Goal: Task Accomplishment & Management: Use online tool/utility

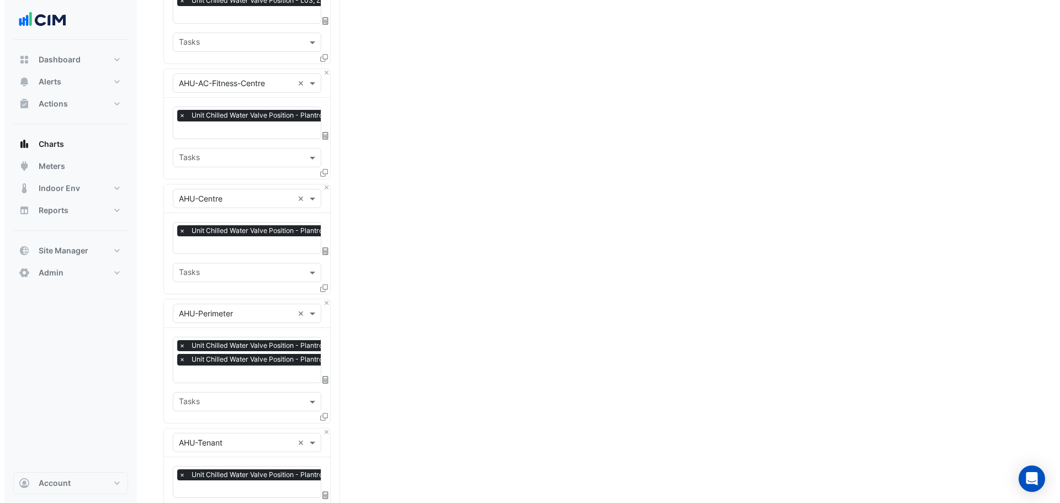
scroll to position [1574, 0]
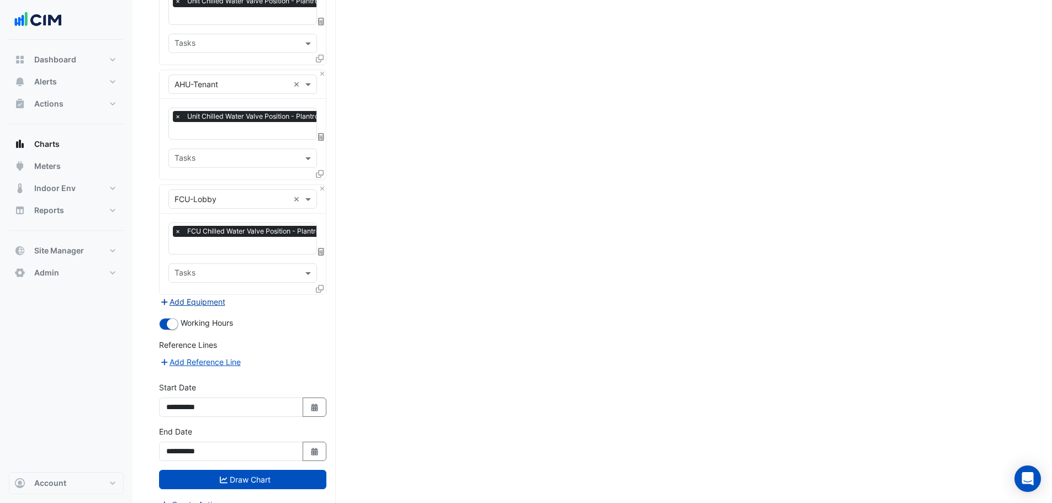
click at [206, 295] on button "Add Equipment" at bounding box center [192, 301] width 67 height 13
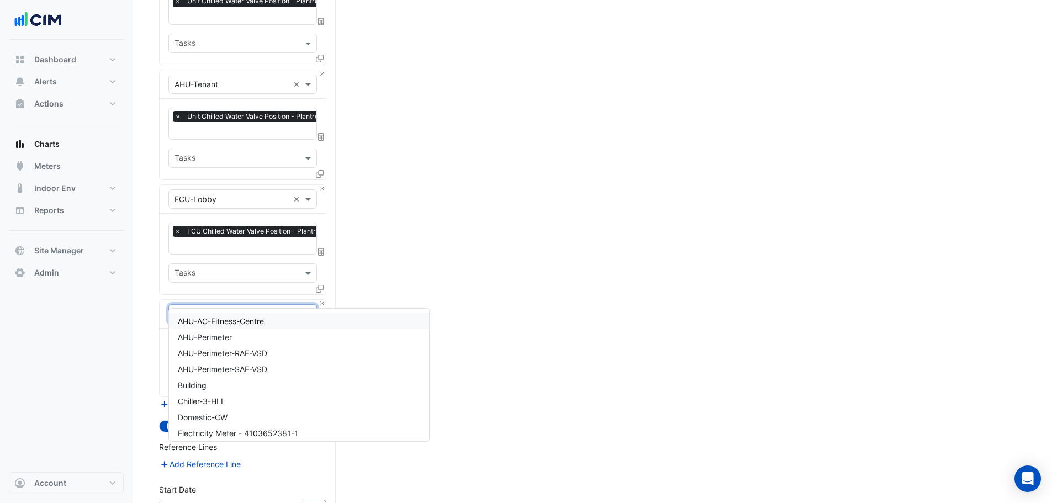
type input "**"
click at [231, 326] on span "IU-L07-North-N2-E7" at bounding box center [215, 320] width 75 height 9
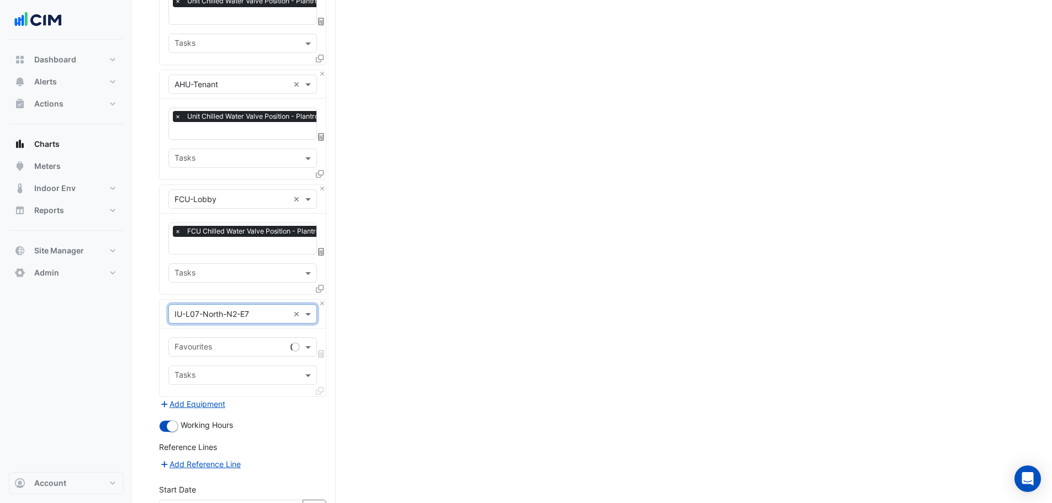
click at [232, 342] on input "text" at bounding box center [231, 348] width 112 height 12
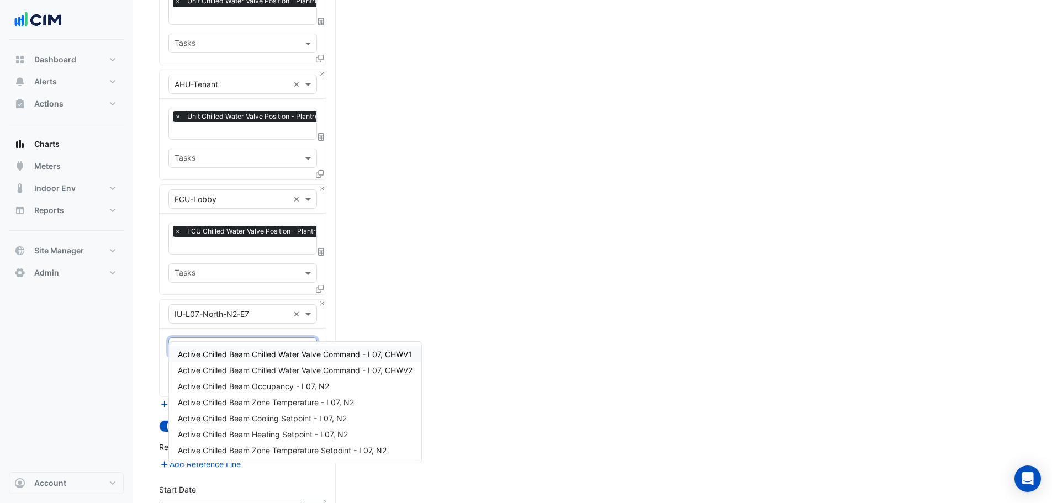
click at [244, 355] on span "Active Chilled Beam Chilled Water Valve Command - L07, CHWV1" at bounding box center [295, 354] width 234 height 9
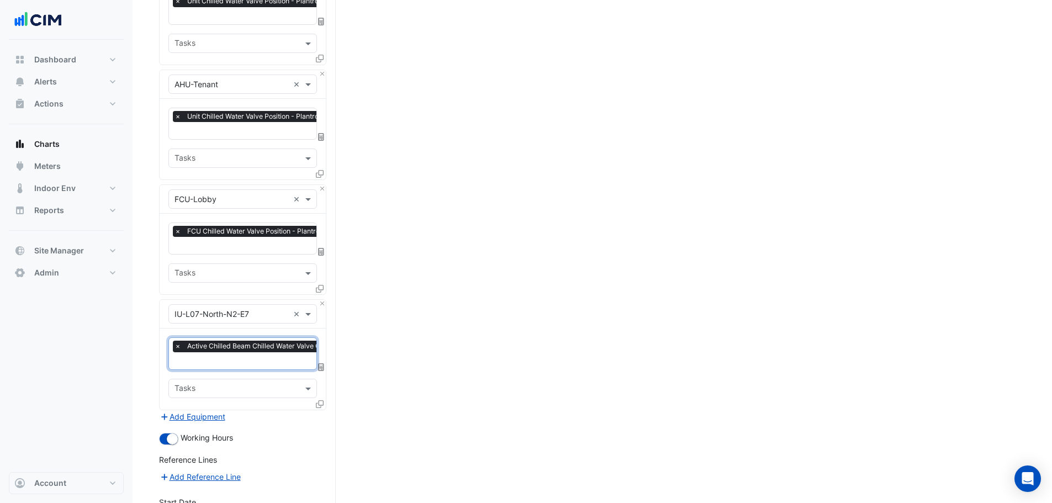
click at [320, 400] on icon at bounding box center [320, 404] width 8 height 8
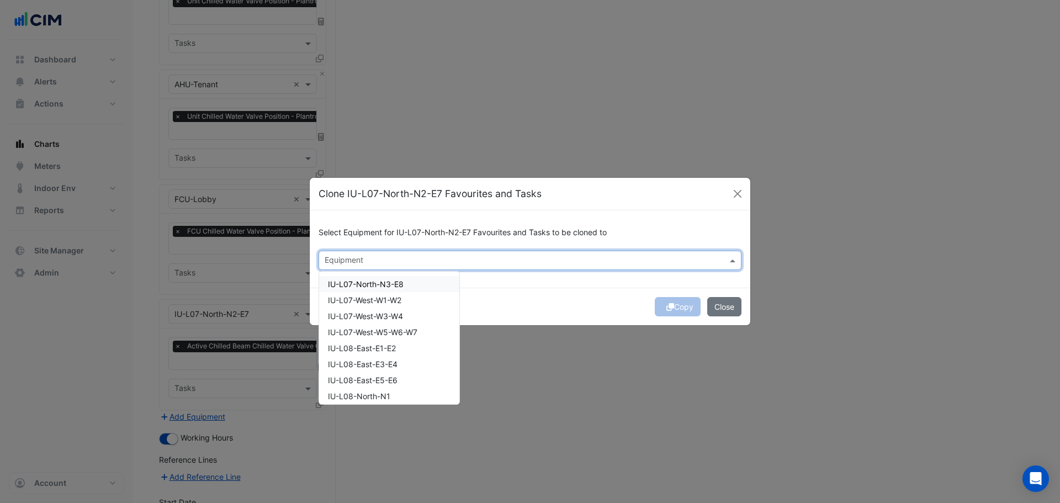
click at [445, 256] on input "text" at bounding box center [524, 262] width 398 height 12
click at [405, 291] on div "IU-L07-North-N3-E8" at bounding box center [389, 284] width 140 height 16
click at [405, 304] on div "IU-L07-West-W1-W2" at bounding box center [389, 300] width 140 height 16
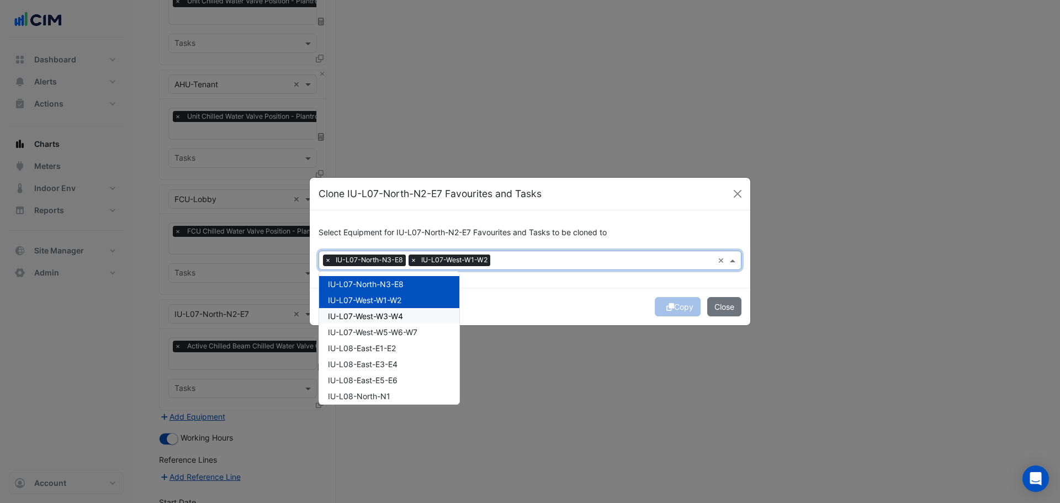
drag, startPoint x: 407, startPoint y: 314, endPoint x: 409, endPoint y: 329, distance: 14.6
click at [408, 317] on div "IU-L07-West-W3-W4" at bounding box center [389, 316] width 140 height 16
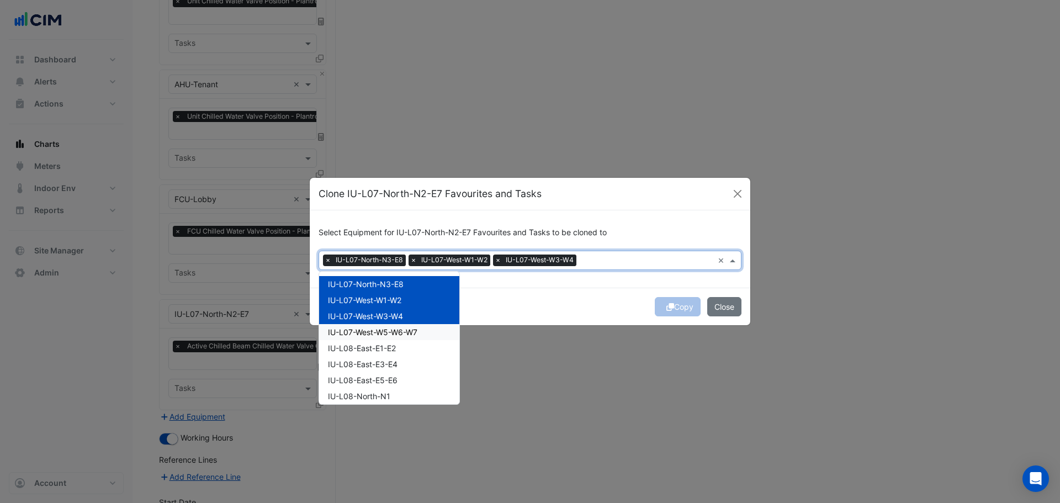
click at [409, 329] on span "IU-L07-West-W5-W6-W7" at bounding box center [372, 332] width 89 height 9
drag, startPoint x: 411, startPoint y: 346, endPoint x: 403, endPoint y: 366, distance: 21.5
click at [410, 346] on div "IU-L08-East-E1-E2" at bounding box center [389, 348] width 140 height 16
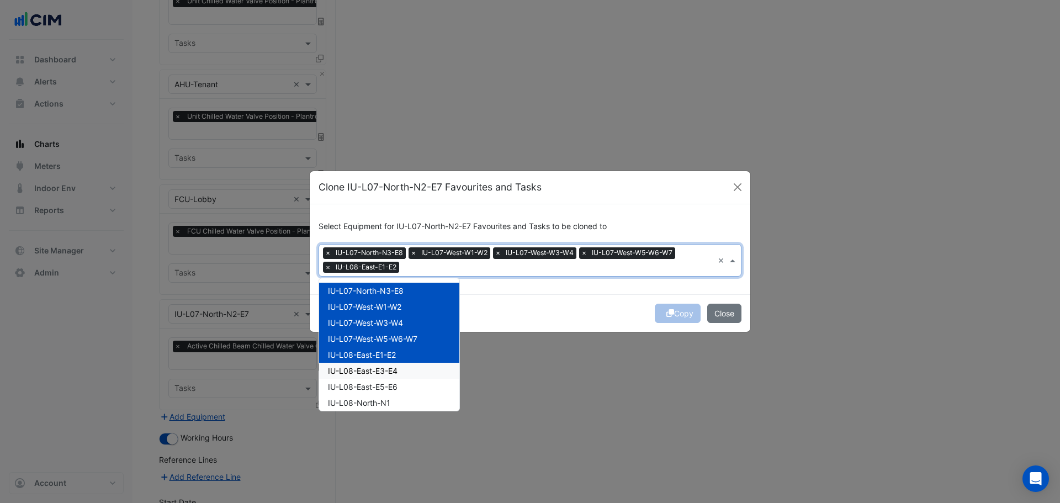
click at [400, 370] on div "IU-L08-East-E3-E4" at bounding box center [389, 371] width 140 height 16
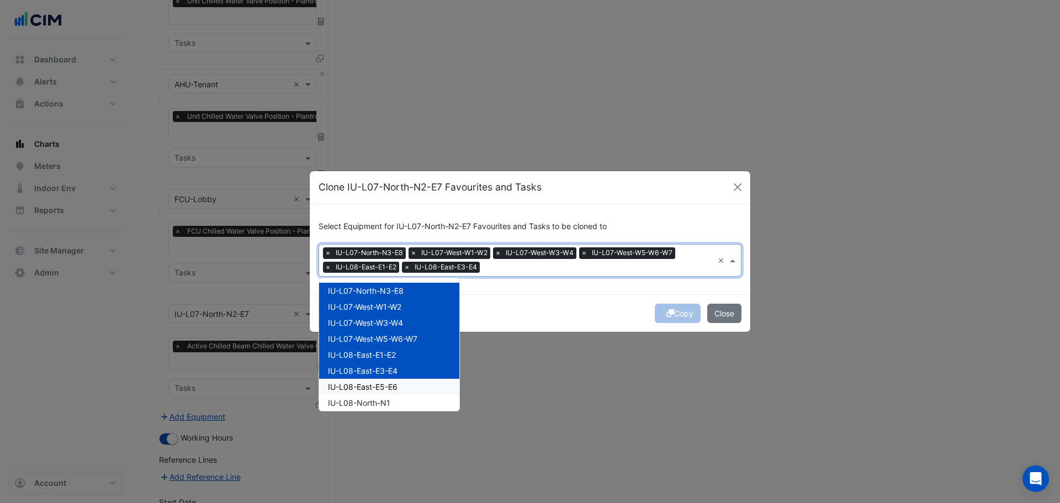
click at [396, 389] on span "IU-L08-East-E5-E6" at bounding box center [363, 386] width 70 height 9
click at [388, 406] on span "IU-L08-North-N1" at bounding box center [359, 402] width 62 height 9
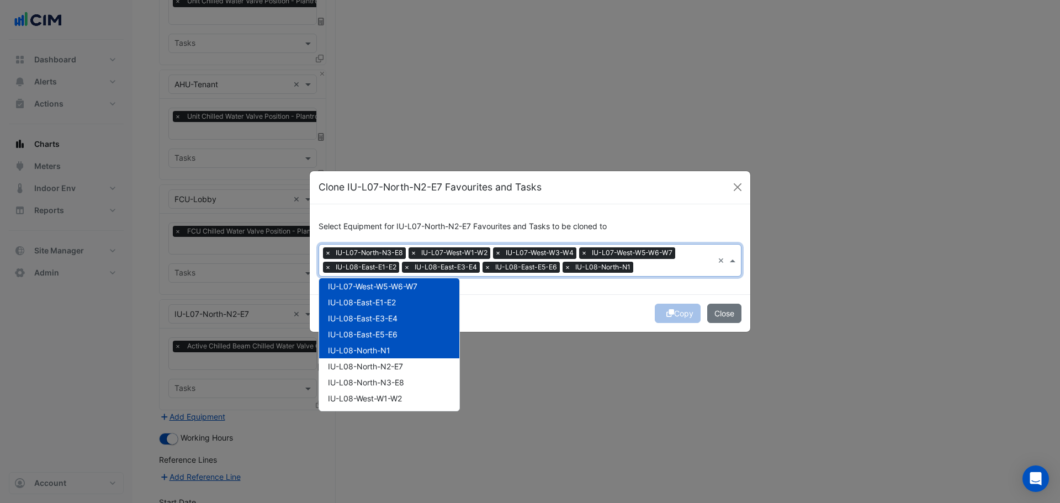
scroll to position [110, 0]
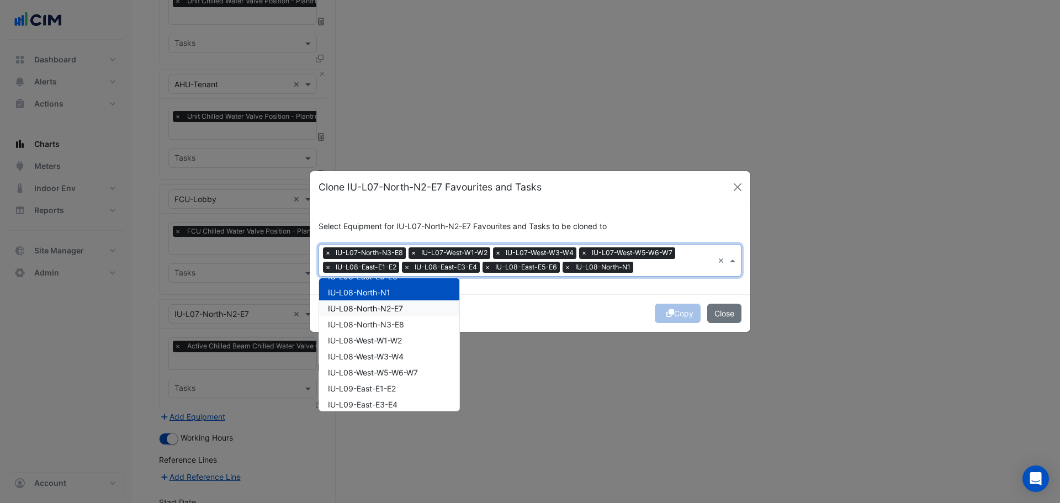
click at [392, 310] on span "IU-L08-North-N2-E7" at bounding box center [365, 308] width 75 height 9
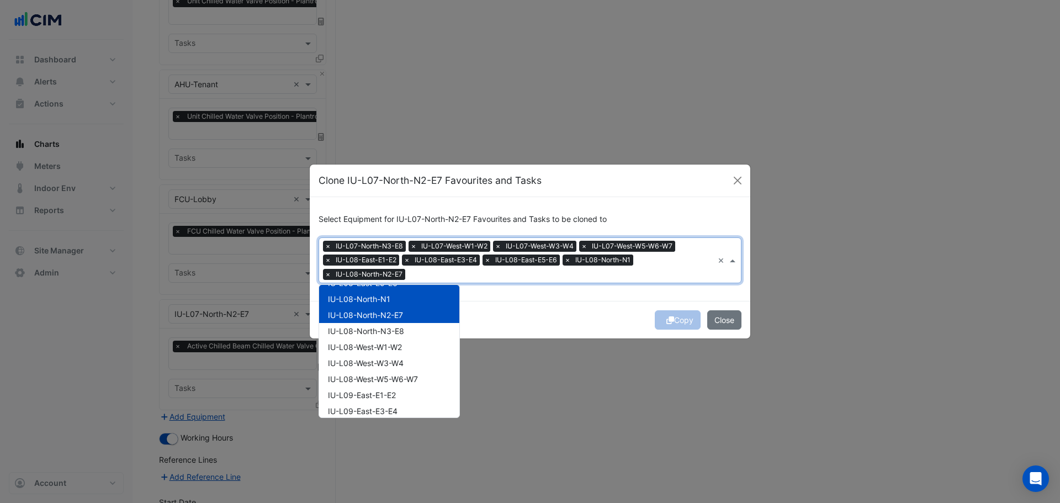
click at [386, 321] on div "IU-L08-North-N2-E7" at bounding box center [389, 315] width 140 height 16
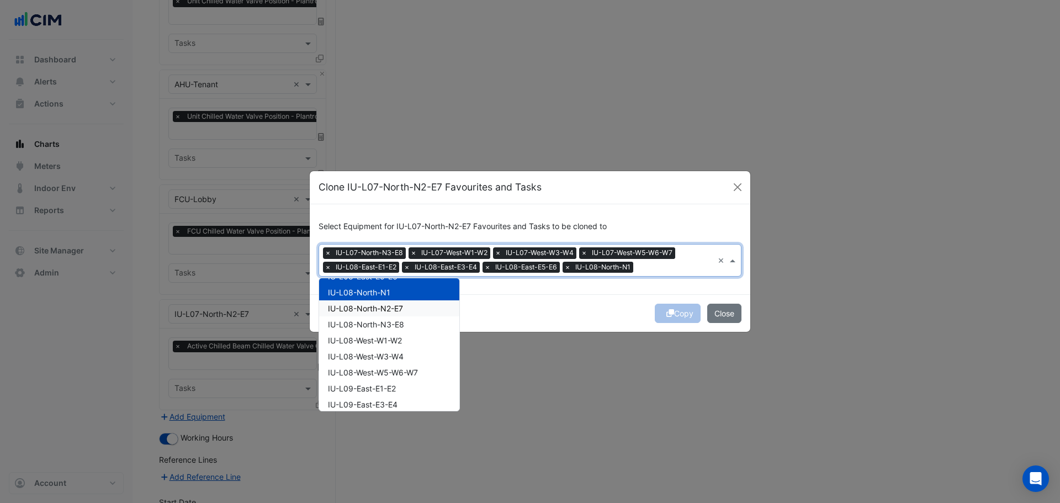
click at [390, 307] on span "IU-L08-North-N2-E7" at bounding box center [365, 308] width 75 height 9
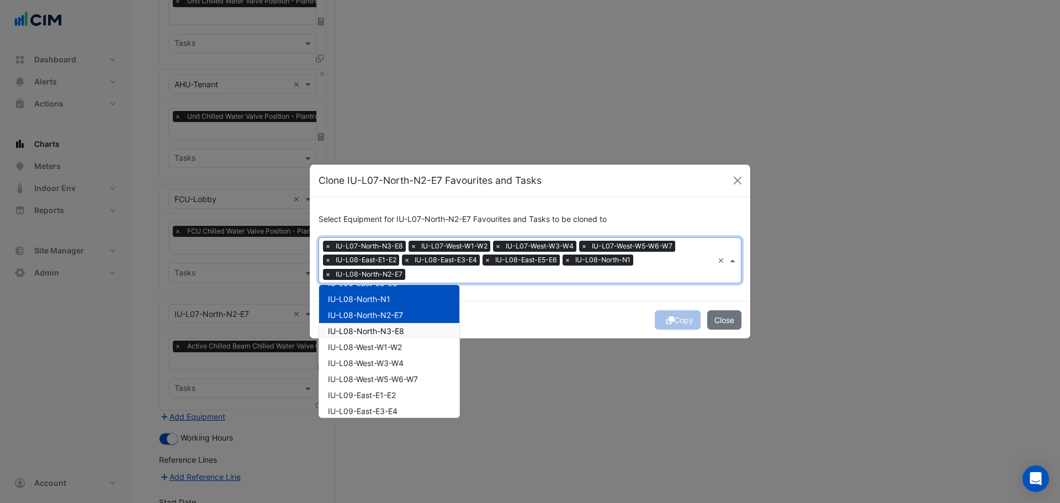
click at [389, 330] on span "IU-L08-North-N3-E8" at bounding box center [366, 330] width 76 height 9
drag, startPoint x: 388, startPoint y: 342, endPoint x: 389, endPoint y: 358, distance: 16.1
click at [388, 344] on span "IU-L08-West-W1-W2" at bounding box center [365, 346] width 74 height 9
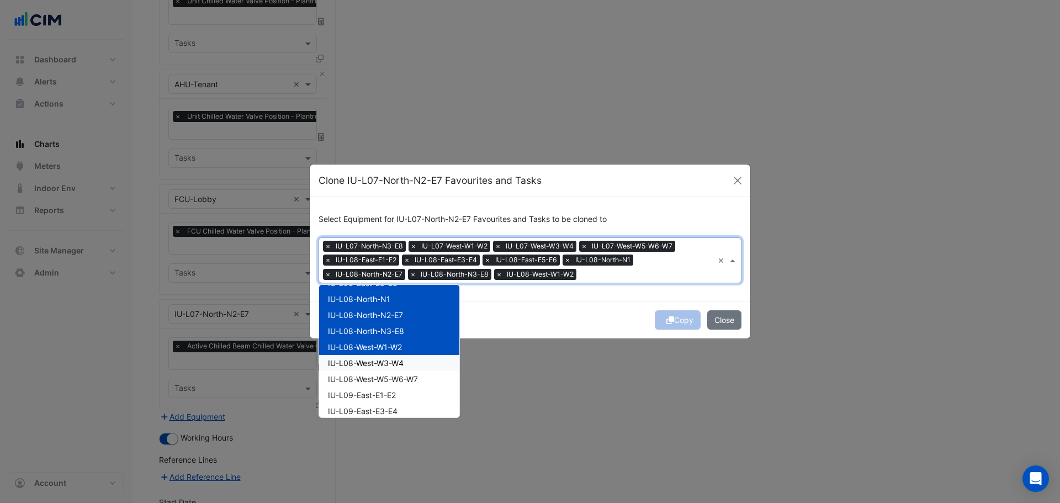
click at [389, 361] on span "IU-L08-West-W3-W4" at bounding box center [366, 362] width 76 height 9
click at [388, 375] on span "IU-L08-West-W5-W6-W7" at bounding box center [373, 378] width 90 height 9
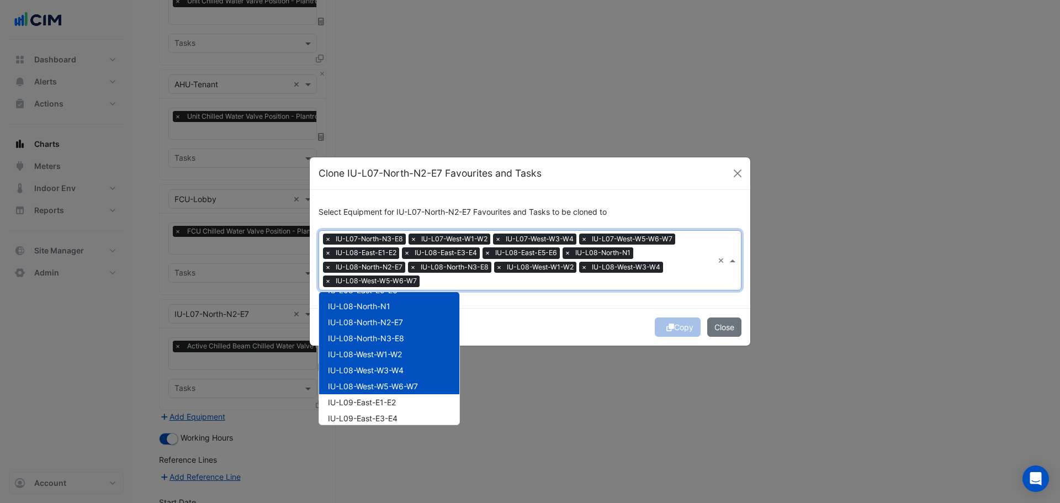
click at [381, 390] on span "IU-L08-West-W5-W6-W7" at bounding box center [373, 386] width 90 height 9
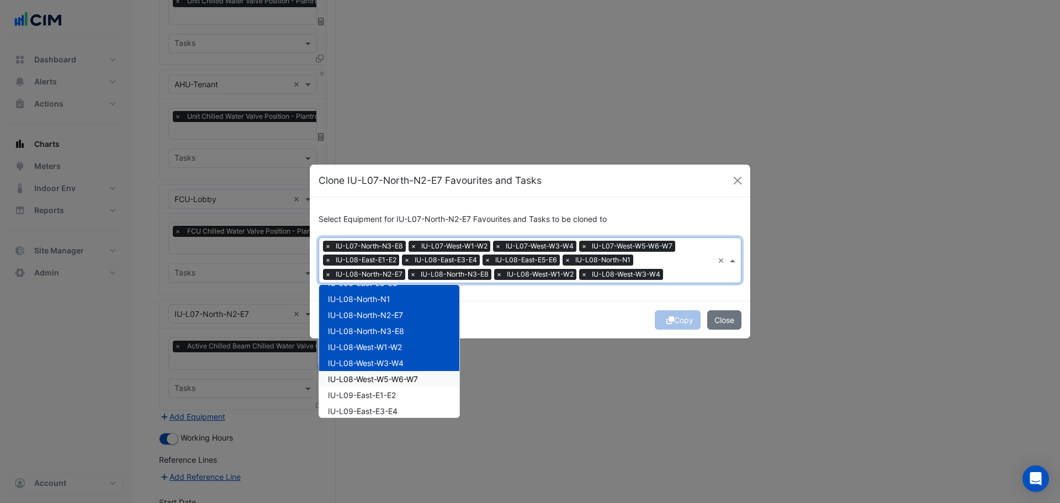
click at [380, 382] on span "IU-L08-West-W5-W6-W7" at bounding box center [373, 378] width 90 height 9
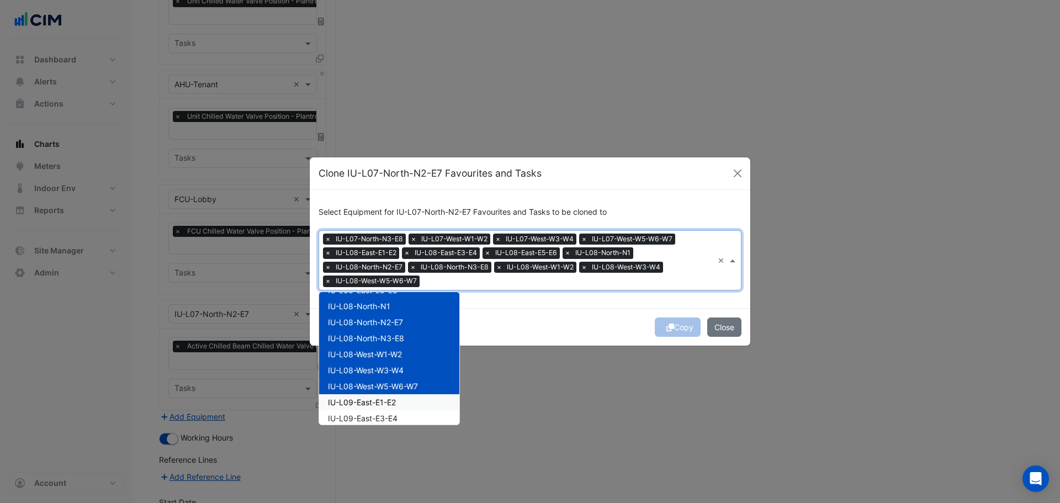
click at [376, 400] on span "IU-L09-East-E1-E2" at bounding box center [362, 402] width 68 height 9
click at [376, 422] on span "IU-L09-East-E3-E4" at bounding box center [363, 418] width 70 height 9
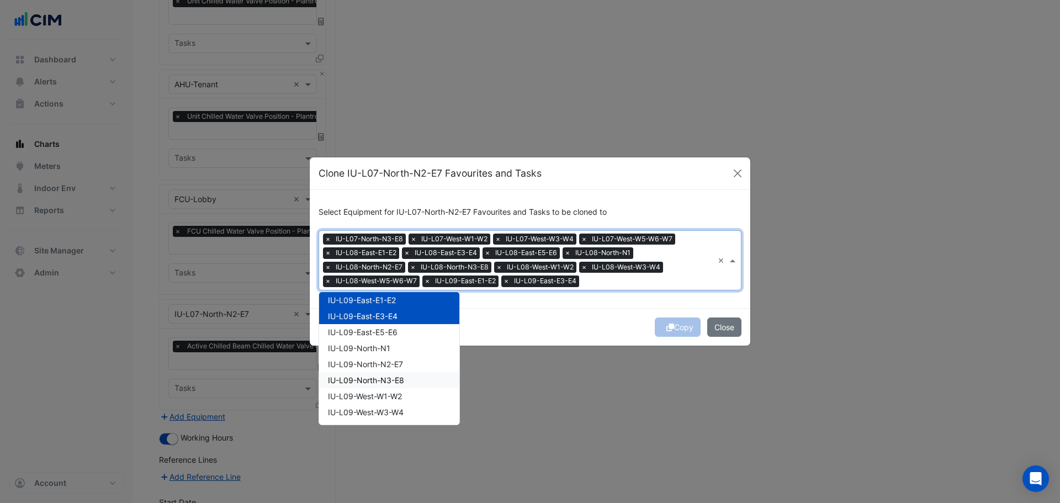
scroll to position [221, 0]
click at [394, 321] on span "IU-L09-East-E5-E6" at bounding box center [363, 323] width 70 height 9
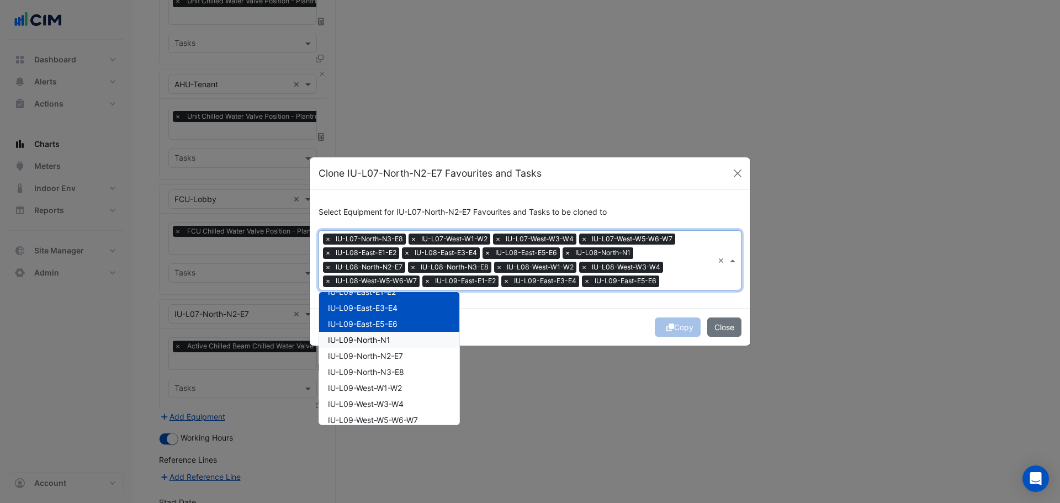
click at [387, 337] on span "IU-L09-North-N1" at bounding box center [359, 339] width 62 height 9
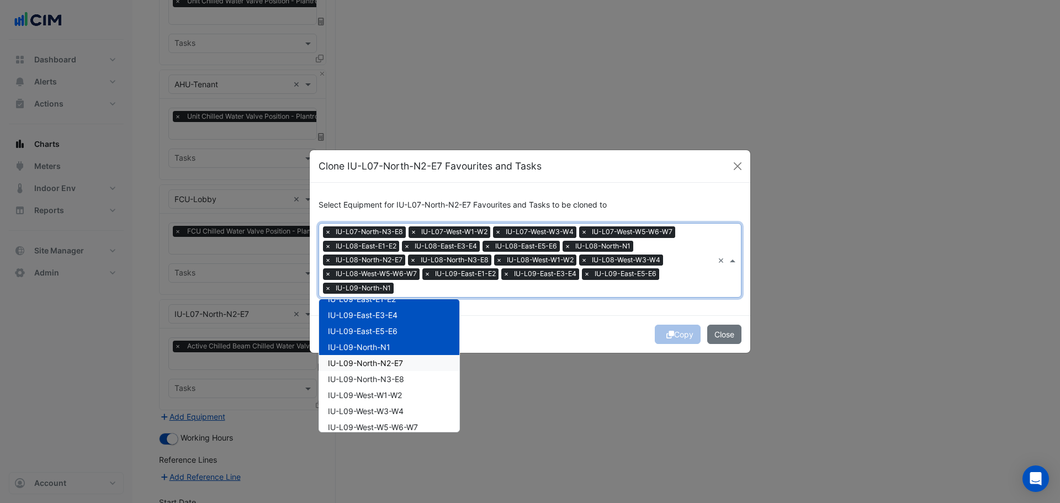
click at [391, 365] on span "IU-L09-North-N2-E7" at bounding box center [365, 362] width 75 height 9
click at [392, 381] on span "IU-L09-North-N3-E8" at bounding box center [366, 378] width 76 height 9
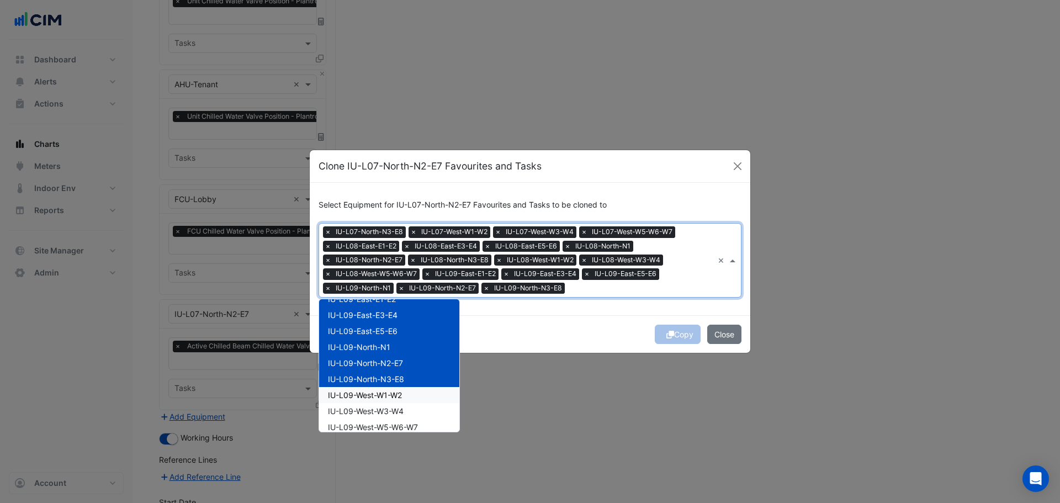
click at [390, 398] on span "IU-L09-West-W1-W2" at bounding box center [365, 394] width 74 height 9
click at [391, 410] on span "IU-L09-West-W3-W4" at bounding box center [366, 411] width 76 height 9
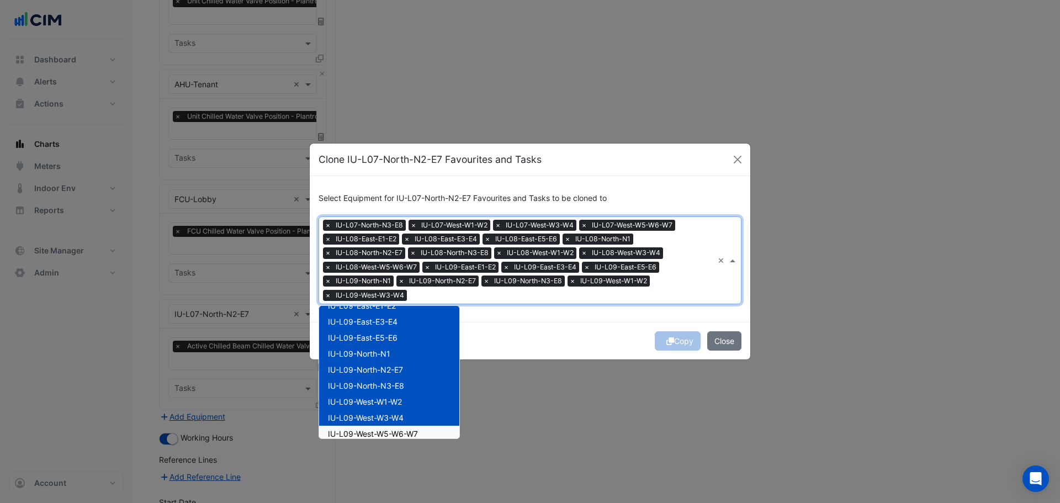
click at [395, 432] on span "IU-L09-West-W5-W6-W7" at bounding box center [373, 433] width 90 height 9
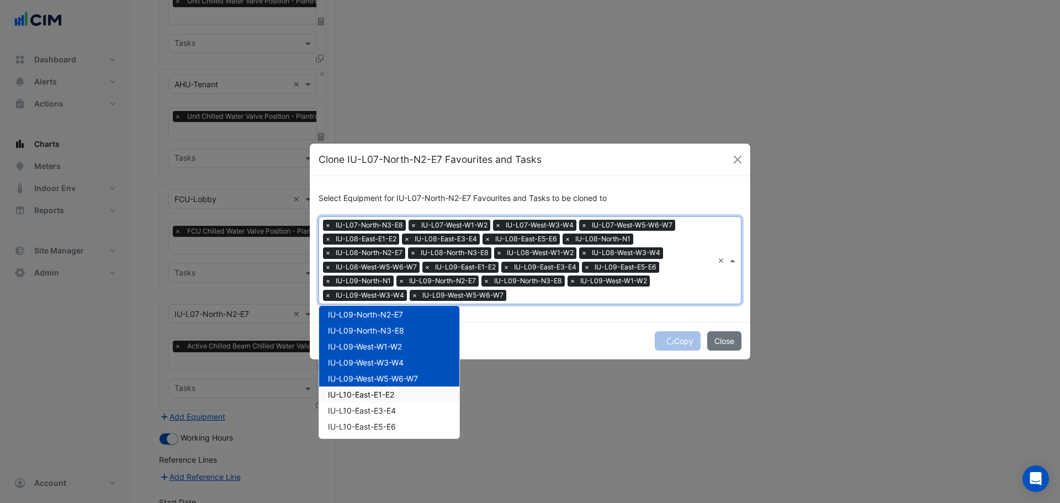
click at [394, 394] on span "IU-L10-East-E1-E2" at bounding box center [361, 394] width 66 height 9
drag, startPoint x: 389, startPoint y: 411, endPoint x: 387, endPoint y: 432, distance: 21.2
click at [389, 413] on span "IU-L10-East-E3-E4" at bounding box center [362, 410] width 68 height 9
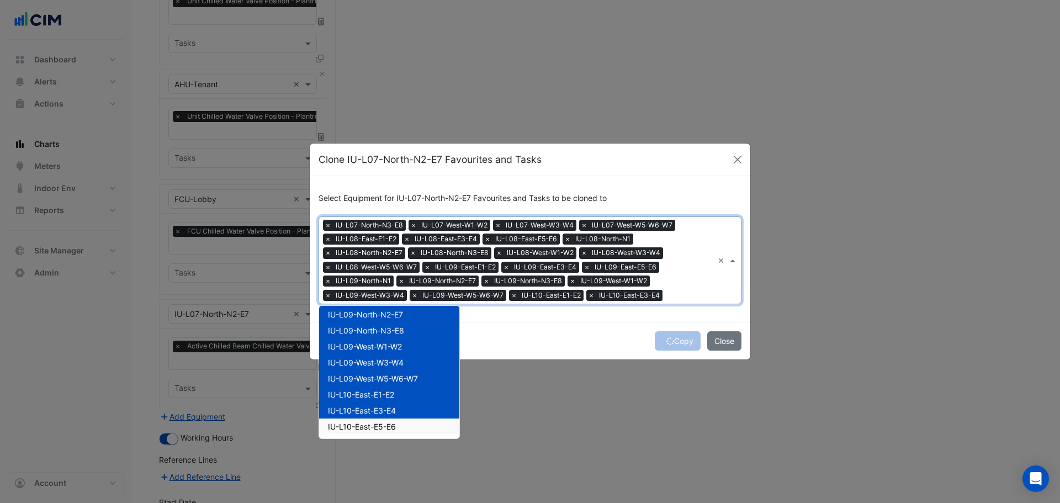
click at [389, 429] on span "IU-L10-East-E5-E6" at bounding box center [362, 426] width 68 height 9
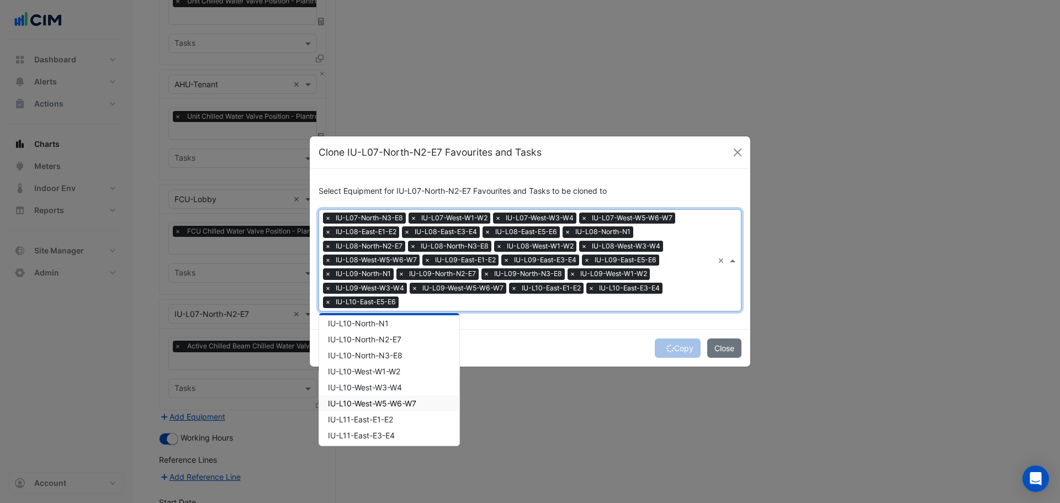
scroll to position [387, 0]
click at [412, 334] on div "IU-L10-North-N1" at bounding box center [389, 339] width 140 height 16
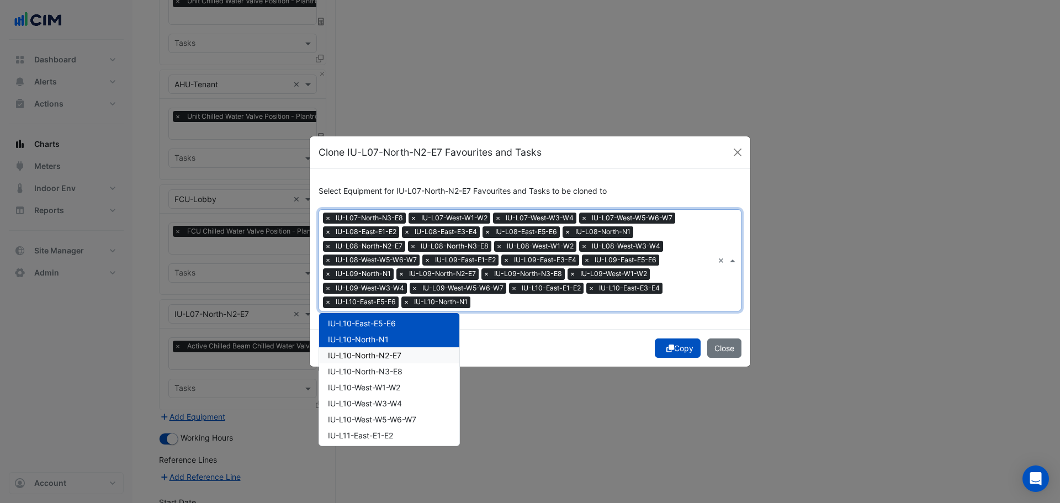
click at [399, 355] on span "IU-L10-North-N2-E7" at bounding box center [364, 355] width 73 height 9
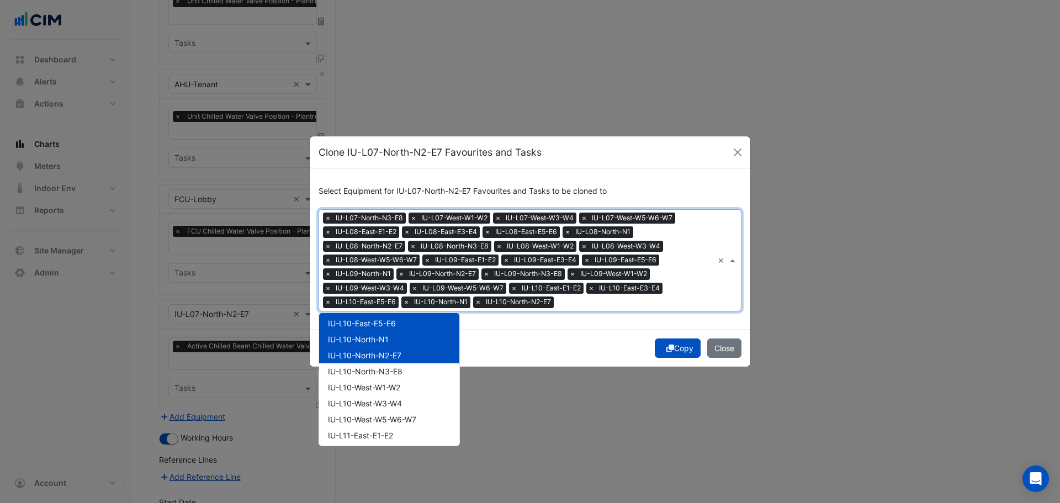
click at [399, 370] on span "IU-L10-North-N3-E8" at bounding box center [365, 371] width 75 height 9
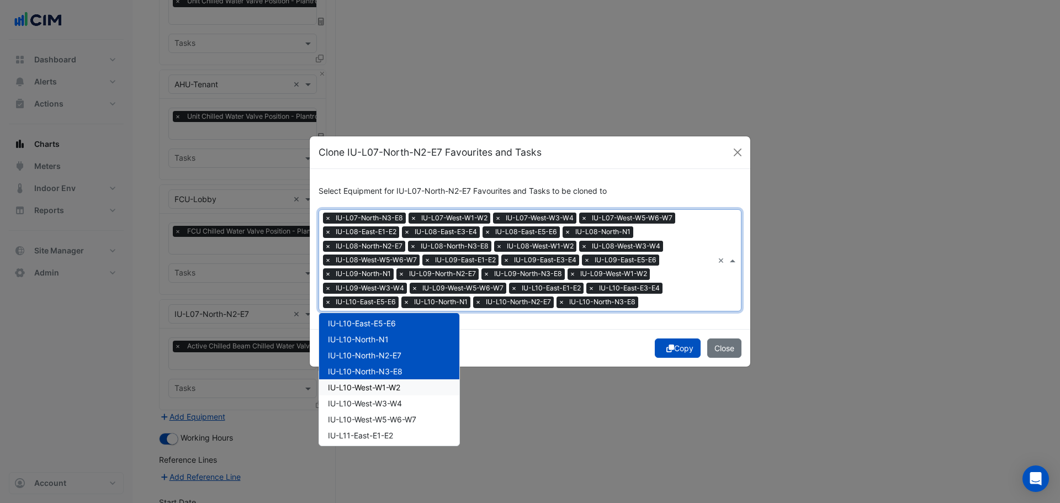
drag, startPoint x: 400, startPoint y: 386, endPoint x: 403, endPoint y: 402, distance: 16.8
click at [400, 386] on span "IU-L10-West-W1-W2" at bounding box center [364, 387] width 72 height 9
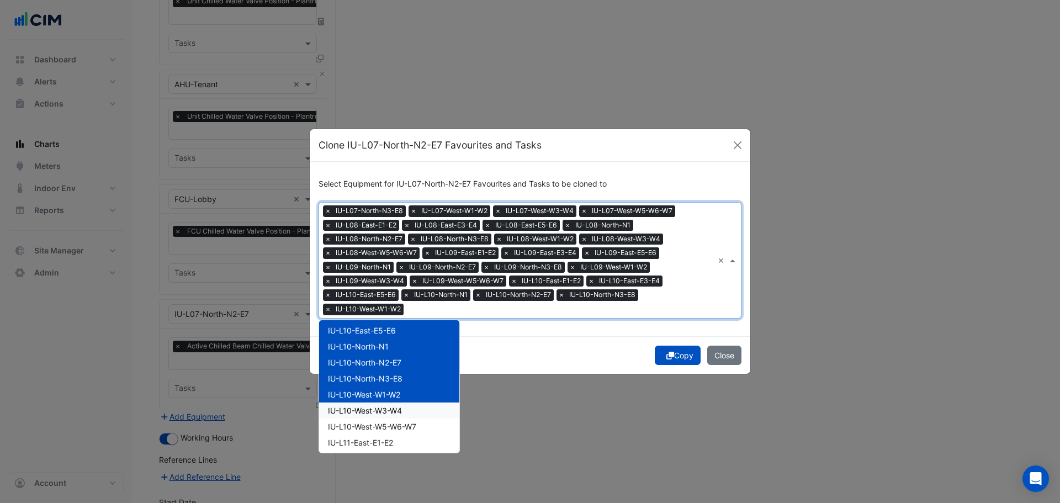
drag, startPoint x: 403, startPoint y: 411, endPoint x: 404, endPoint y: 428, distance: 17.2
click at [402, 412] on span "IU-L10-West-W3-W4" at bounding box center [365, 410] width 74 height 9
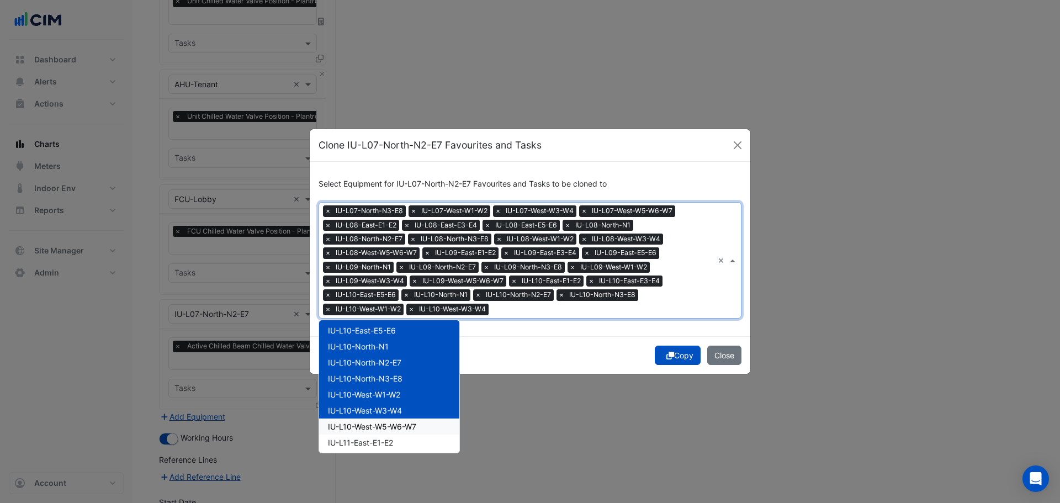
drag, startPoint x: 404, startPoint y: 428, endPoint x: 400, endPoint y: 439, distance: 11.7
click at [403, 430] on span "IU-L10-West-W5-W6-W7" at bounding box center [372, 426] width 88 height 9
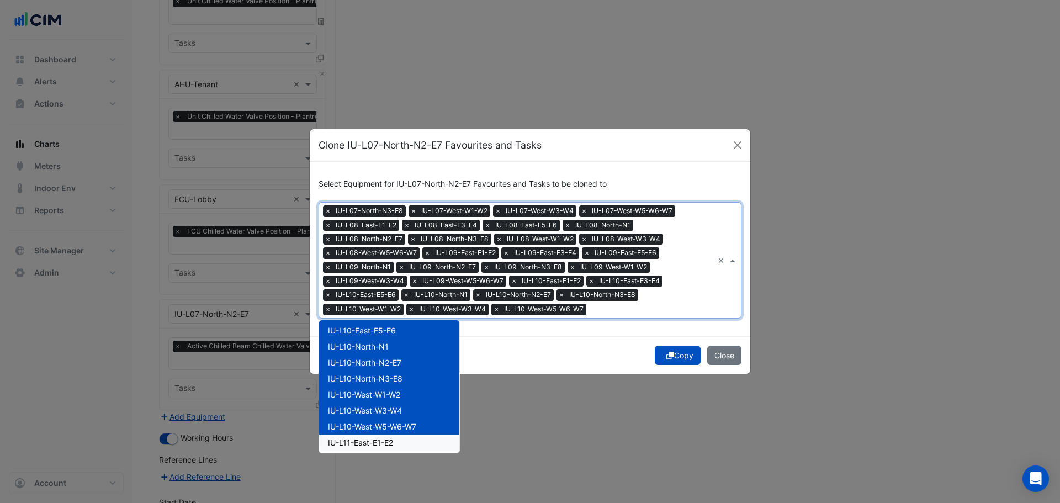
click at [399, 441] on div "IU-L11-East-E1-E2" at bounding box center [389, 443] width 140 height 16
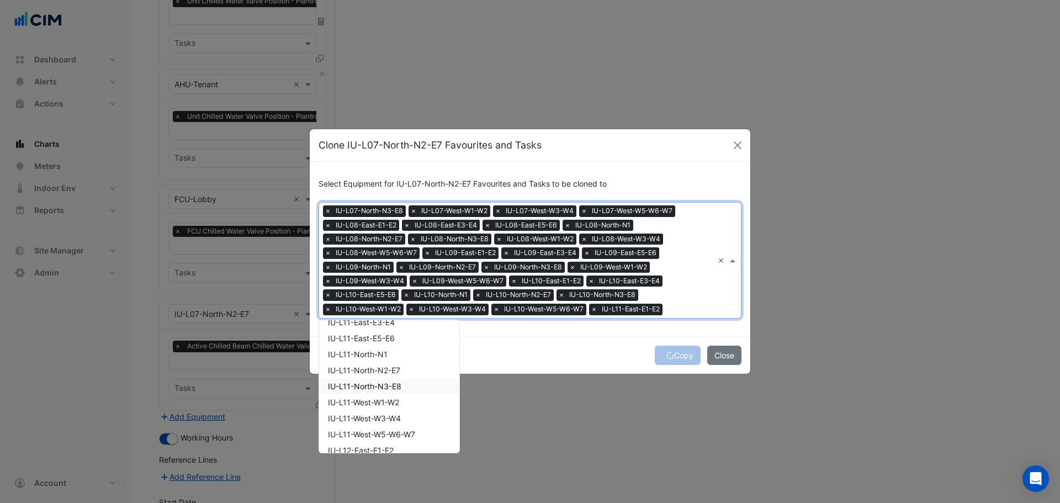
scroll to position [497, 0]
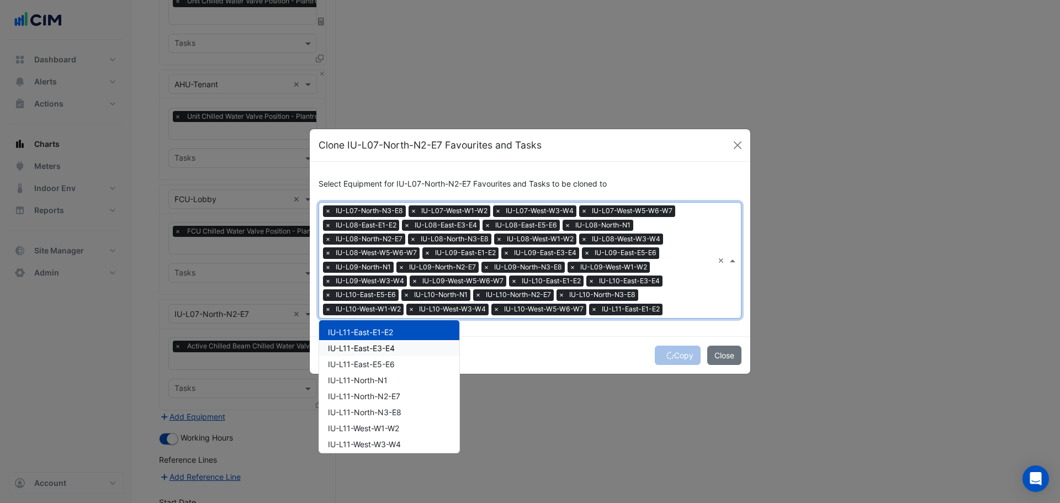
click at [402, 350] on div "IU-L11-East-E3-E4" at bounding box center [389, 348] width 140 height 16
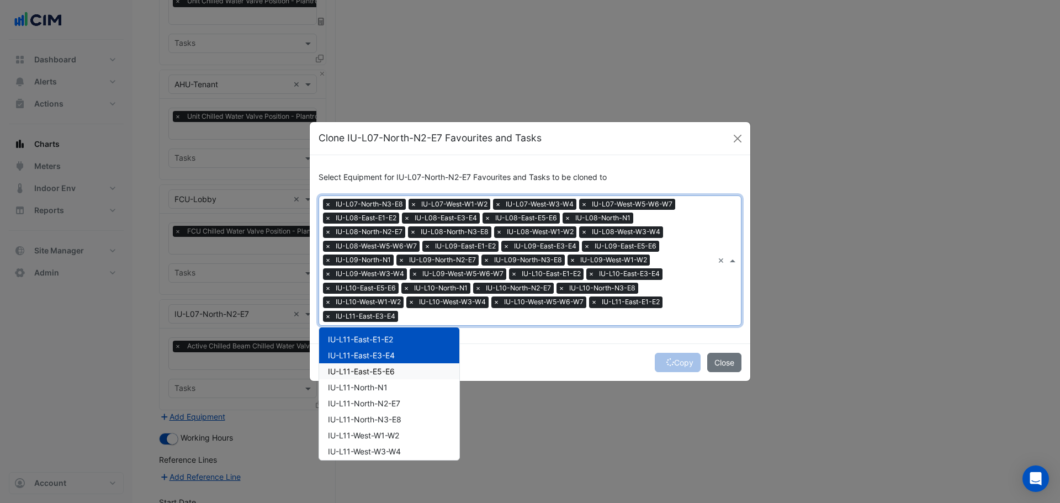
click at [387, 373] on span "IU-L11-East-E5-E6" at bounding box center [361, 371] width 67 height 9
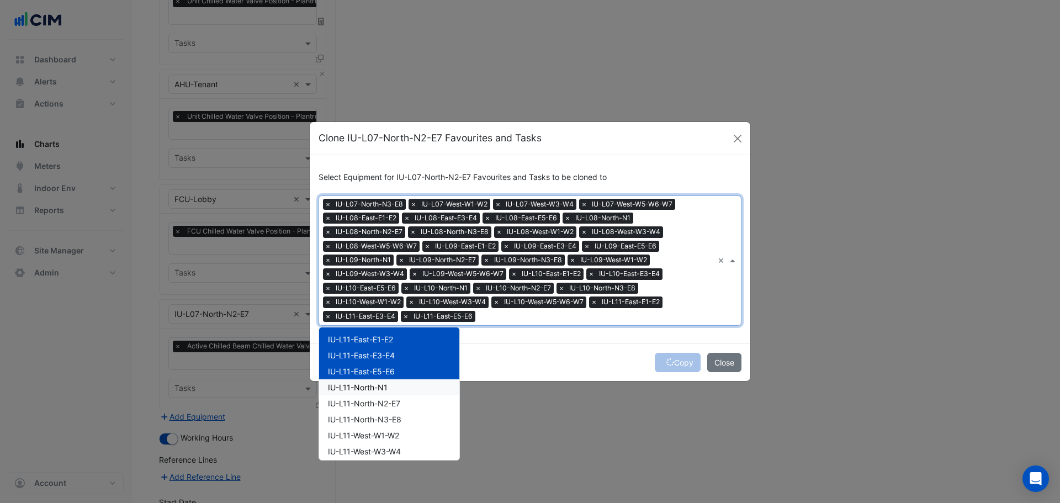
drag, startPoint x: 386, startPoint y: 386, endPoint x: 384, endPoint y: 400, distance: 14.4
click at [384, 386] on span "IU-L11-North-N1" at bounding box center [358, 387] width 60 height 9
click at [384, 404] on span "IU-L11-North-N2-E7" at bounding box center [364, 403] width 72 height 9
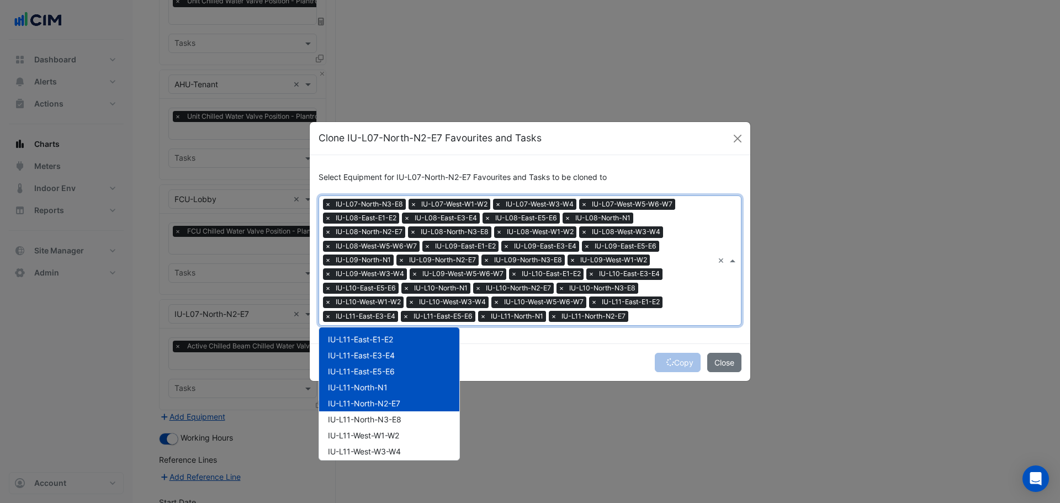
click at [392, 411] on div "IU-L11-North-N3-E8" at bounding box center [389, 419] width 140 height 16
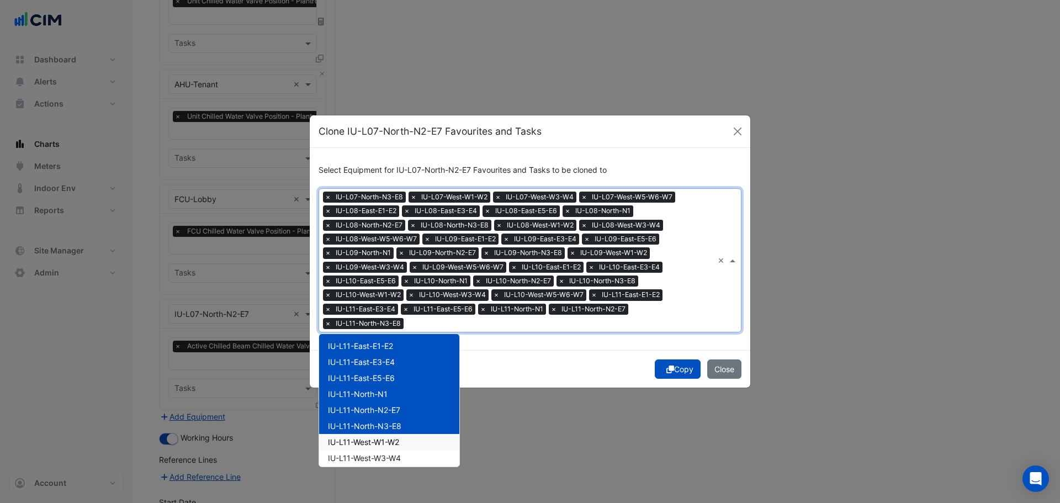
click at [389, 448] on div "IU-L11-West-W1-W2" at bounding box center [389, 442] width 140 height 16
drag, startPoint x: 390, startPoint y: 458, endPoint x: 400, endPoint y: 445, distance: 16.6
click at [391, 458] on span "IU-L11-West-W3-W4" at bounding box center [364, 457] width 73 height 9
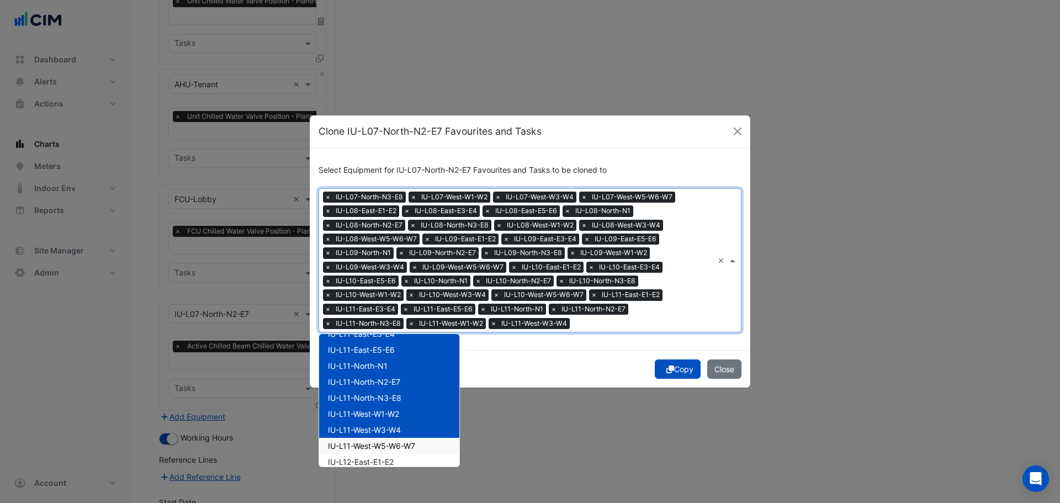
scroll to position [552, 0]
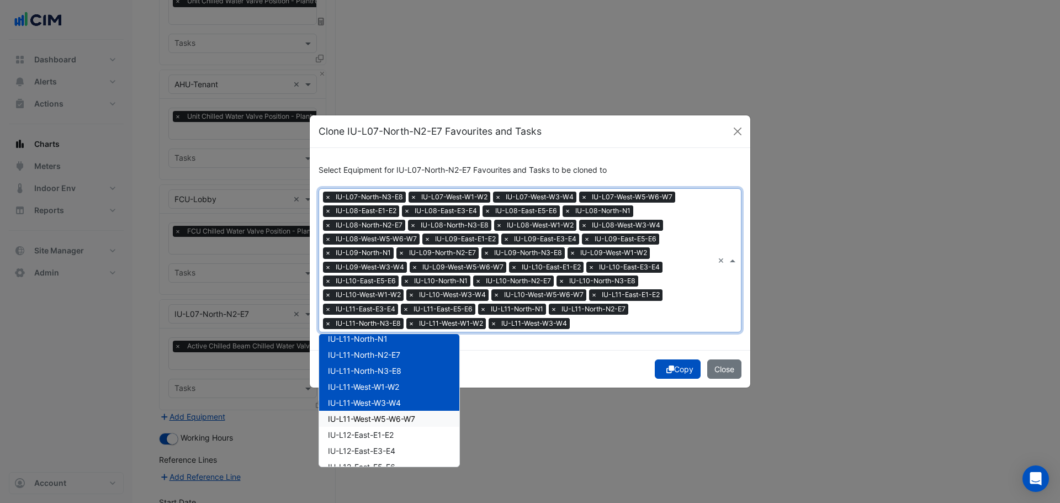
click at [387, 416] on span "IU-L11-West-W5-W6-W7" at bounding box center [371, 418] width 87 height 9
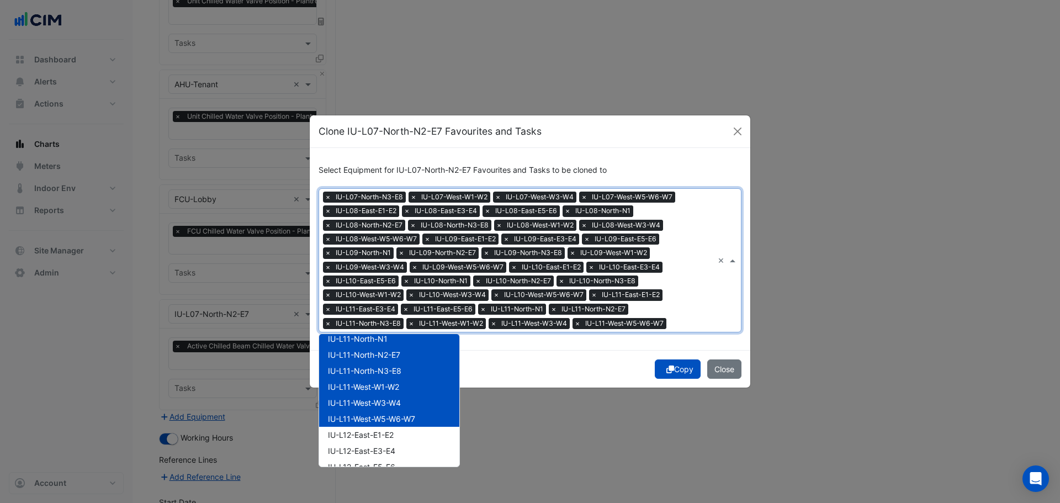
click at [374, 440] on div "IU-L12-East-E1-E2" at bounding box center [389, 435] width 140 height 16
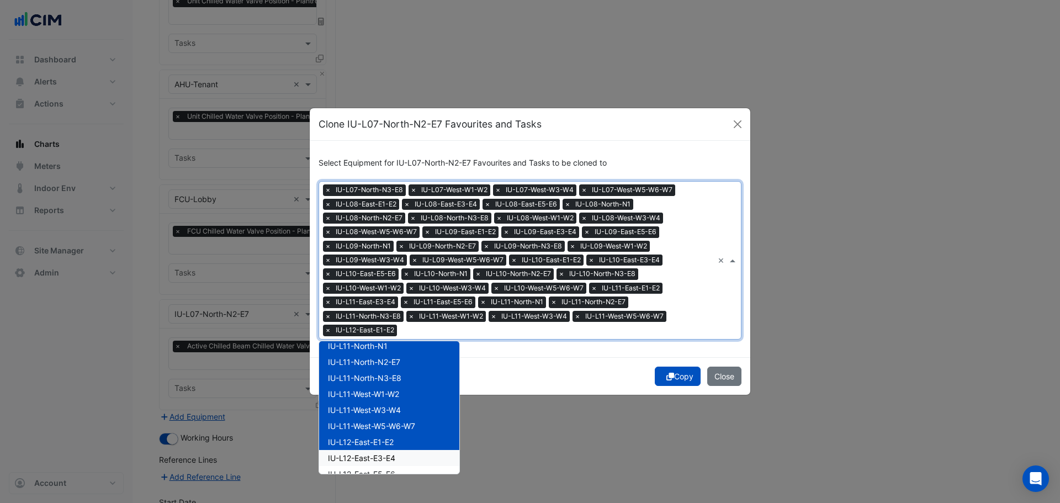
drag, startPoint x: 379, startPoint y: 456, endPoint x: 398, endPoint y: 441, distance: 24.3
click at [381, 457] on span "IU-L12-East-E3-E4" at bounding box center [361, 457] width 67 height 9
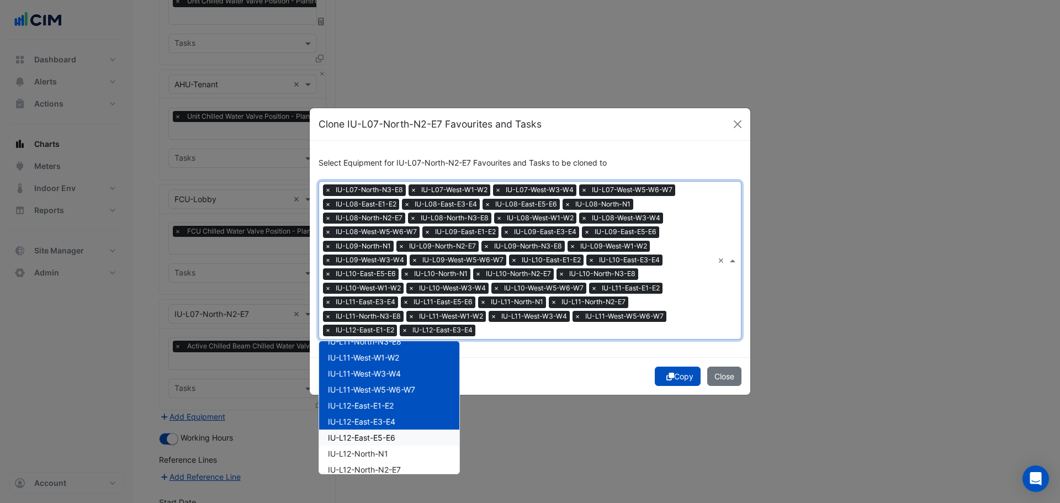
scroll to position [608, 0]
click at [398, 424] on div "IU-L12-East-E5-E6" at bounding box center [389, 419] width 140 height 16
click at [389, 443] on div "IU-L12-North-N2-E7" at bounding box center [389, 451] width 140 height 16
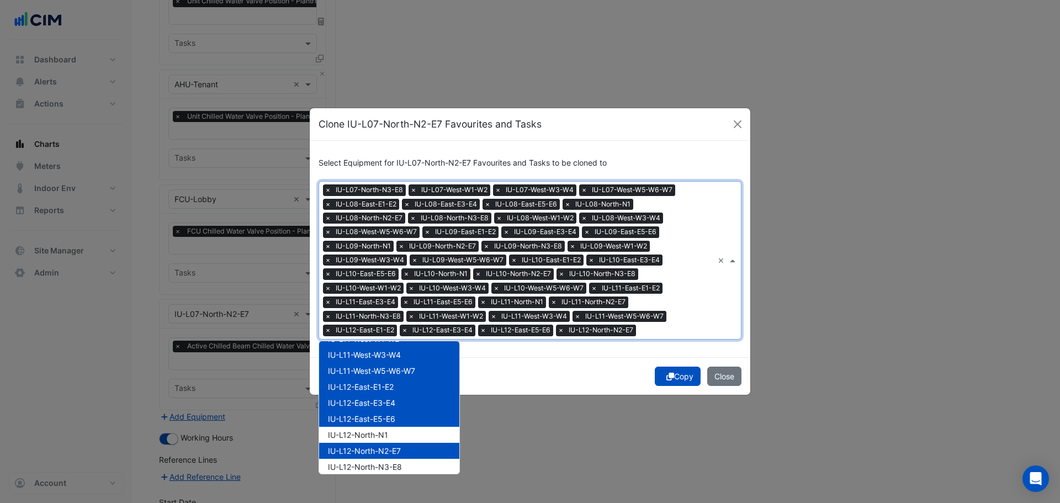
click at [393, 446] on span "IU-L12-North-N2-E7" at bounding box center [364, 450] width 73 height 9
click at [393, 434] on div "IU-L12-North-N1" at bounding box center [389, 435] width 140 height 16
drag, startPoint x: 390, startPoint y: 450, endPoint x: 388, endPoint y: 460, distance: 10.1
click at [390, 450] on span "IU-L12-North-N2-E7" at bounding box center [364, 450] width 73 height 9
drag, startPoint x: 387, startPoint y: 473, endPoint x: 393, endPoint y: 461, distance: 13.6
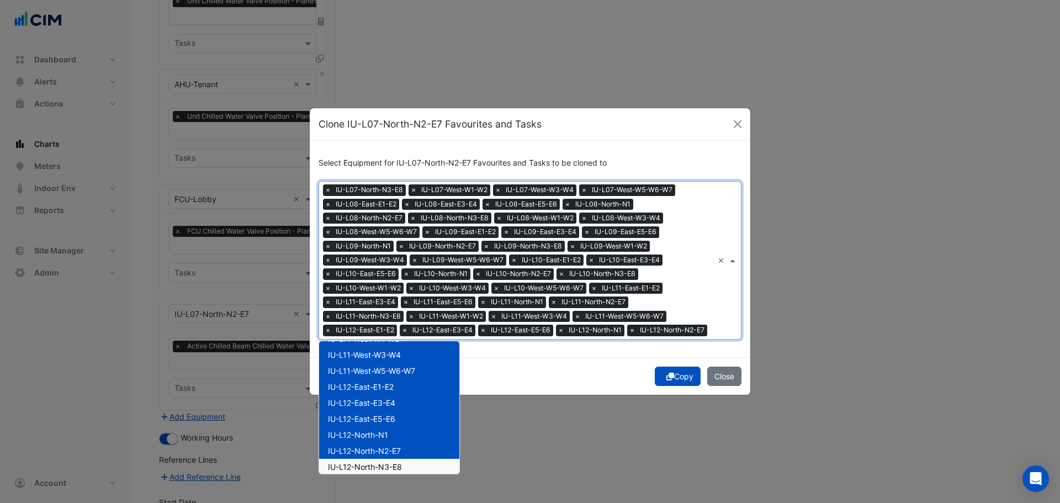
click at [388, 472] on span "IU-L12-North-N3-E8" at bounding box center [365, 466] width 74 height 9
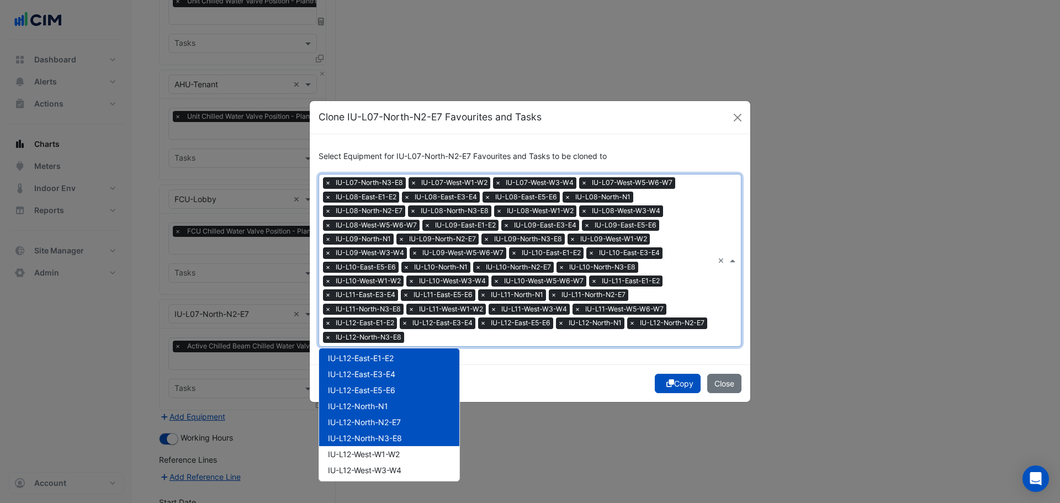
scroll to position [663, 0]
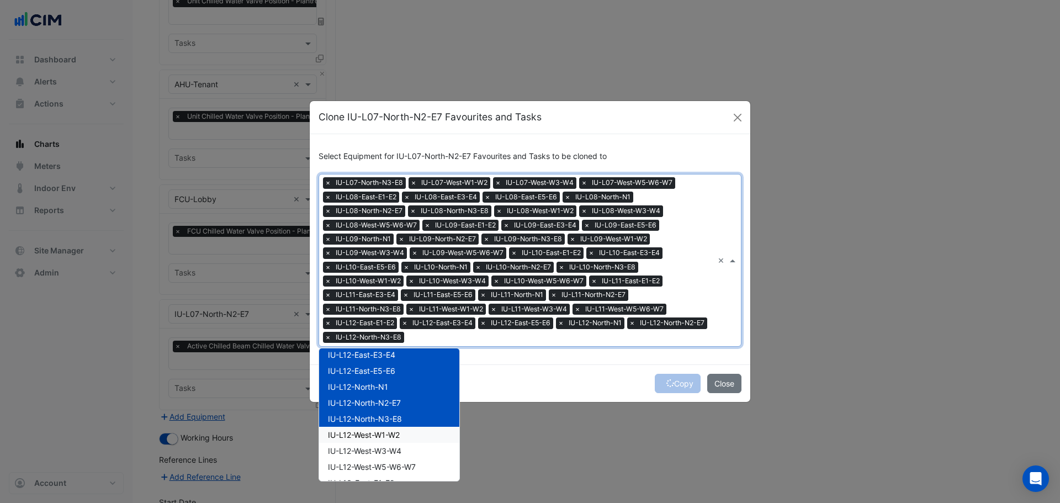
click at [409, 437] on div "IU-L12-West-W1-W2" at bounding box center [389, 435] width 140 height 16
click at [402, 446] on span "IU-L12-West-W3-W4" at bounding box center [364, 450] width 73 height 9
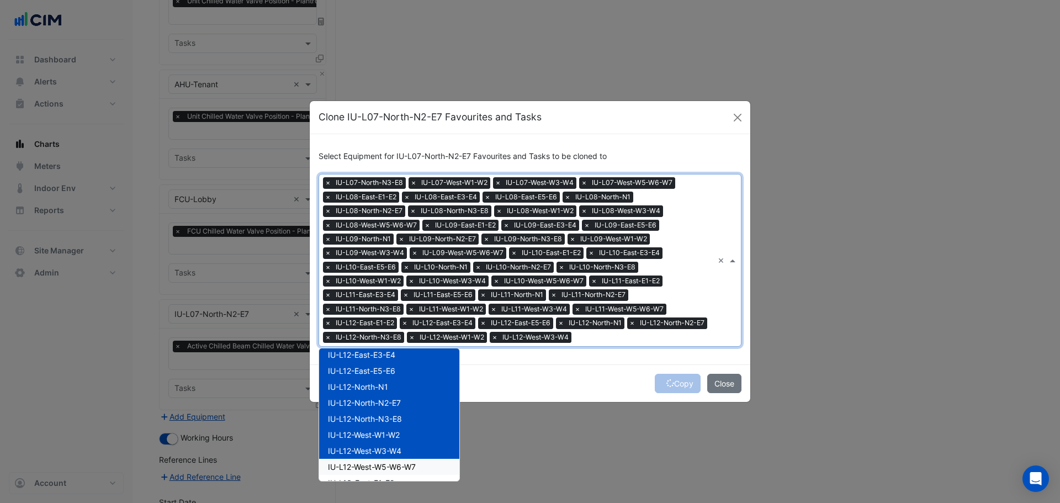
drag, startPoint x: 404, startPoint y: 463, endPoint x: 413, endPoint y: 444, distance: 21.0
click at [404, 463] on span "IU-L12-West-W5-W6-W7" at bounding box center [372, 466] width 88 height 9
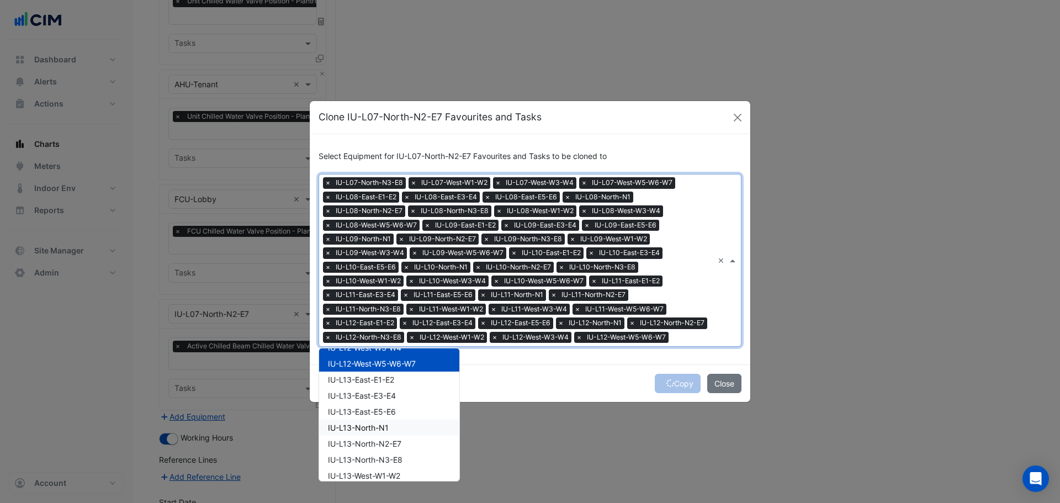
scroll to position [773, 0]
click at [389, 370] on span "IU-L13-East-E1-E2" at bounding box center [361, 372] width 66 height 9
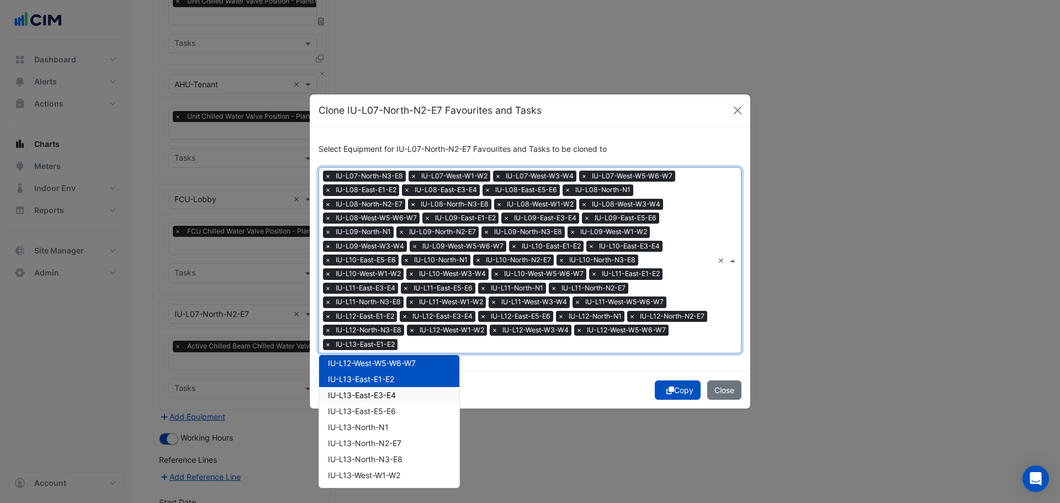
click at [388, 393] on span "IU-L13-East-E3-E4" at bounding box center [362, 394] width 68 height 9
drag, startPoint x: 387, startPoint y: 409, endPoint x: 383, endPoint y: 424, distance: 15.4
click at [387, 409] on span "IU-L13-East-E5-E6" at bounding box center [362, 411] width 68 height 9
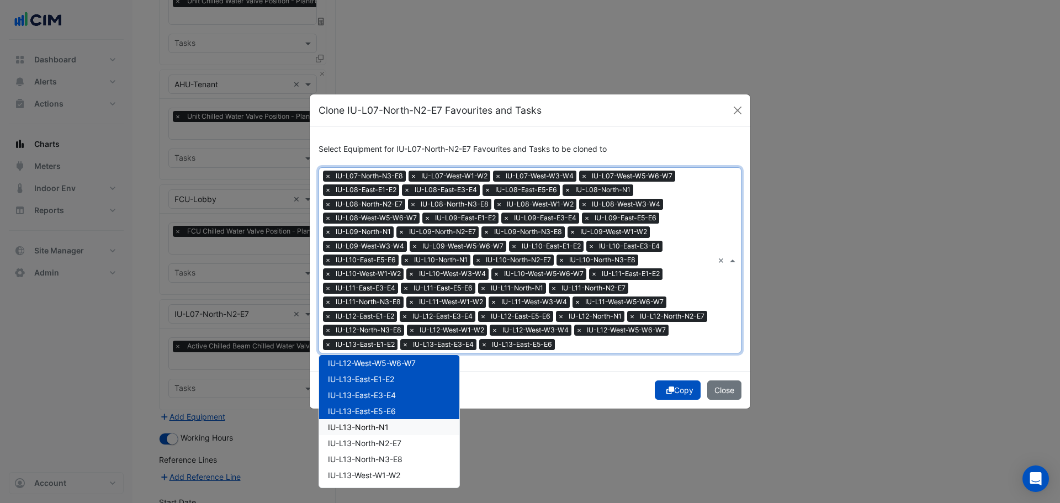
click at [383, 425] on span "IU-L13-North-N1" at bounding box center [358, 427] width 61 height 9
click at [389, 441] on span "IU-L13-North-N2-E7" at bounding box center [364, 443] width 73 height 9
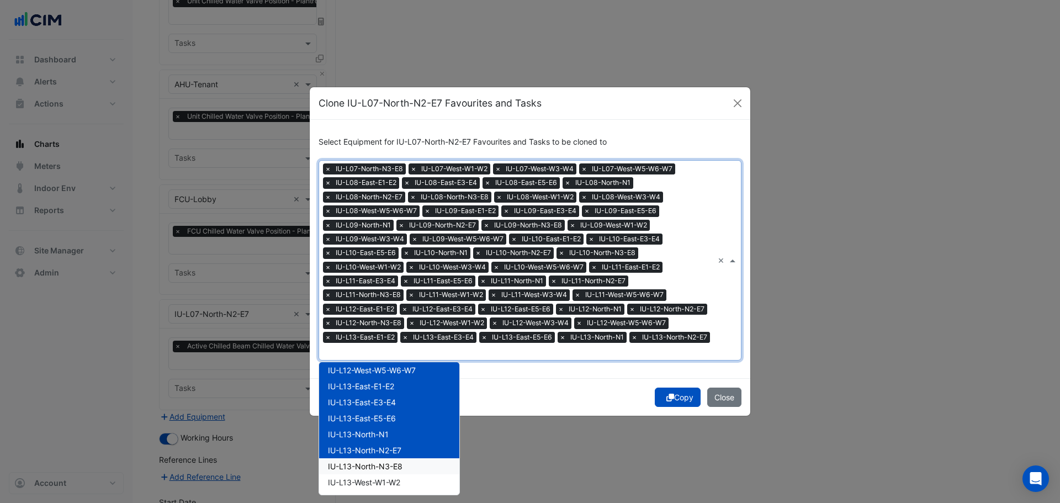
click at [391, 465] on span "IU-L13-North-N3-E8" at bounding box center [365, 466] width 75 height 9
click at [393, 482] on span "IU-L13-West-W1-W2" at bounding box center [364, 482] width 72 height 9
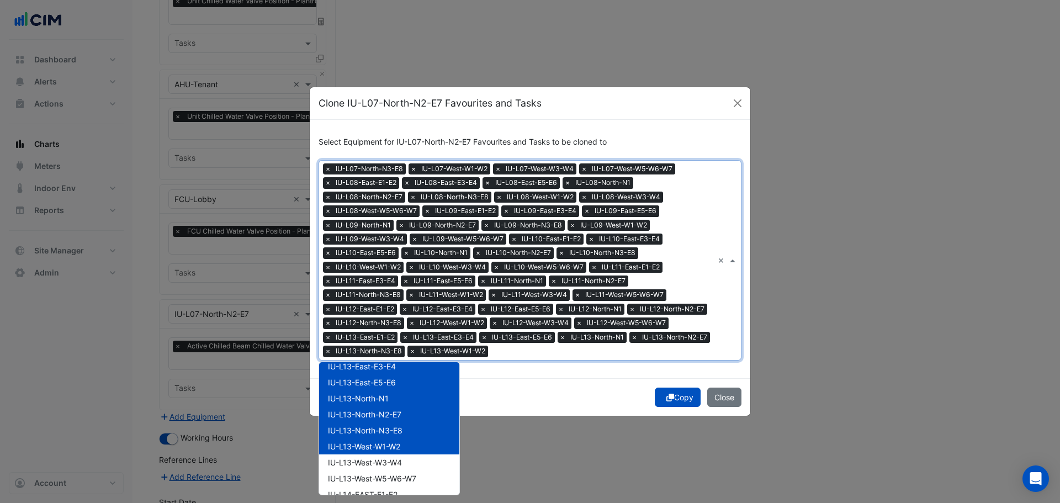
scroll to position [828, 0]
click at [402, 444] on span "IU-L13-West-W3-W4" at bounding box center [365, 443] width 74 height 9
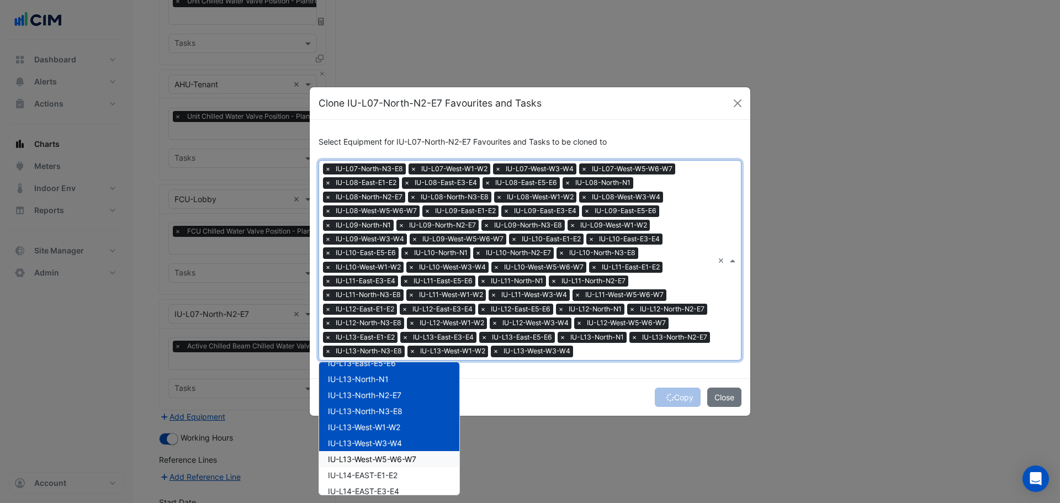
click at [398, 461] on span "IU-L13-West-W5-W6-W7" at bounding box center [372, 459] width 88 height 9
drag, startPoint x: 394, startPoint y: 476, endPoint x: 396, endPoint y: 491, distance: 15.0
click at [395, 478] on div "IU-L14-EAST-E1-E2" at bounding box center [389, 475] width 140 height 16
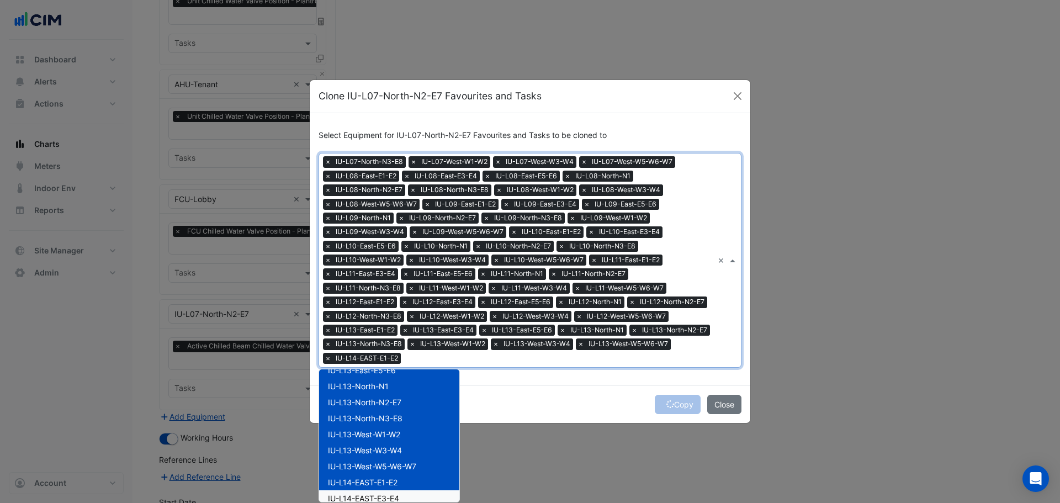
click at [396, 500] on span "IU-L14-EAST-E3-E4" at bounding box center [363, 498] width 71 height 9
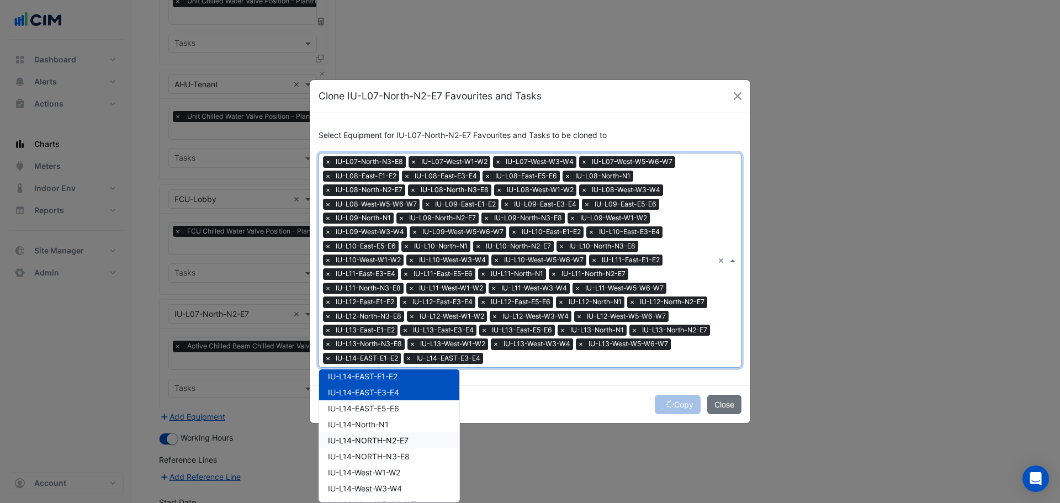
scroll to position [939, 0]
click at [392, 407] on span "IU-L14-EAST-E5-E6" at bounding box center [363, 403] width 71 height 9
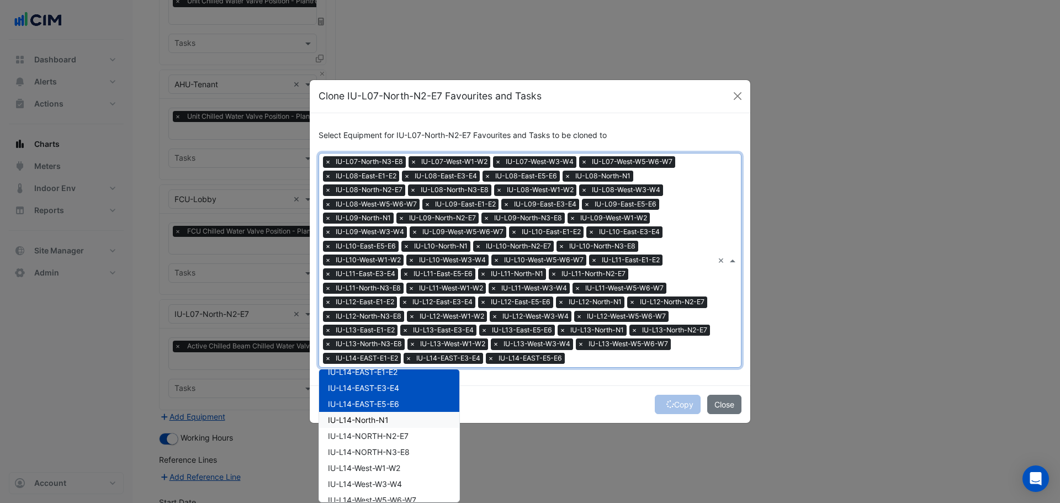
click at [381, 423] on span "IU-L14-North-N1" at bounding box center [358, 419] width 61 height 9
click at [387, 441] on span "IU-L14-NORTH-N2-E7" at bounding box center [368, 435] width 81 height 9
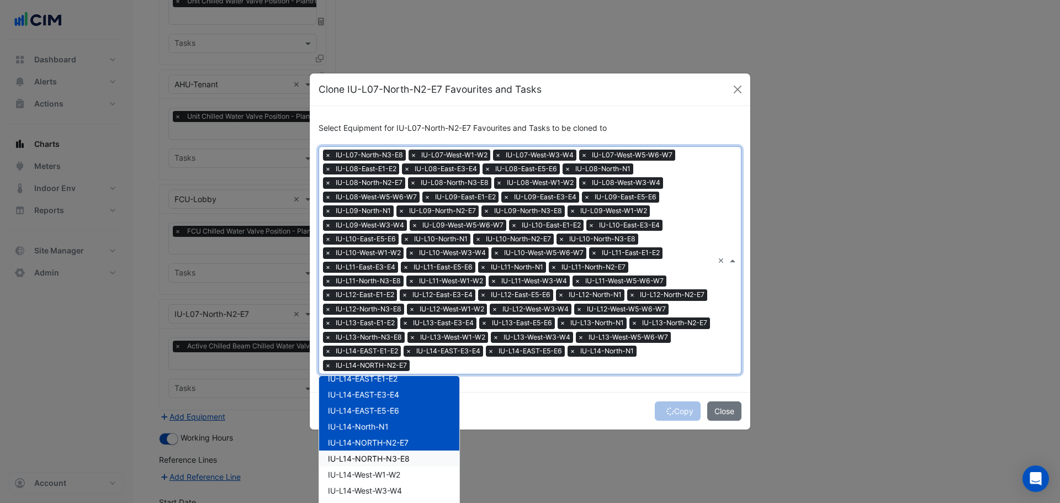
click at [389, 462] on span "IU-L14-NORTH-N3-E8" at bounding box center [369, 458] width 82 height 9
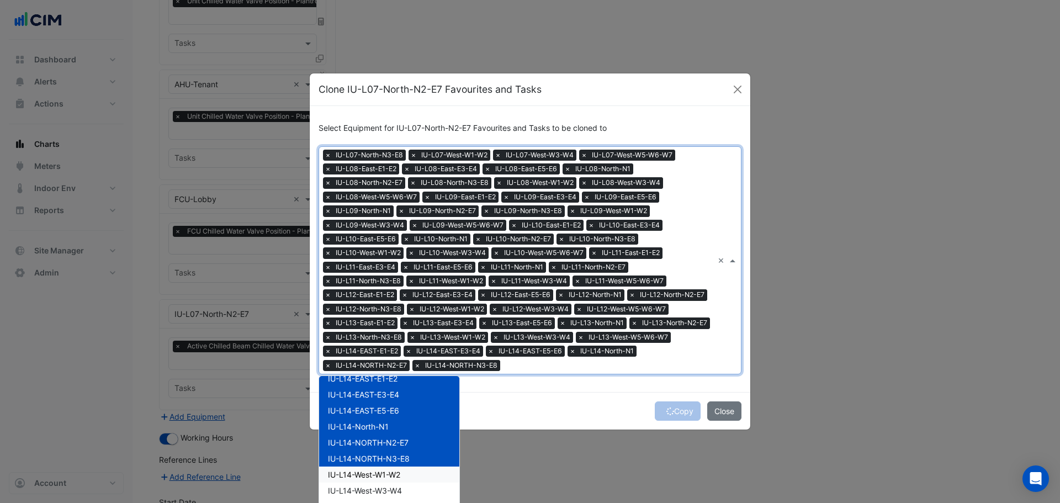
click at [389, 476] on span "IU-L14-West-W1-W2" at bounding box center [364, 474] width 72 height 9
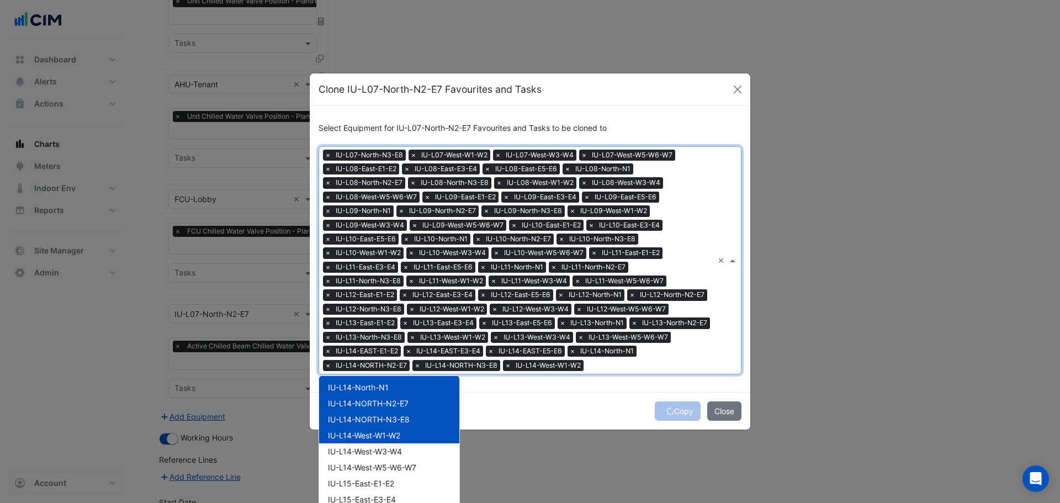
scroll to position [994, 0]
click at [396, 439] on span "IU-L14-West-W3-W4" at bounding box center [365, 435] width 74 height 9
click at [388, 456] on span "IU-L14-West-W5-W6-W7" at bounding box center [372, 451] width 88 height 9
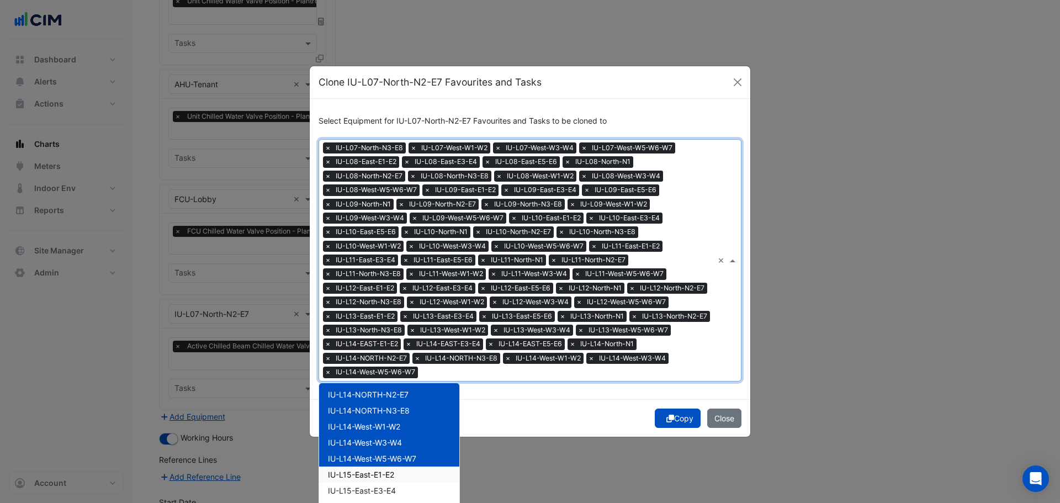
click at [381, 478] on span "IU-L15-East-E1-E2" at bounding box center [361, 474] width 66 height 9
drag, startPoint x: 382, startPoint y: 489, endPoint x: 409, endPoint y: 457, distance: 41.9
click at [383, 490] on span "IU-L15-East-E3-E4" at bounding box center [362, 490] width 68 height 9
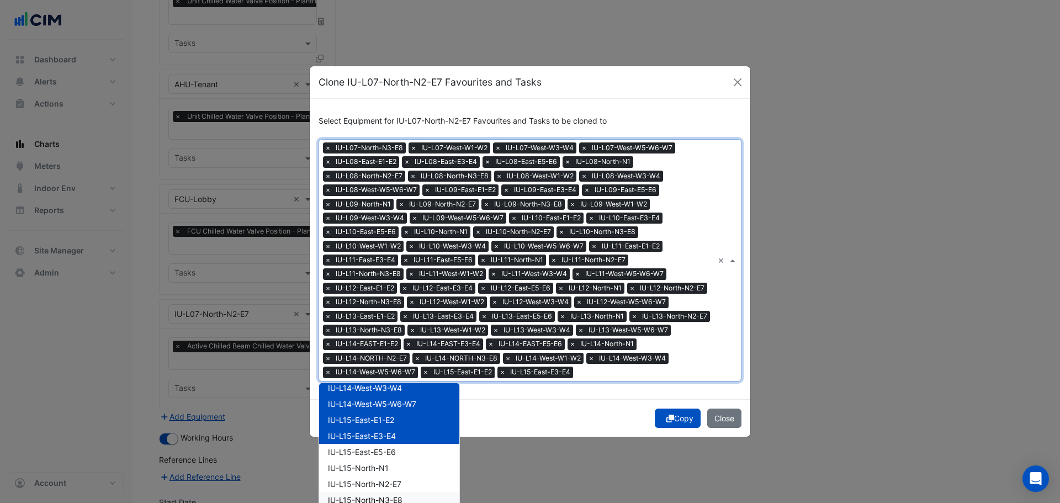
scroll to position [1105, 0]
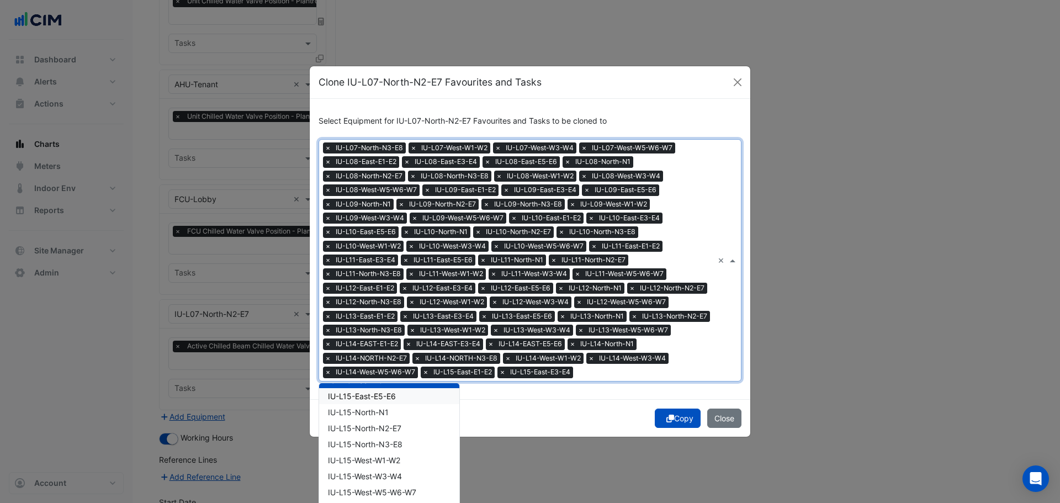
click at [390, 398] on span "IU-L15-East-E5-E6" at bounding box center [362, 396] width 68 height 9
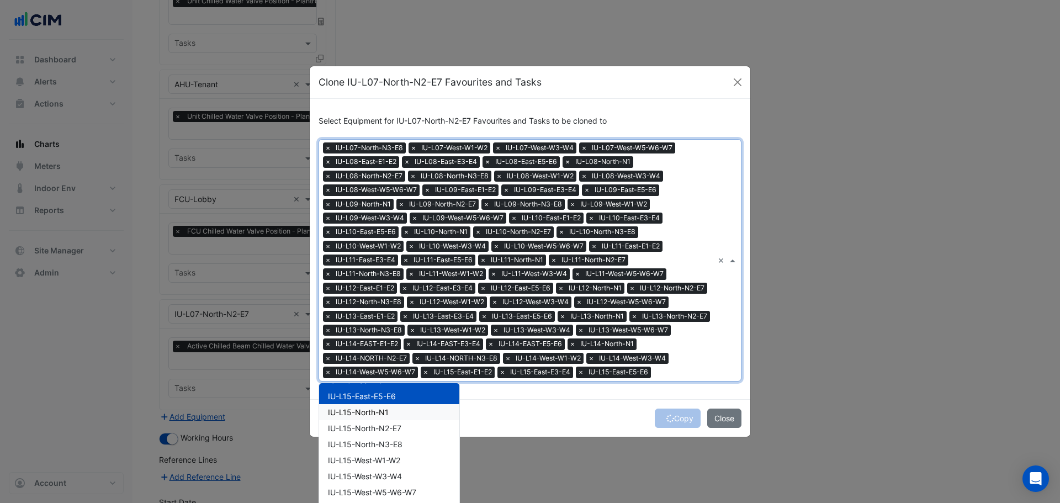
click at [385, 417] on span "IU-L15-North-N1" at bounding box center [358, 412] width 61 height 9
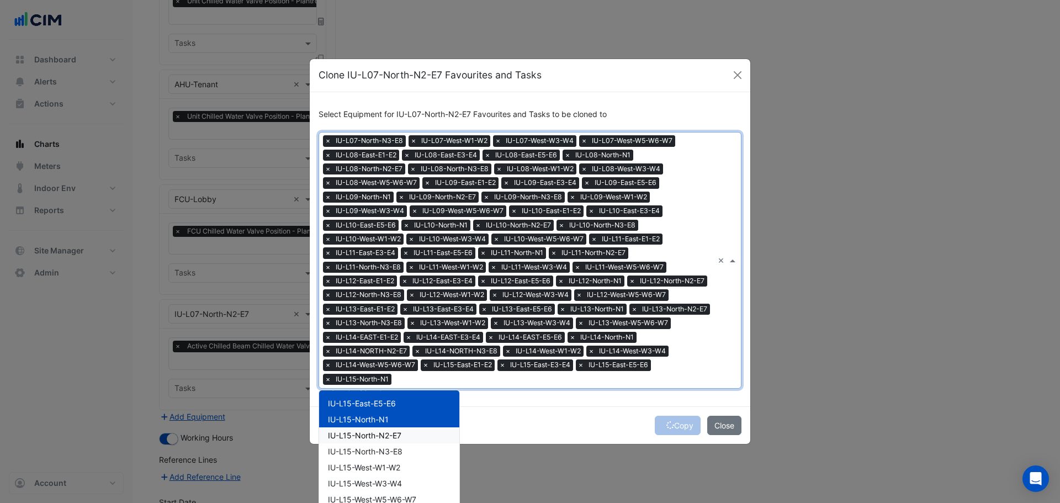
drag, startPoint x: 384, startPoint y: 434, endPoint x: 384, endPoint y: 451, distance: 17.7
click at [384, 436] on span "IU-L15-North-N2-E7" at bounding box center [364, 435] width 73 height 9
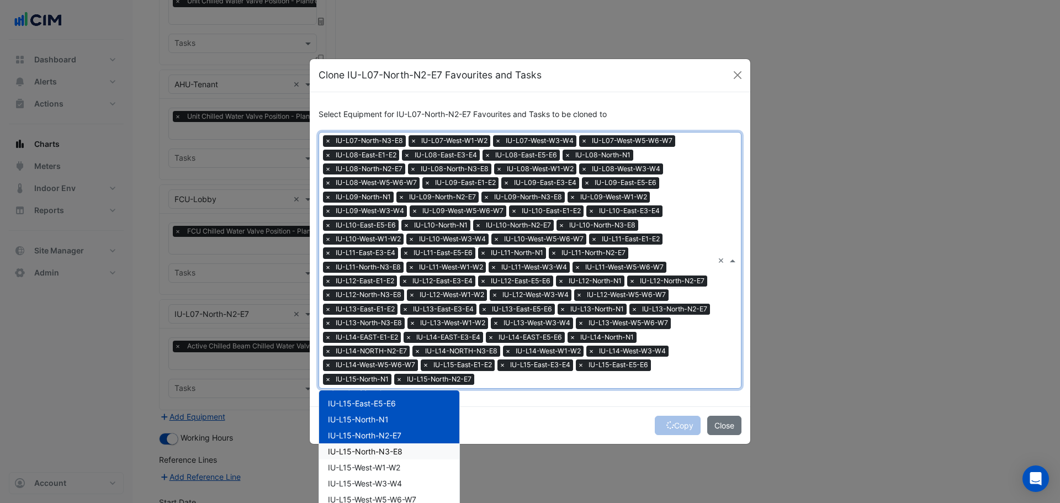
click at [384, 456] on span "IU-L15-North-N3-E8" at bounding box center [365, 451] width 75 height 9
click at [388, 473] on div "IU-L15-West-W1-W2" at bounding box center [389, 468] width 140 height 16
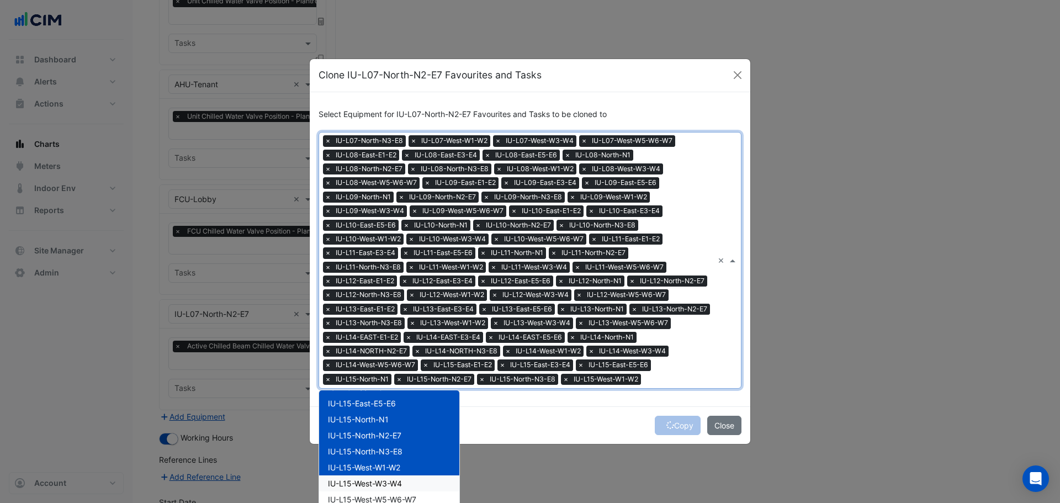
click at [388, 485] on div "IU-L15-West-W3-W4" at bounding box center [389, 484] width 140 height 16
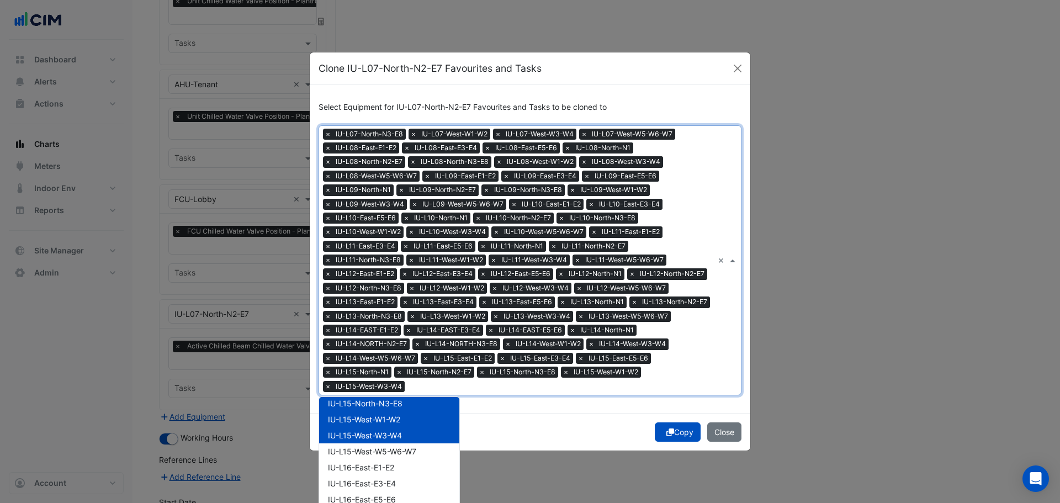
scroll to position [1160, 0]
click at [409, 452] on span "IU-L15-West-W5-W6-W7" at bounding box center [372, 450] width 88 height 9
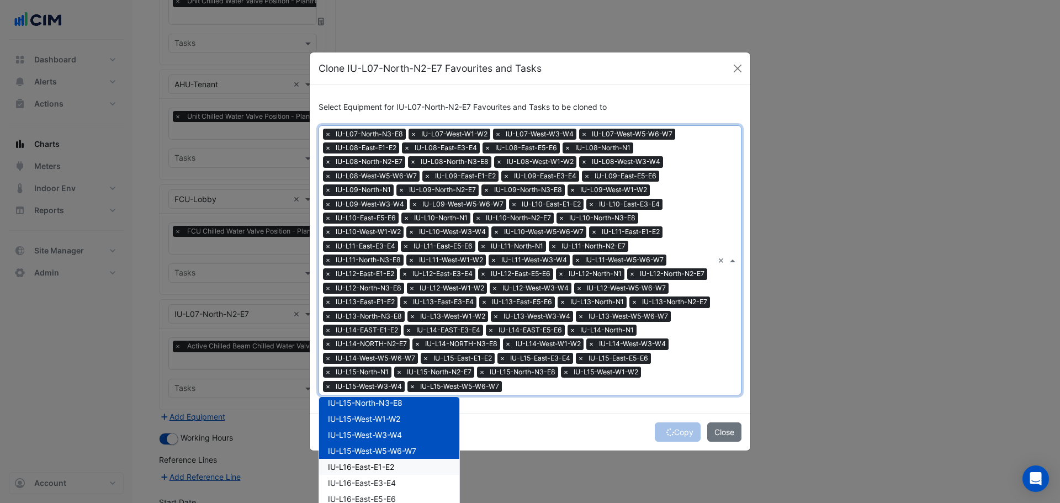
click at [386, 474] on div "IU-L16-East-E1-E2" at bounding box center [389, 467] width 140 height 16
drag, startPoint x: 389, startPoint y: 487, endPoint x: 457, endPoint y: 467, distance: 70.8
click at [389, 487] on span "IU-L16-East-E3-E4" at bounding box center [362, 482] width 68 height 9
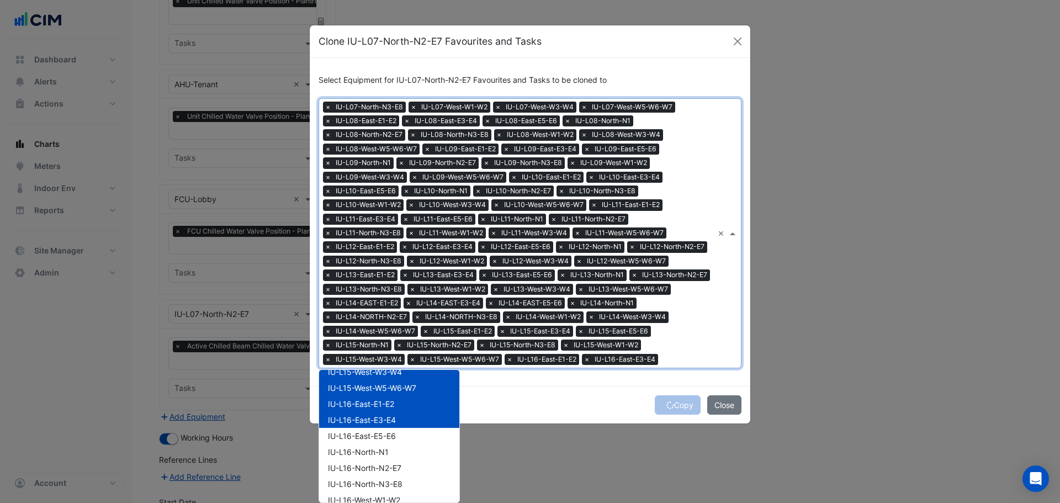
scroll to position [1215, 0]
click at [388, 418] on span "IU-L16-East-E5-E6" at bounding box center [362, 416] width 68 height 9
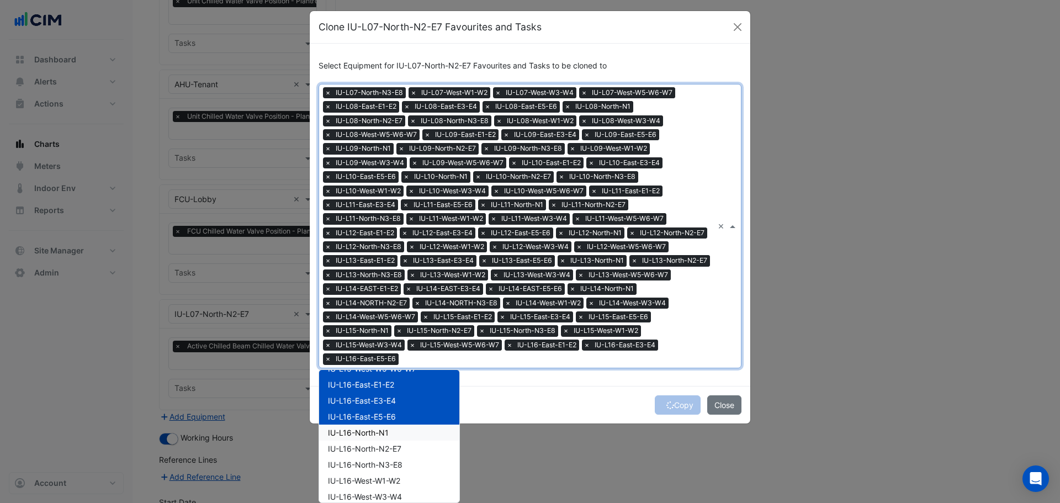
click at [381, 435] on span "IU-L16-North-N1" at bounding box center [358, 432] width 61 height 9
click at [386, 452] on span "IU-L16-North-N2-E7" at bounding box center [364, 448] width 73 height 9
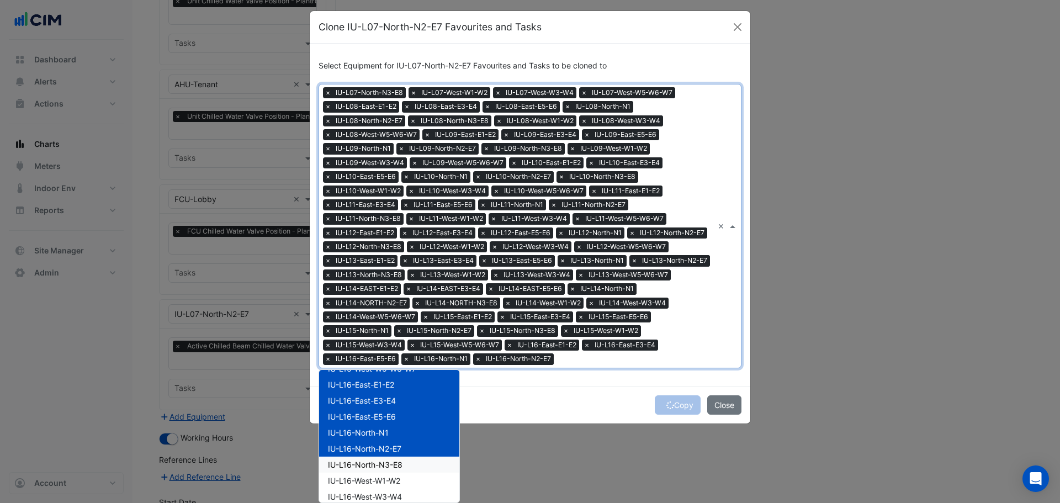
click at [390, 464] on span "IU-L16-North-N3-E8" at bounding box center [365, 464] width 75 height 9
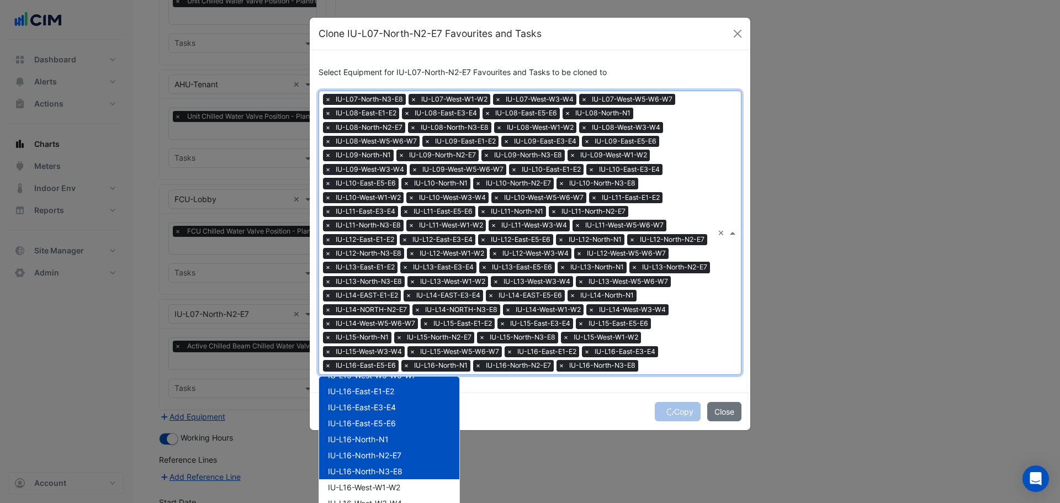
click at [391, 476] on span "IU-L16-North-N3-E8" at bounding box center [365, 471] width 75 height 9
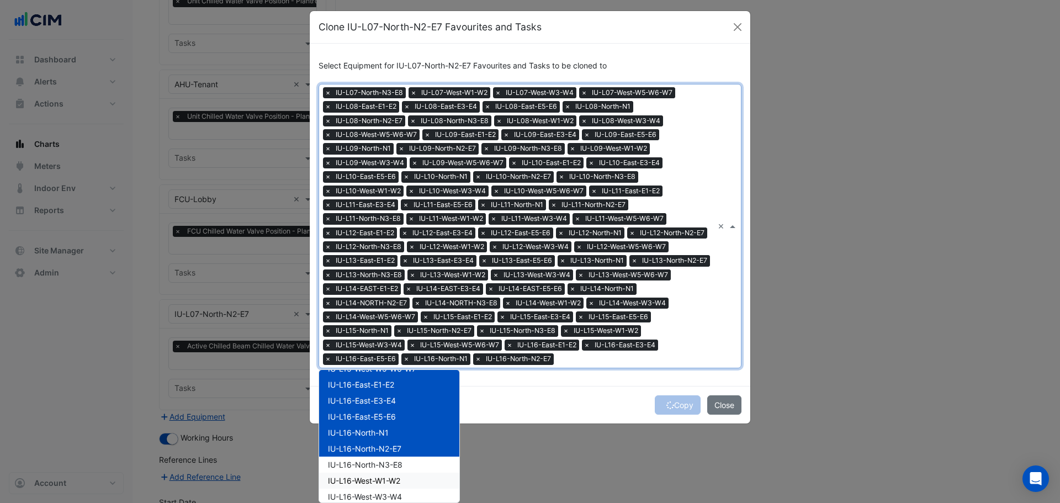
click at [391, 465] on span "IU-L16-North-N3-E8" at bounding box center [365, 464] width 75 height 9
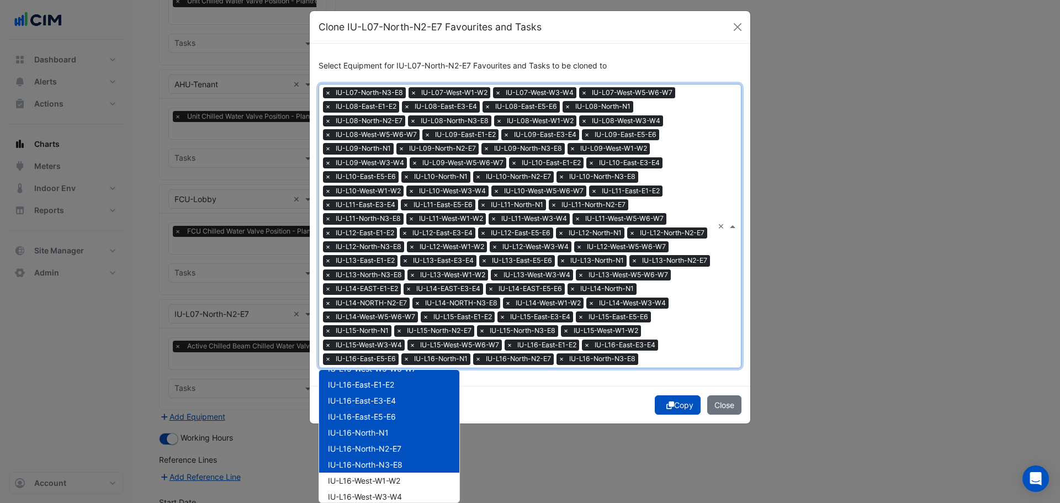
scroll to position [28, 0]
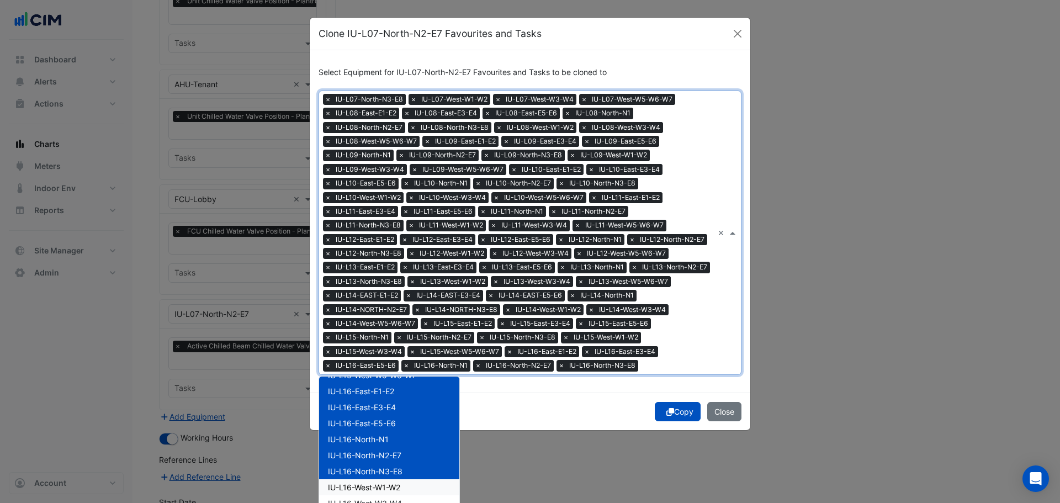
click at [391, 492] on span "IU-L16-West-W1-W2" at bounding box center [364, 487] width 72 height 9
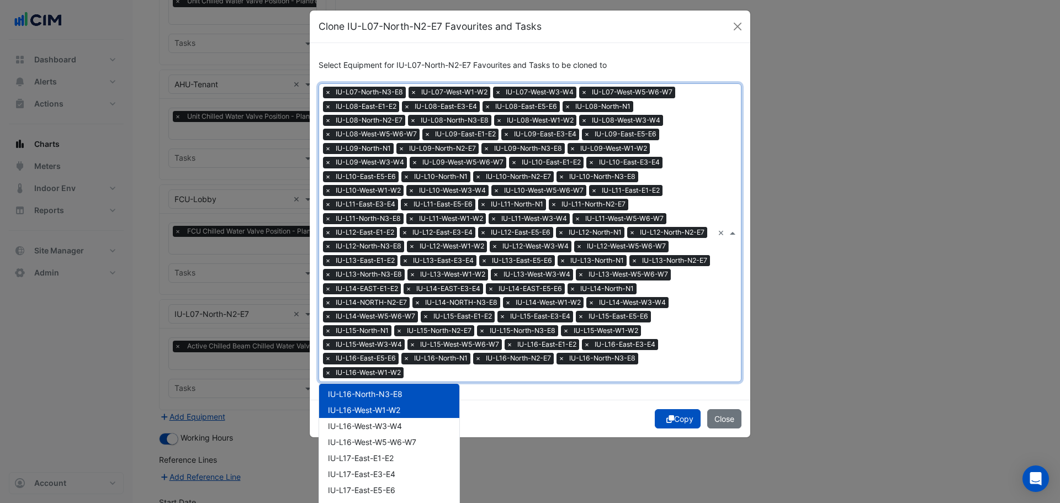
scroll to position [1326, 0]
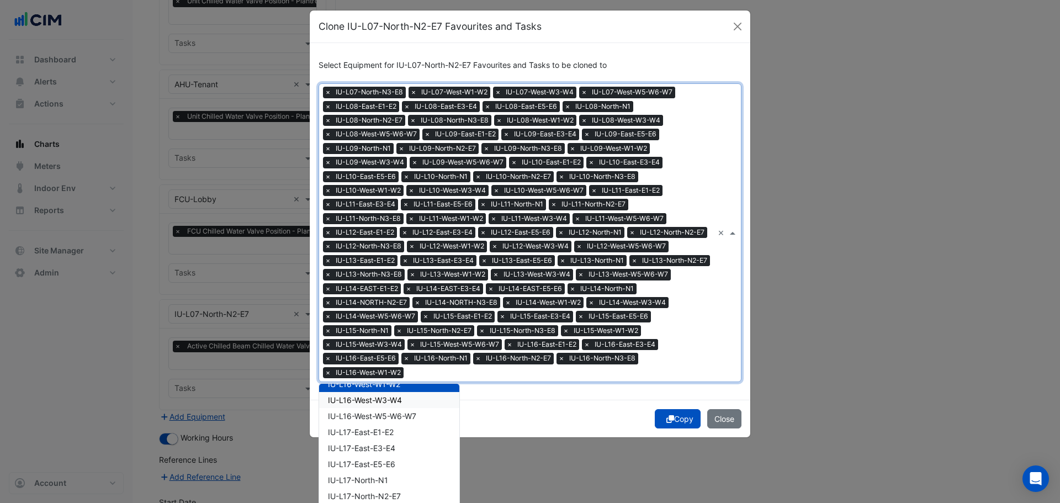
click at [394, 400] on span "IU-L16-West-W3-W4" at bounding box center [365, 399] width 74 height 9
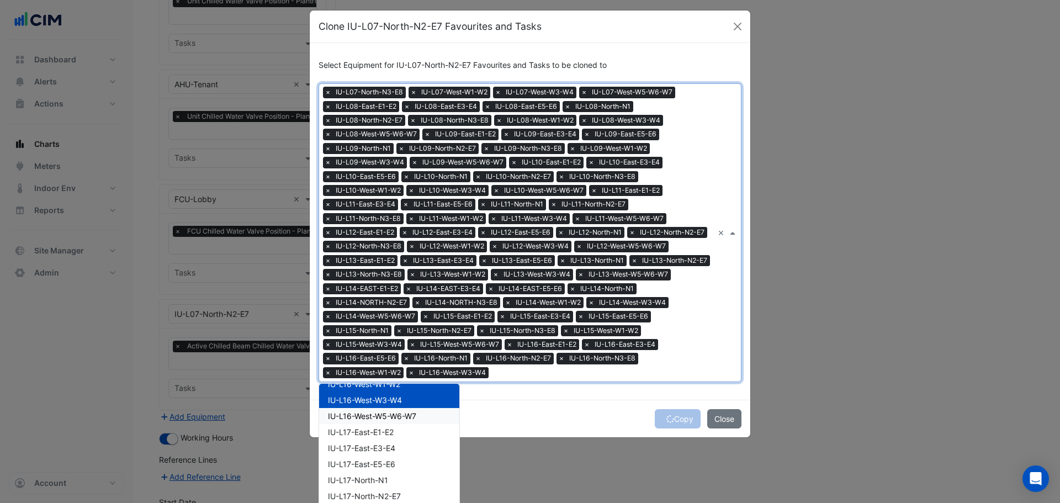
click at [391, 419] on span "IU-L16-West-W5-W6-W7" at bounding box center [372, 415] width 88 height 9
click at [386, 437] on div "IU-L17-East-E1-E2" at bounding box center [389, 432] width 140 height 16
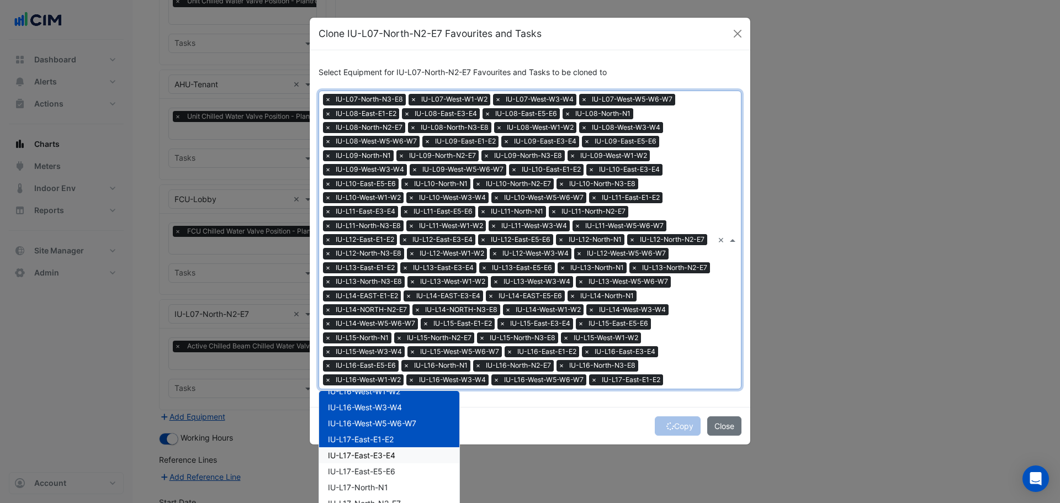
drag, startPoint x: 386, startPoint y: 466, endPoint x: 387, endPoint y: 475, distance: 9.5
click at [386, 463] on div "IU-L17-East-E3-E4" at bounding box center [389, 455] width 140 height 16
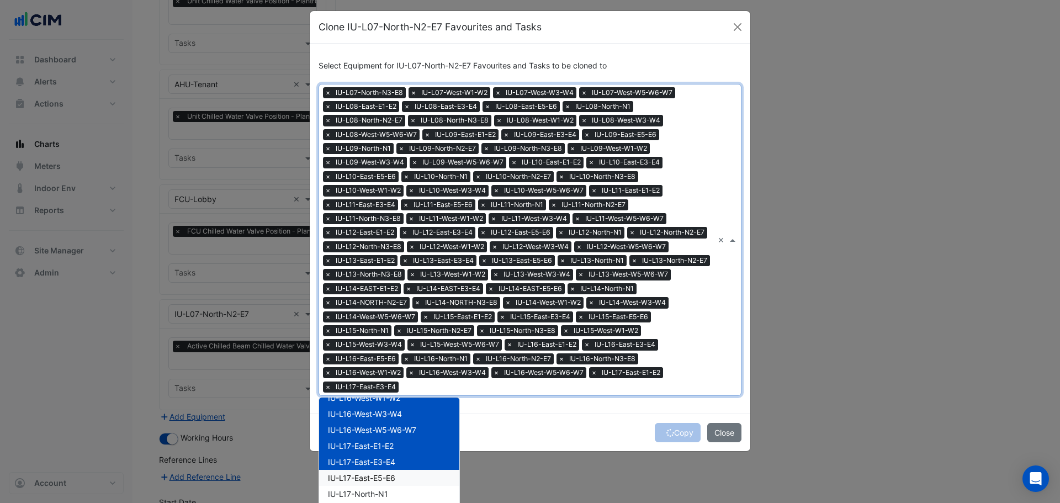
click at [387, 478] on span "IU-L17-East-E5-E6" at bounding box center [361, 477] width 67 height 9
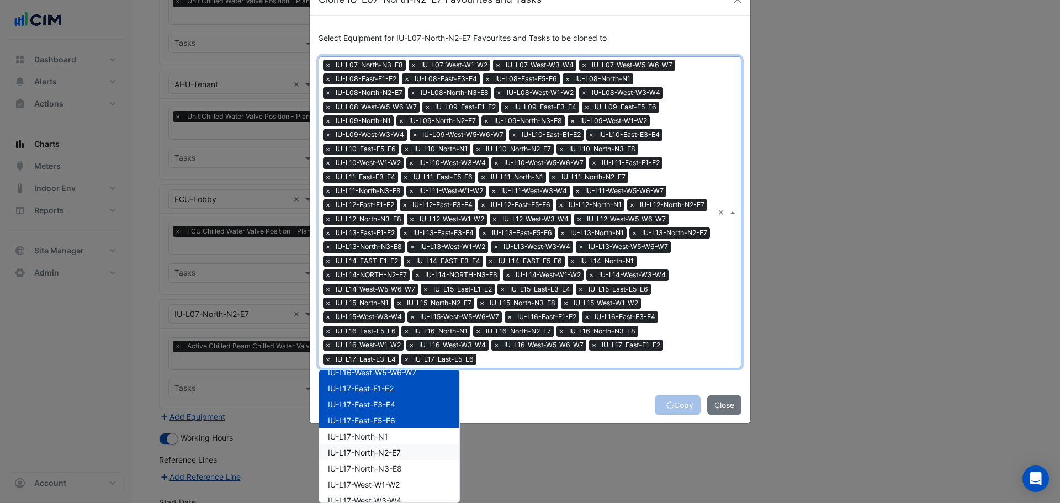
scroll to position [1381, 0]
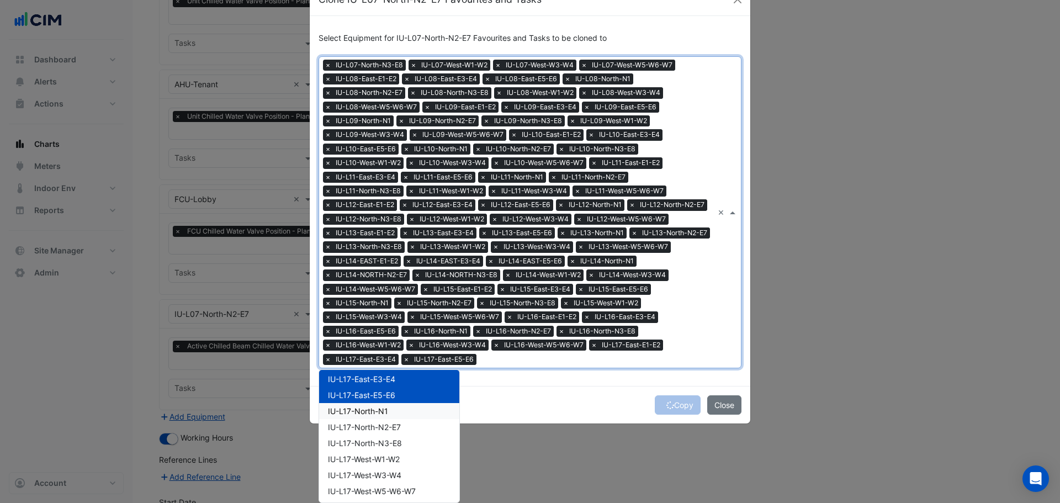
click at [382, 415] on span "IU-L17-North-N1" at bounding box center [358, 411] width 60 height 9
click at [390, 430] on span "IU-L17-North-N2-E7" at bounding box center [364, 427] width 73 height 9
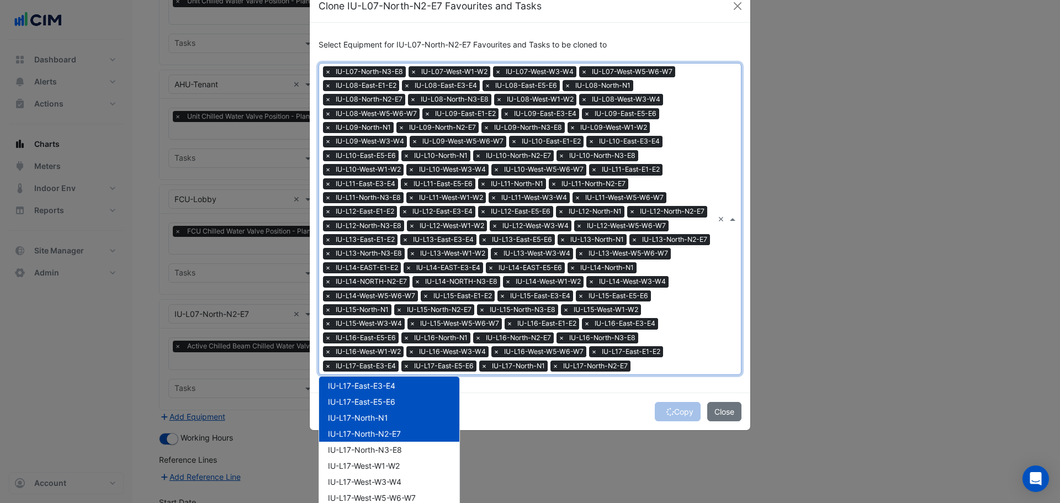
click at [388, 439] on span "IU-L17-North-N2-E7" at bounding box center [364, 433] width 73 height 9
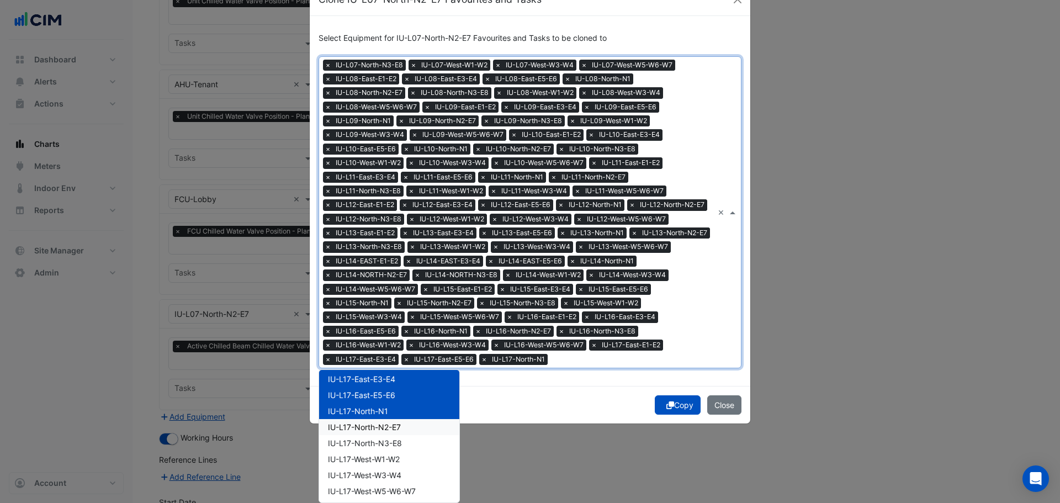
click at [391, 426] on span "IU-L17-North-N2-E7" at bounding box center [364, 427] width 73 height 9
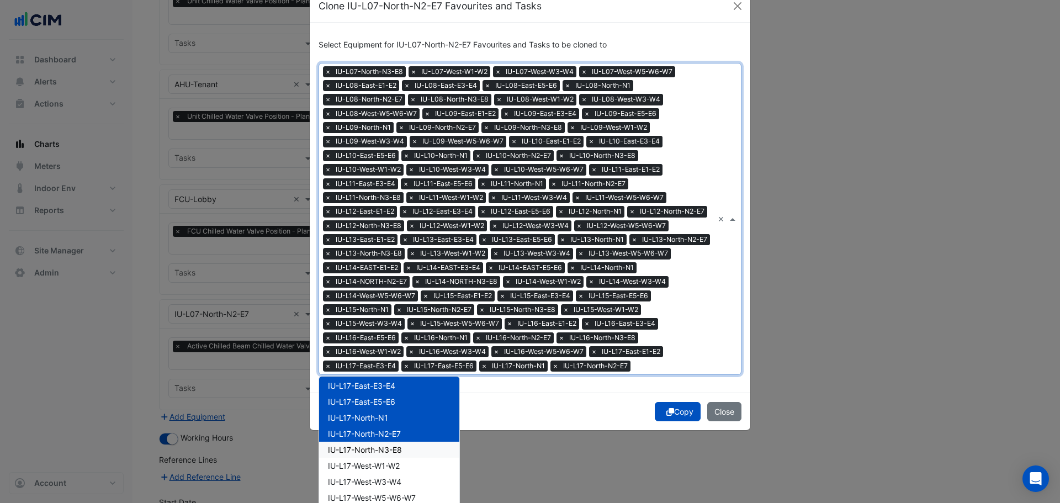
click at [386, 449] on div "IU-L17-North-N3-E8" at bounding box center [389, 450] width 140 height 16
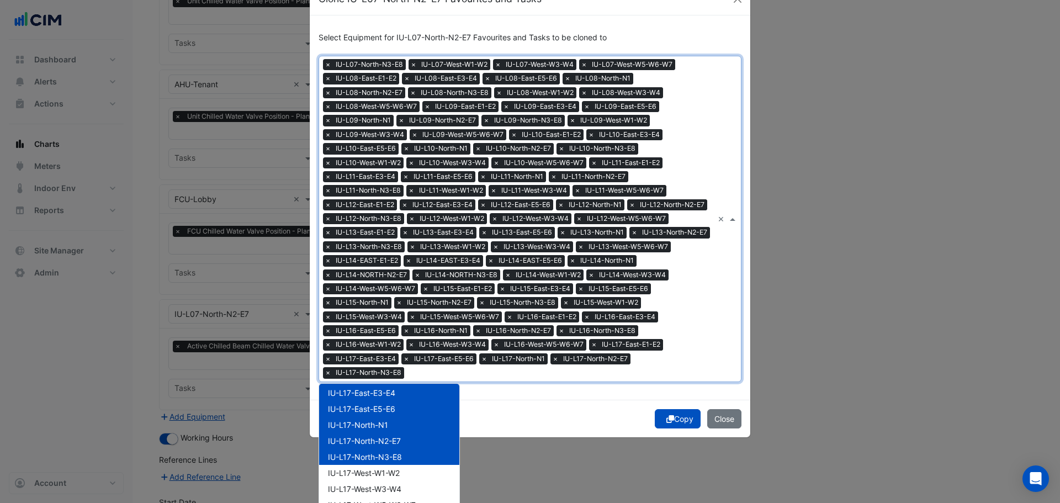
scroll to position [41, 0]
click at [385, 479] on div "IU-L17-West-W1-W2" at bounding box center [389, 474] width 140 height 16
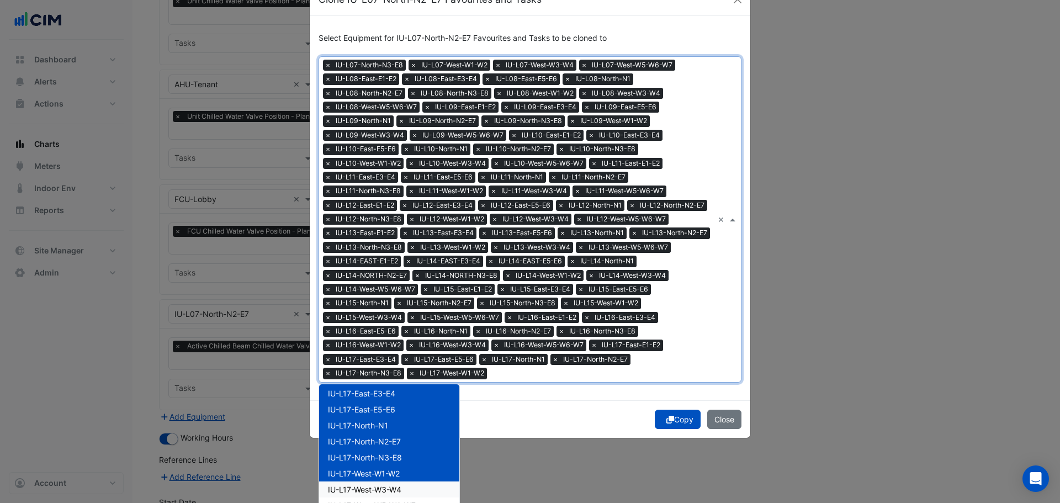
drag, startPoint x: 388, startPoint y: 491, endPoint x: 431, endPoint y: 462, distance: 51.6
click at [389, 492] on span "IU-L17-West-W3-W4" at bounding box center [364, 489] width 73 height 9
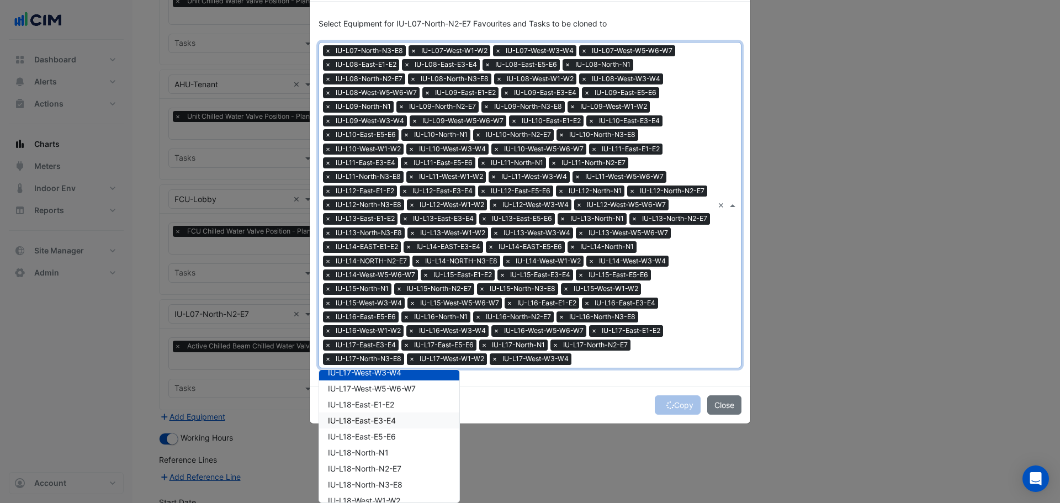
scroll to position [1491, 0]
click at [399, 383] on span "IU-L17-West-W5-W6-W7" at bounding box center [372, 380] width 88 height 9
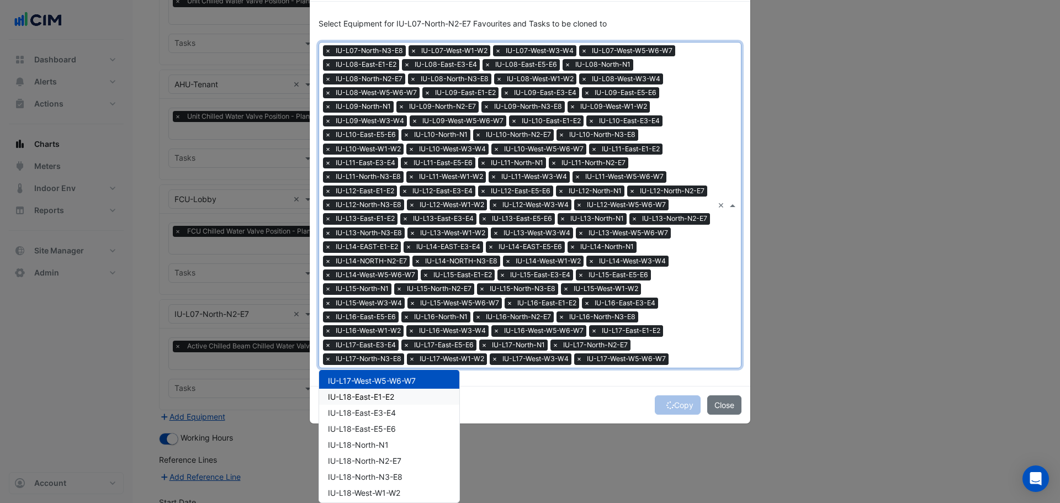
click at [377, 395] on span "IU-L18-East-E1-E2" at bounding box center [361, 396] width 66 height 9
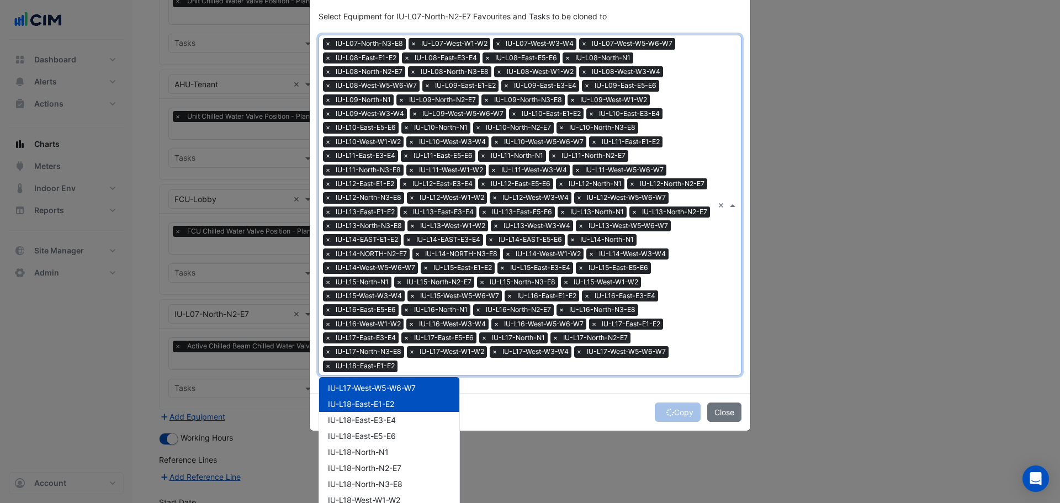
scroll to position [48, 0]
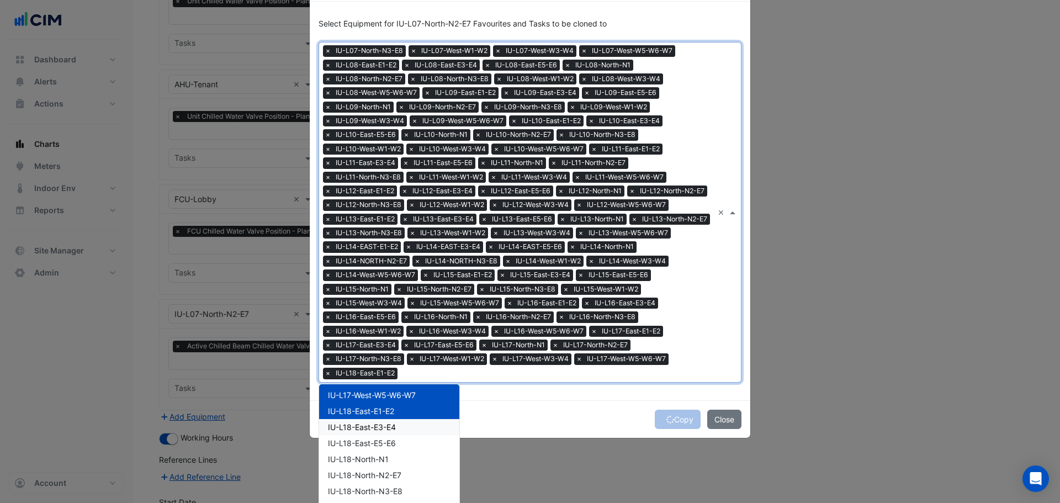
click at [374, 434] on div "IU-L18-East-E3-E4" at bounding box center [389, 427] width 140 height 16
click at [375, 445] on span "IU-L18-East-E5-E6" at bounding box center [362, 443] width 68 height 9
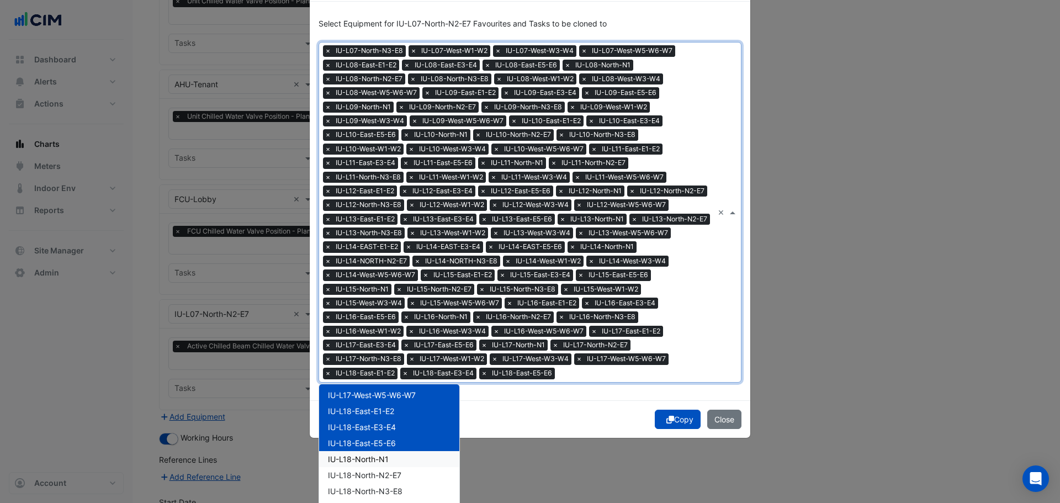
click at [376, 461] on span "IU-L18-North-N1" at bounding box center [358, 459] width 61 height 9
drag, startPoint x: 376, startPoint y: 476, endPoint x: 383, endPoint y: 478, distance: 7.9
click at [379, 477] on span "IU-L18-North-N2-E7" at bounding box center [364, 475] width 73 height 9
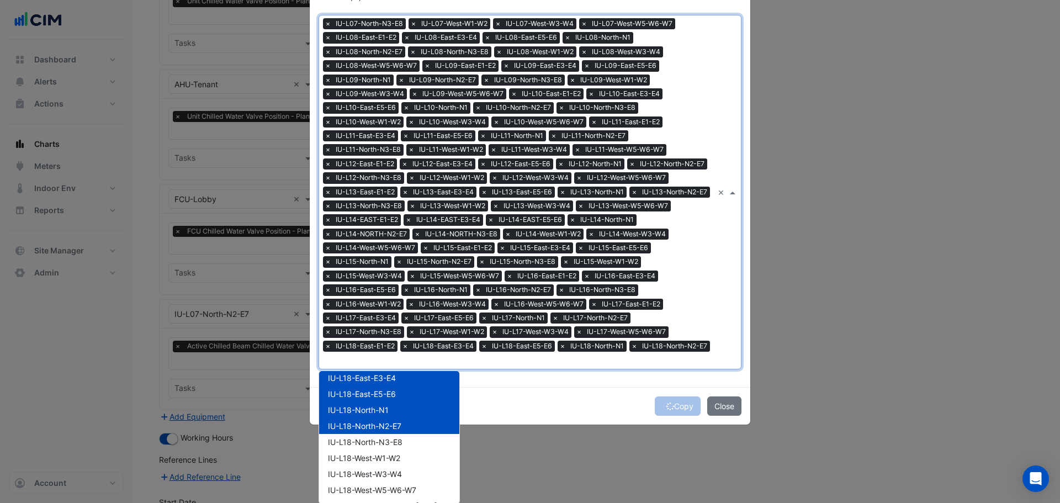
scroll to position [1547, 0]
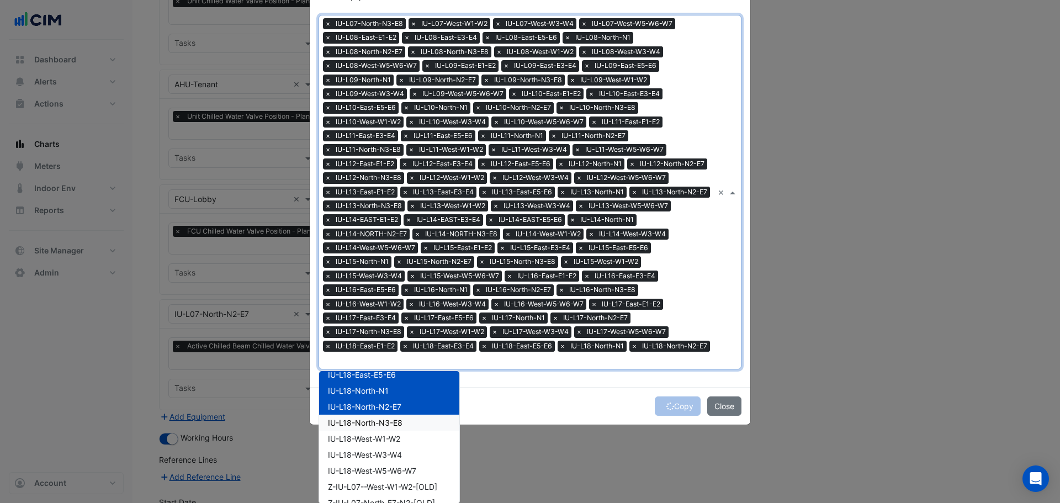
click at [395, 422] on span "IU-L18-North-N3-E8" at bounding box center [365, 422] width 75 height 9
drag, startPoint x: 388, startPoint y: 434, endPoint x: 389, endPoint y: 450, distance: 16.1
click at [388, 435] on span "IU-L18-West-W1-W2" at bounding box center [364, 438] width 72 height 9
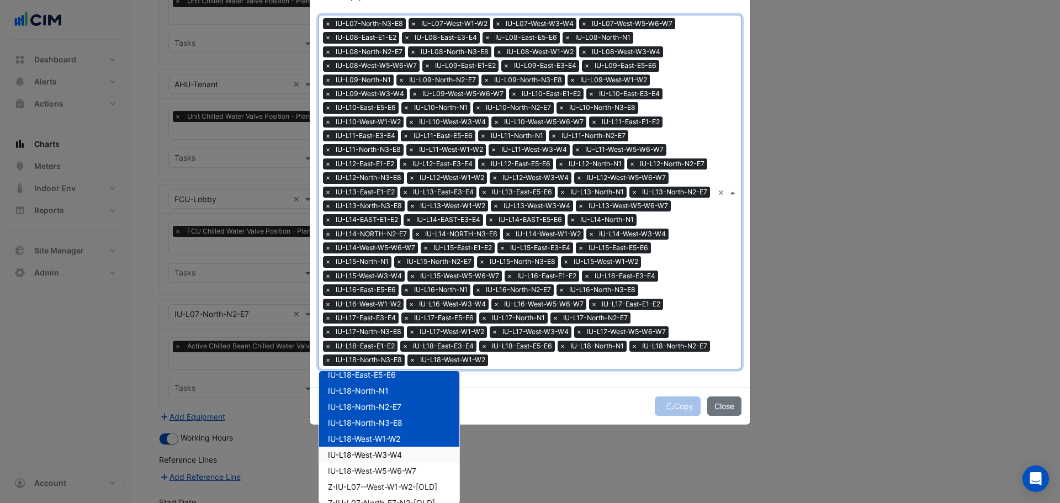
click at [390, 453] on span "IU-L18-West-W3-W4" at bounding box center [365, 454] width 74 height 9
drag, startPoint x: 392, startPoint y: 472, endPoint x: 404, endPoint y: 465, distance: 13.8
click at [394, 472] on span "IU-L18-West-W5-W6-W7" at bounding box center [372, 470] width 88 height 9
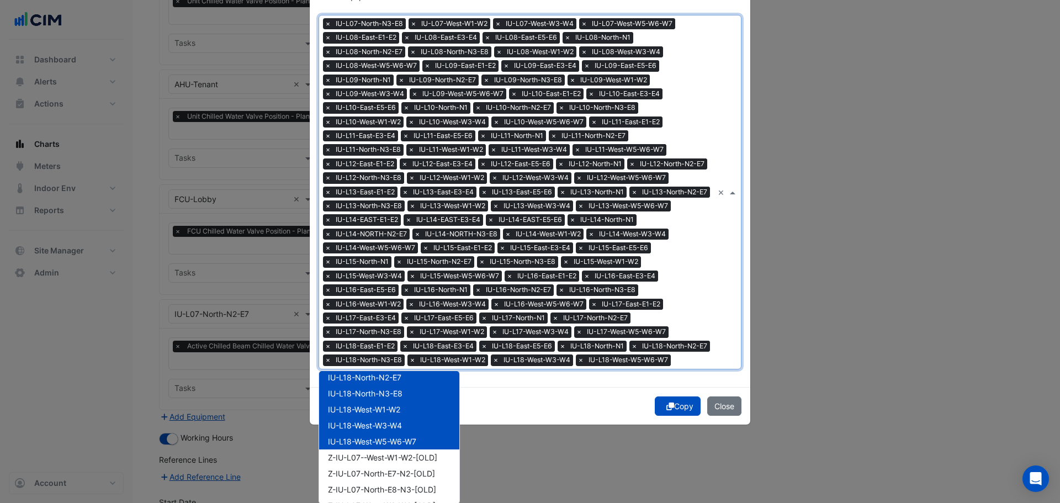
scroll to position [1602, 0]
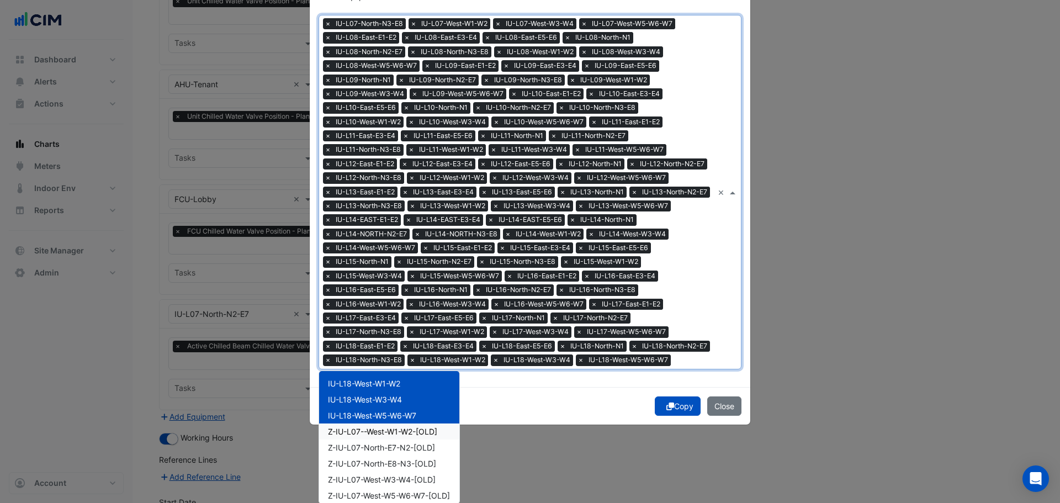
click at [561, 397] on div "Copy Close" at bounding box center [530, 406] width 441 height 38
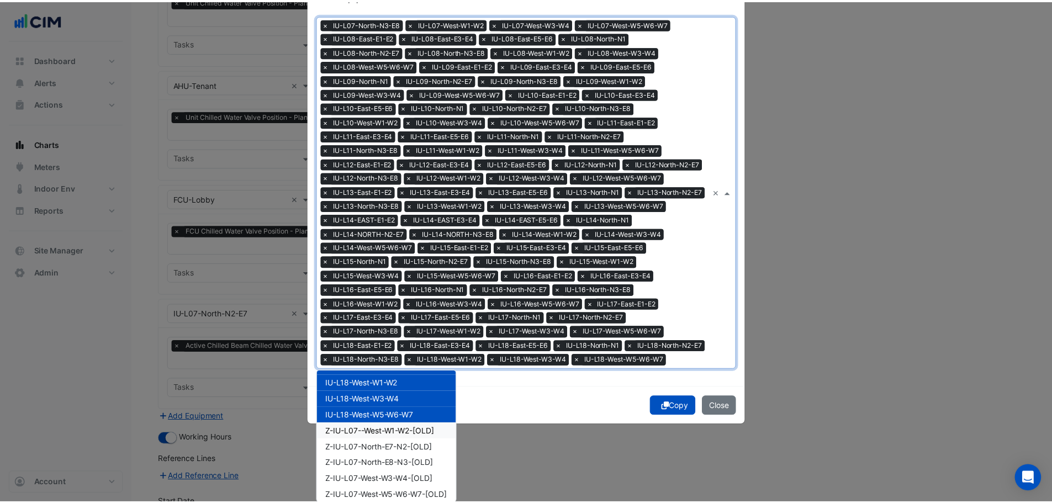
scroll to position [11, 0]
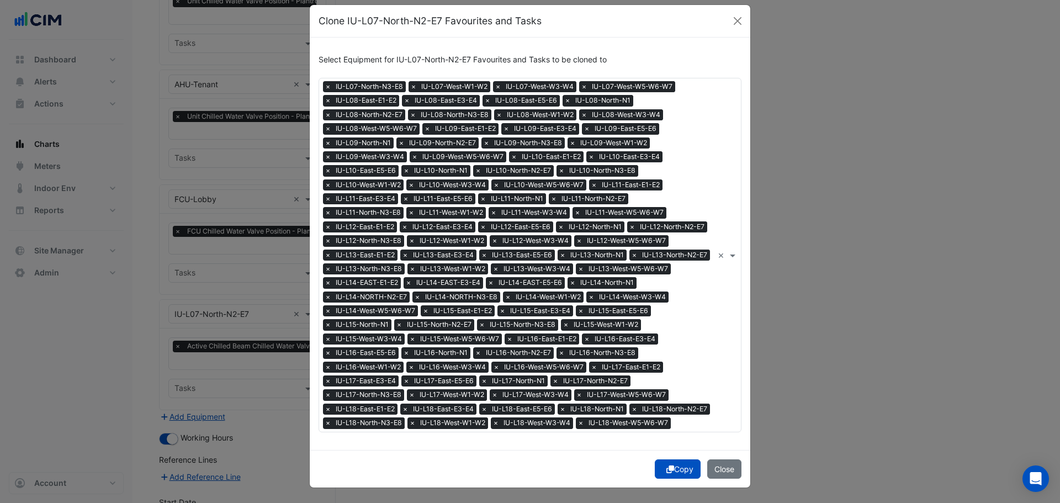
drag, startPoint x: 673, startPoint y: 471, endPoint x: 556, endPoint y: 436, distance: 122.3
click at [674, 471] on button "Copy" at bounding box center [678, 469] width 46 height 19
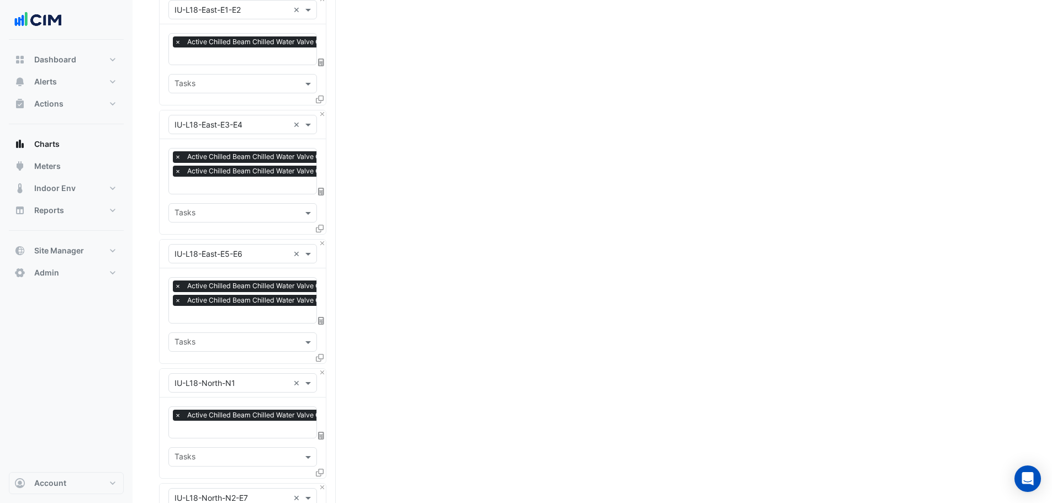
scroll to position [14522, 0]
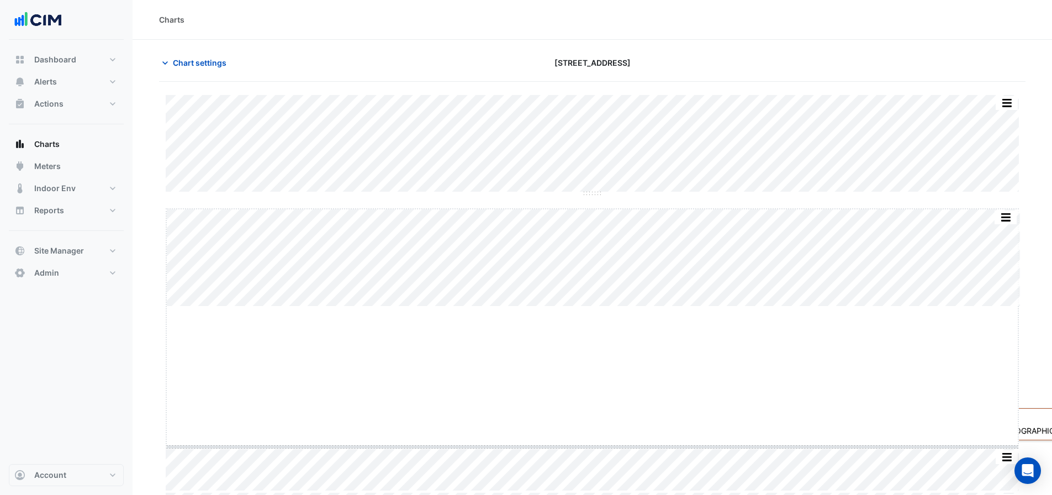
drag, startPoint x: 595, startPoint y: 307, endPoint x: 584, endPoint y: 447, distance: 140.7
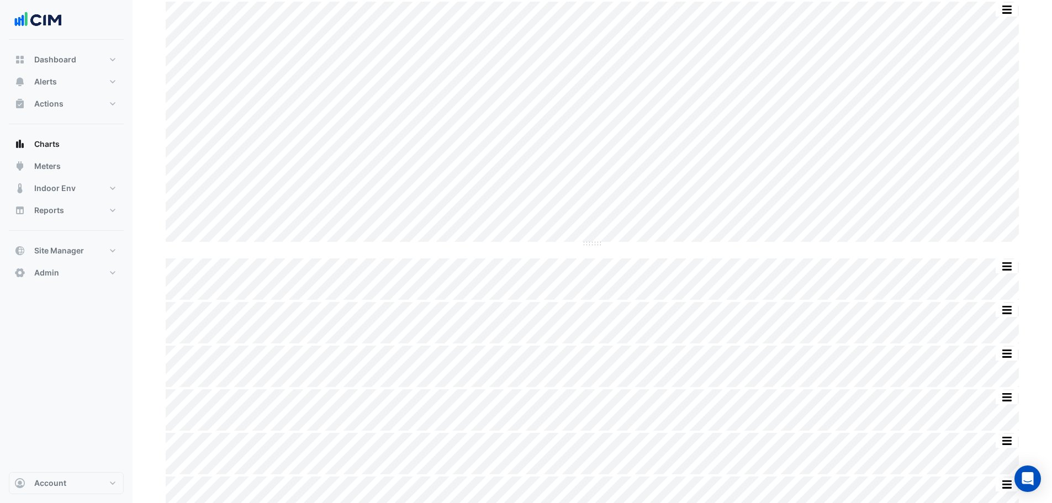
scroll to position [276, 0]
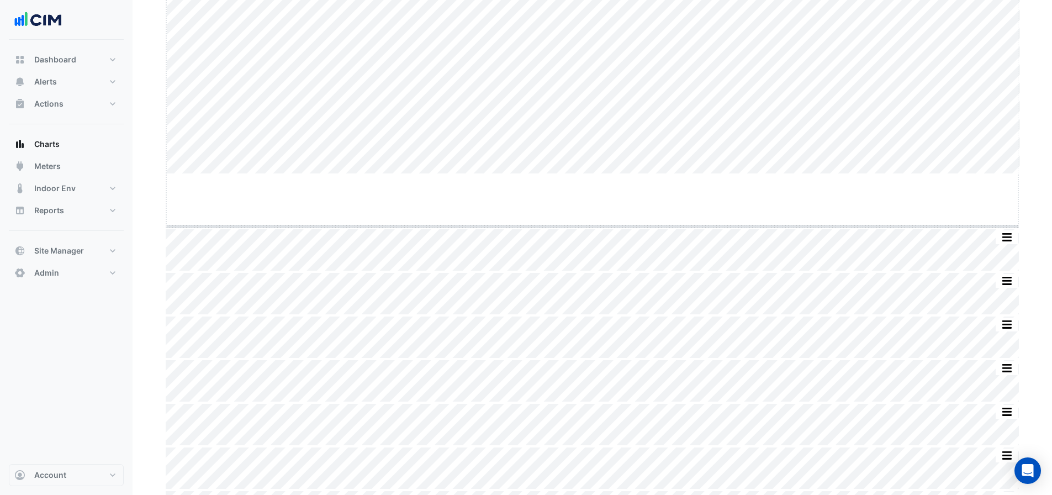
drag, startPoint x: 589, startPoint y: 175, endPoint x: 590, endPoint y: 227, distance: 52.5
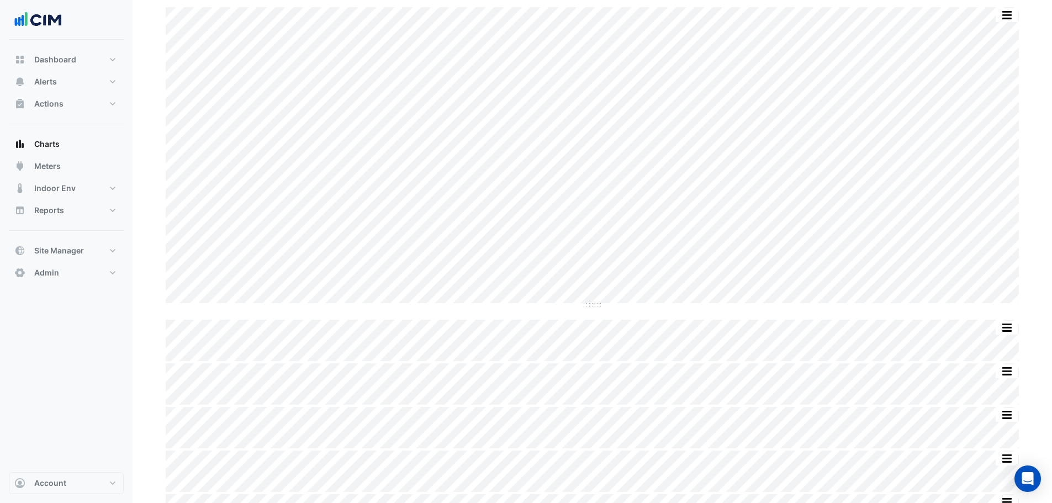
scroll to position [0, 0]
drag, startPoint x: 205, startPoint y: 67, endPoint x: 235, endPoint y: 120, distance: 60.4
click at [205, 67] on span "Chart settings" at bounding box center [200, 63] width 54 height 12
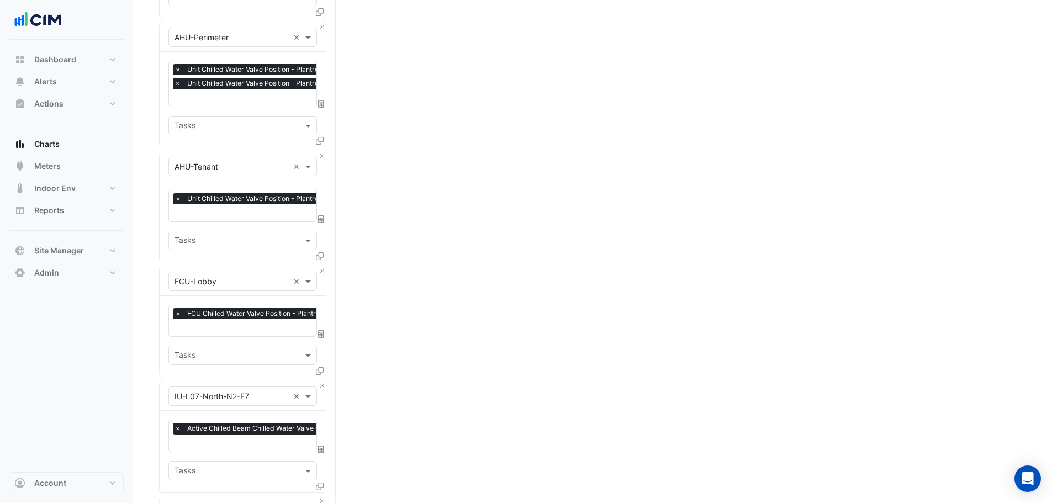
scroll to position [1657, 0]
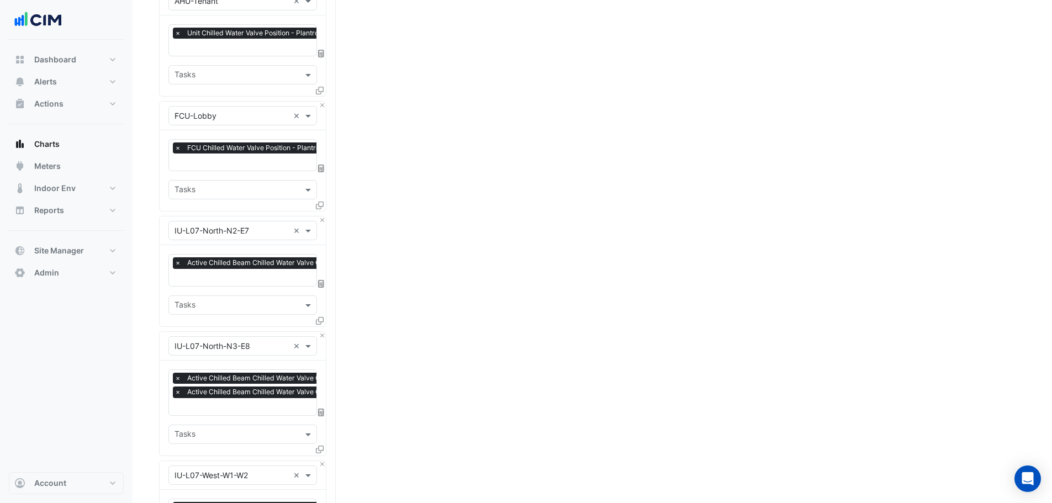
click at [256, 273] on input "text" at bounding box center [287, 279] width 225 height 12
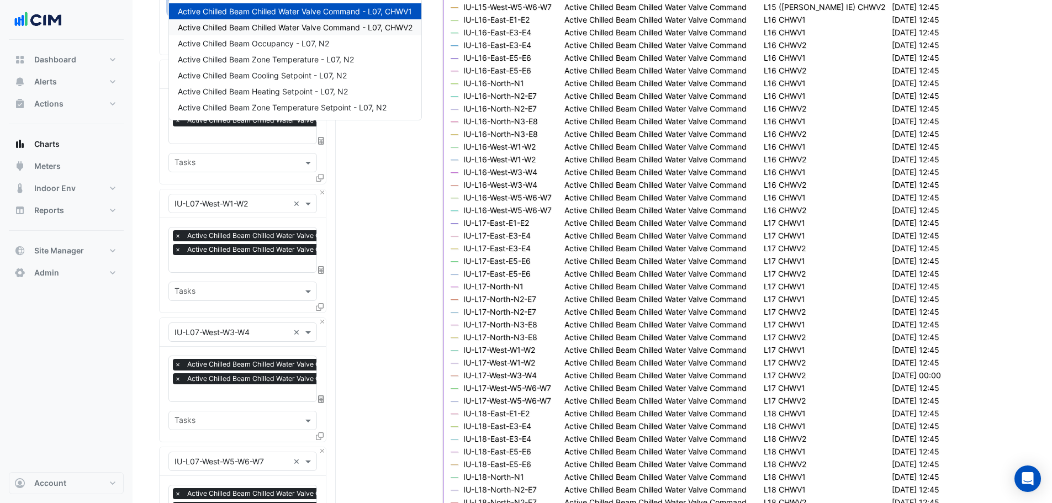
scroll to position [1933, 0]
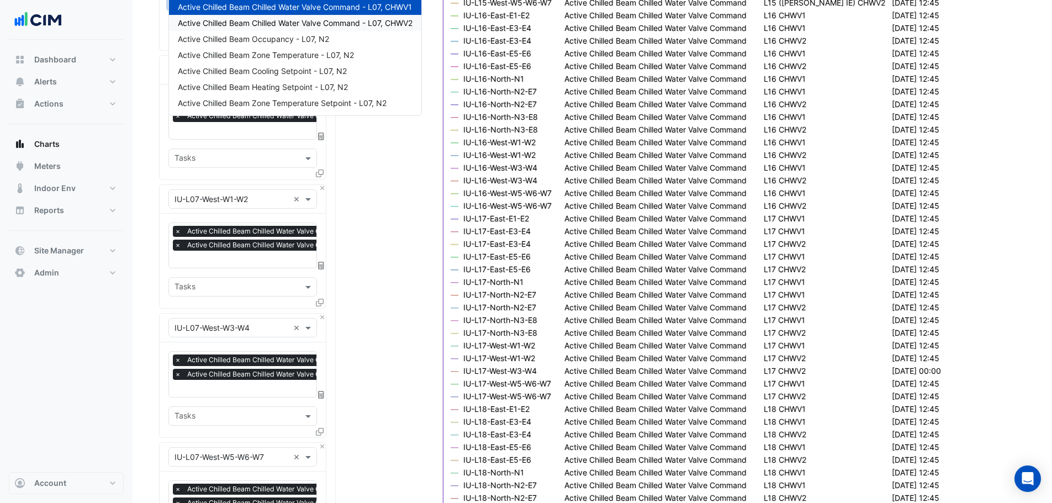
drag, startPoint x: 93, startPoint y: 386, endPoint x: 13, endPoint y: 405, distance: 82.4
click at [93, 387] on div "Dashboard Portfolio Ratings Performance Alerts Site Rules Templates Actions Sit…" at bounding box center [66, 256] width 115 height 432
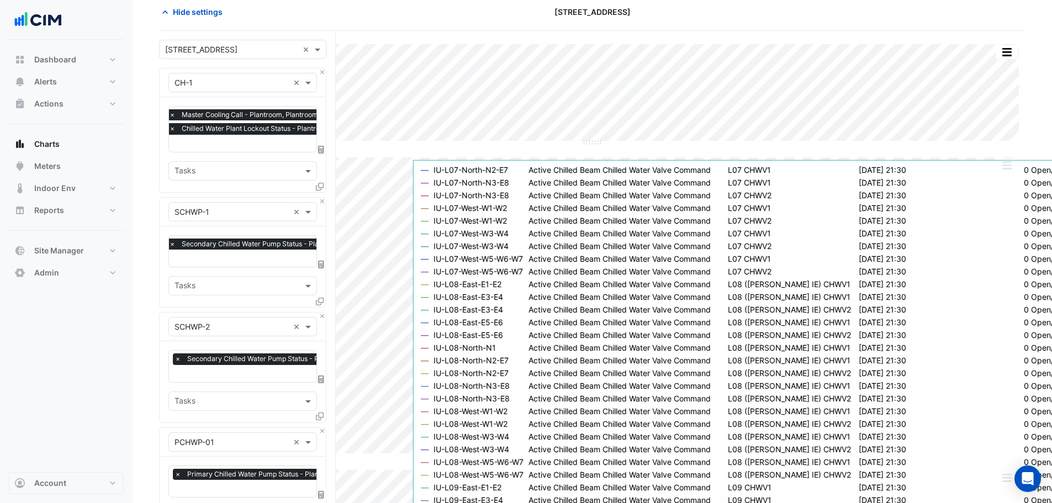
scroll to position [0, 0]
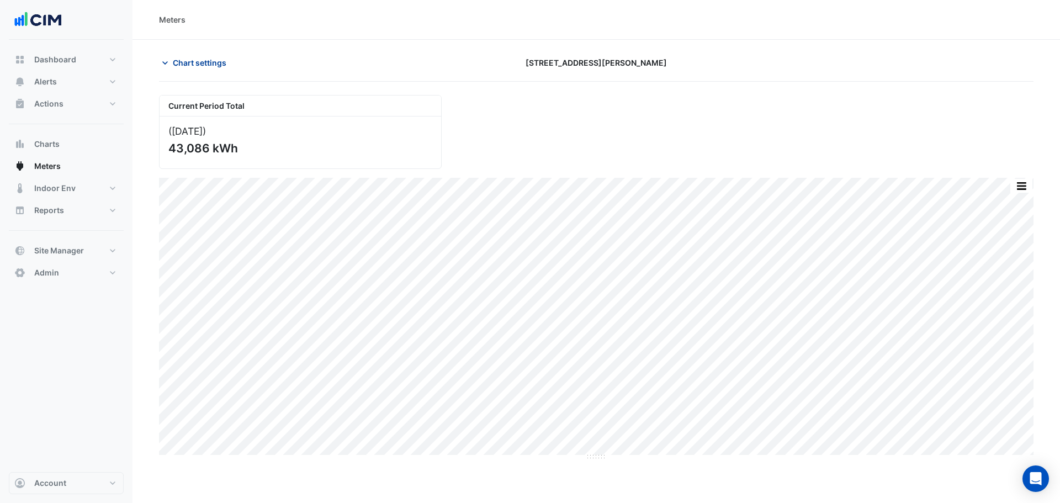
click at [208, 64] on span "Chart settings" at bounding box center [200, 63] width 54 height 12
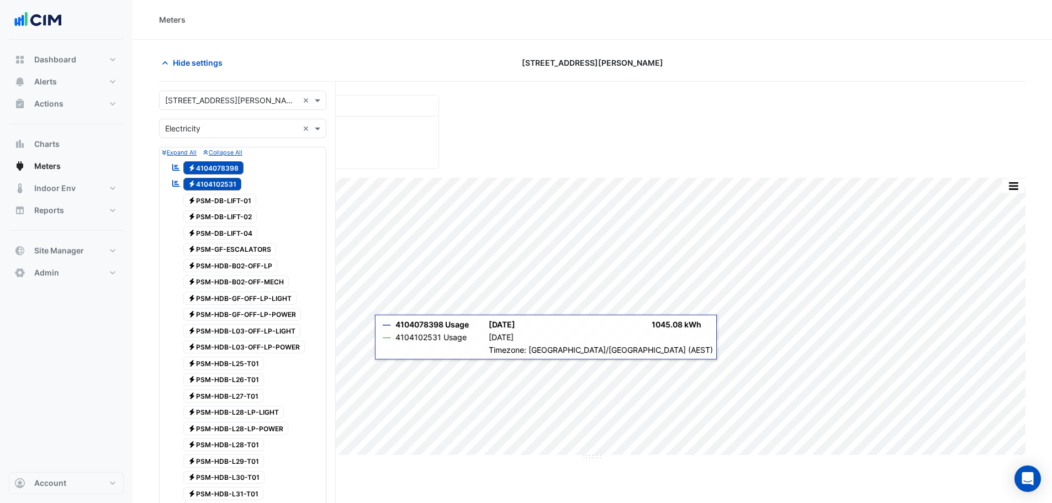
click at [210, 93] on div "Select a Site × [STREET_ADDRESS][PERSON_NAME] ×" at bounding box center [242, 100] width 167 height 19
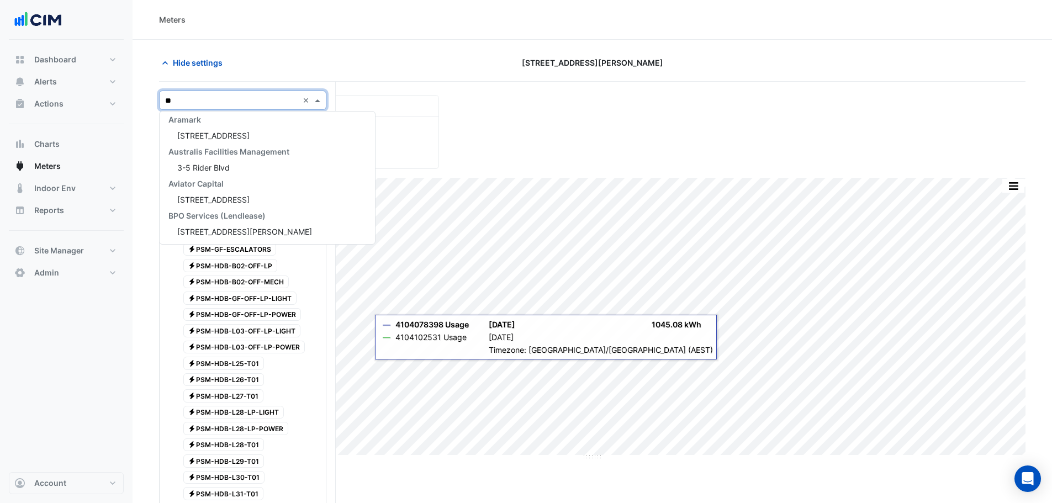
type input "***"
click at [217, 131] on span "[STREET_ADDRESS][PERSON_NAME]" at bounding box center [244, 135] width 135 height 9
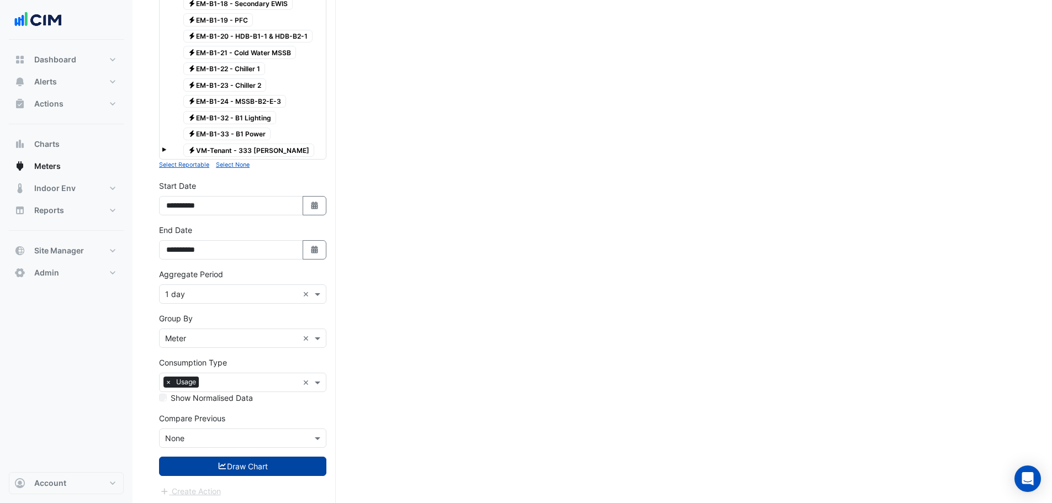
click at [254, 460] on button "Draw Chart" at bounding box center [242, 466] width 167 height 19
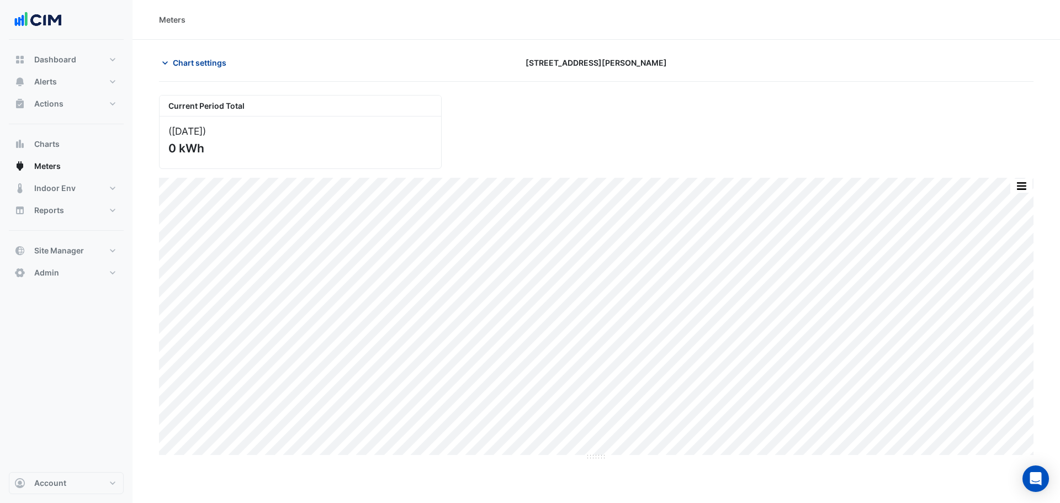
click at [202, 56] on button "Chart settings" at bounding box center [196, 62] width 75 height 19
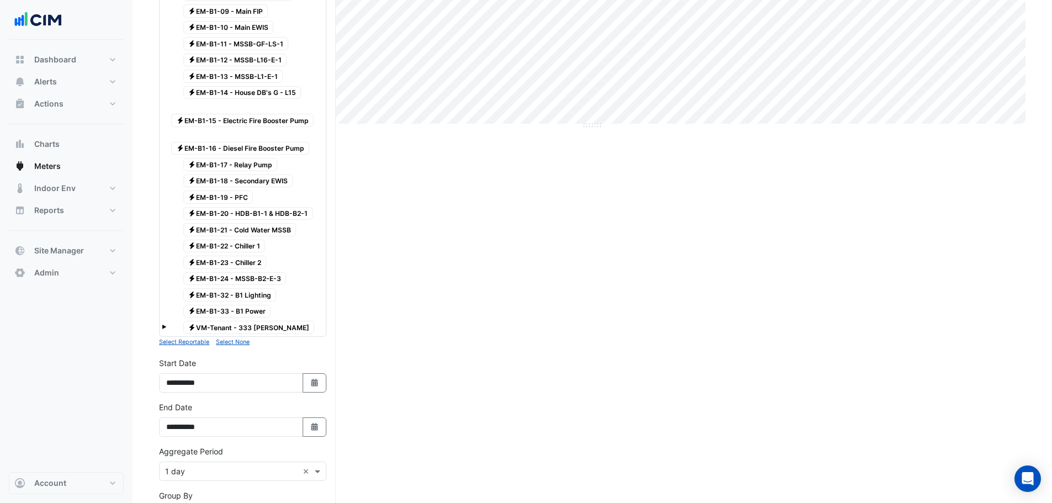
scroll to position [509, 0]
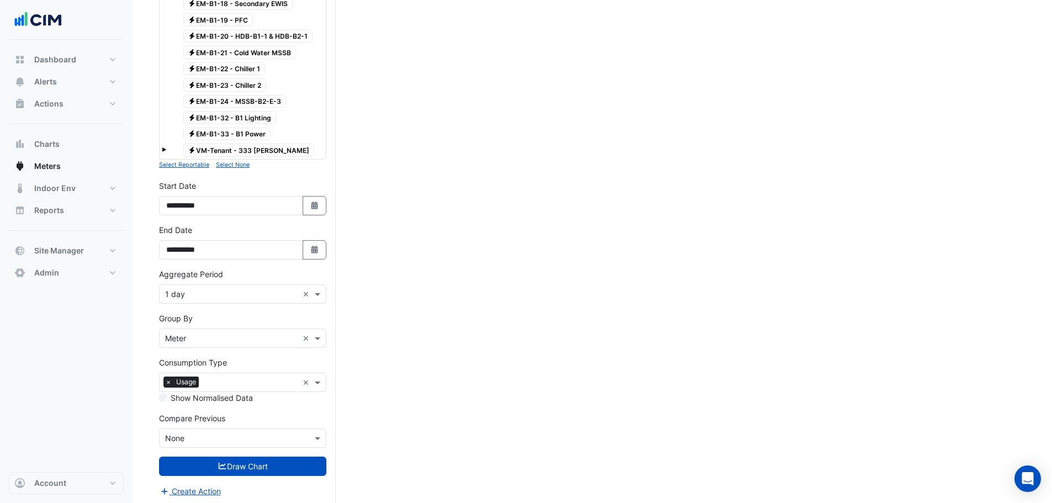
click at [311, 189] on div "**********" at bounding box center [242, 197] width 167 height 35
click at [309, 203] on button "Select Date" at bounding box center [315, 205] width 24 height 19
select select "*"
select select "****"
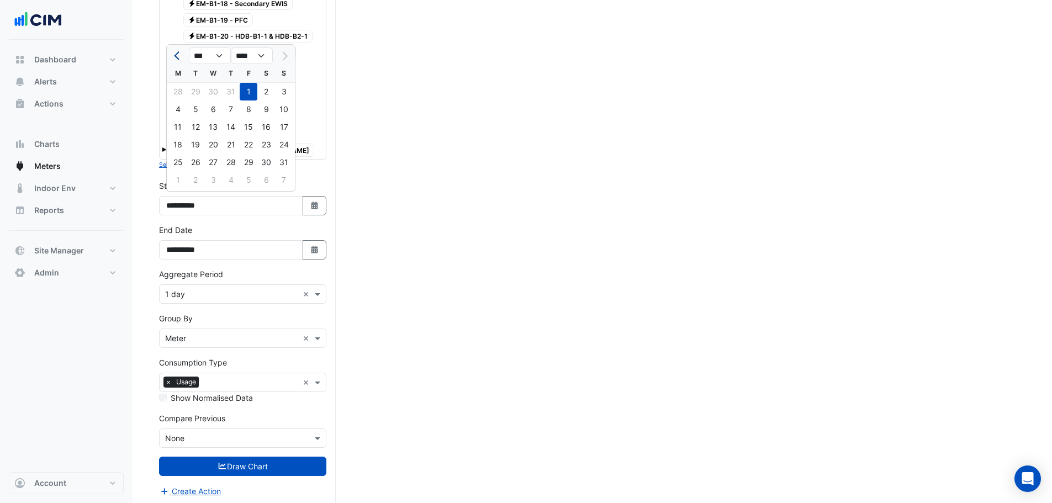
click at [171, 54] on button "Previous month" at bounding box center [177, 56] width 13 height 18
select select "*"
click at [287, 93] on div "1" at bounding box center [284, 92] width 18 height 18
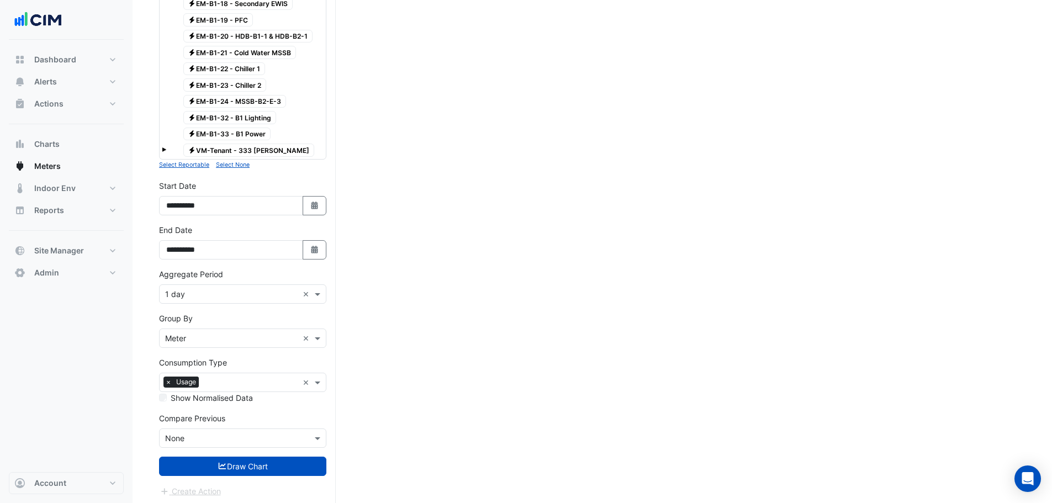
type input "**********"
click at [260, 463] on button "Draw Chart" at bounding box center [242, 466] width 167 height 19
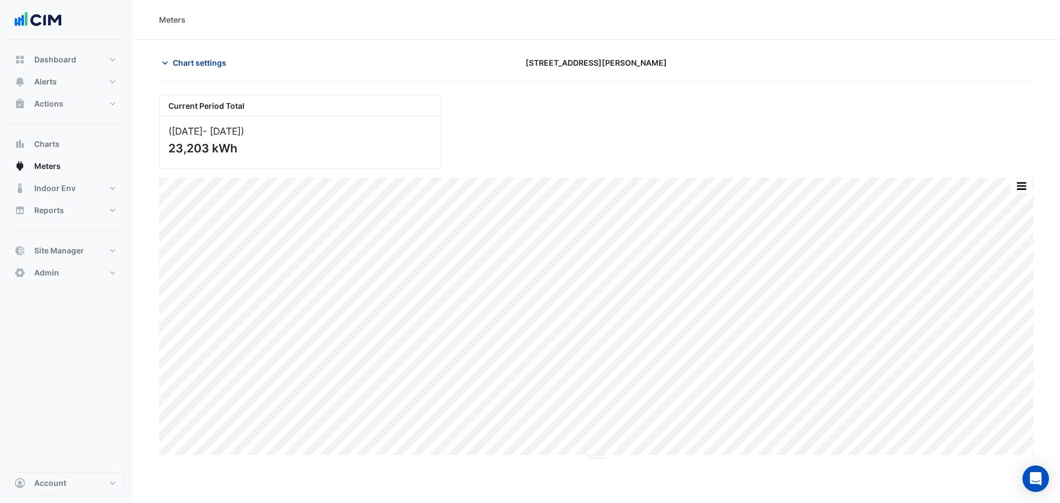
click at [213, 56] on button "Chart settings" at bounding box center [196, 62] width 75 height 19
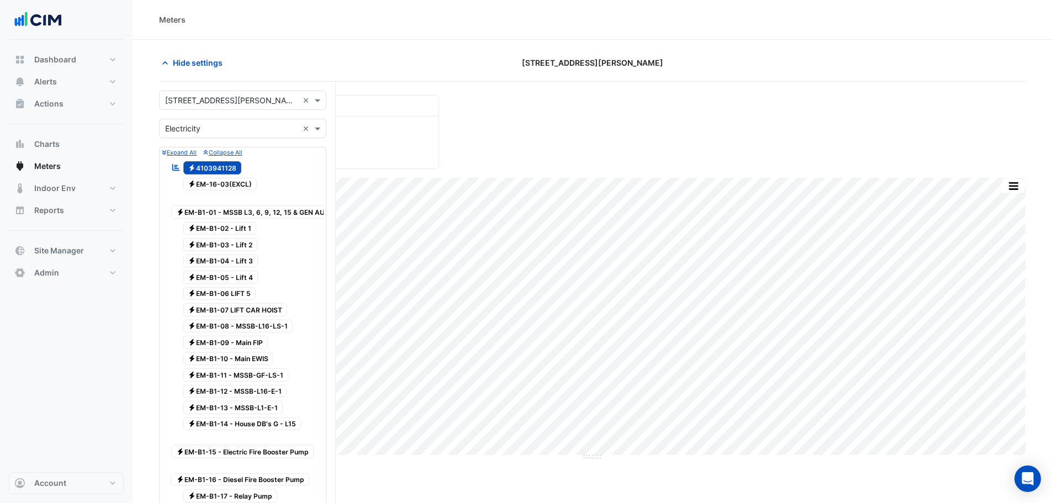
click at [218, 95] on input "text" at bounding box center [231, 101] width 133 height 12
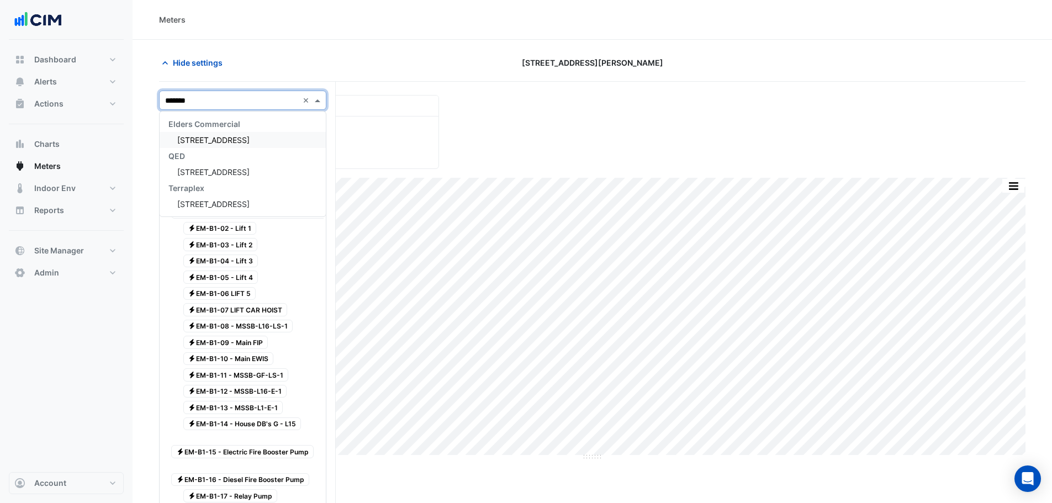
type input "********"
click at [217, 147] on div "134 Macquarie Street" at bounding box center [243, 140] width 166 height 16
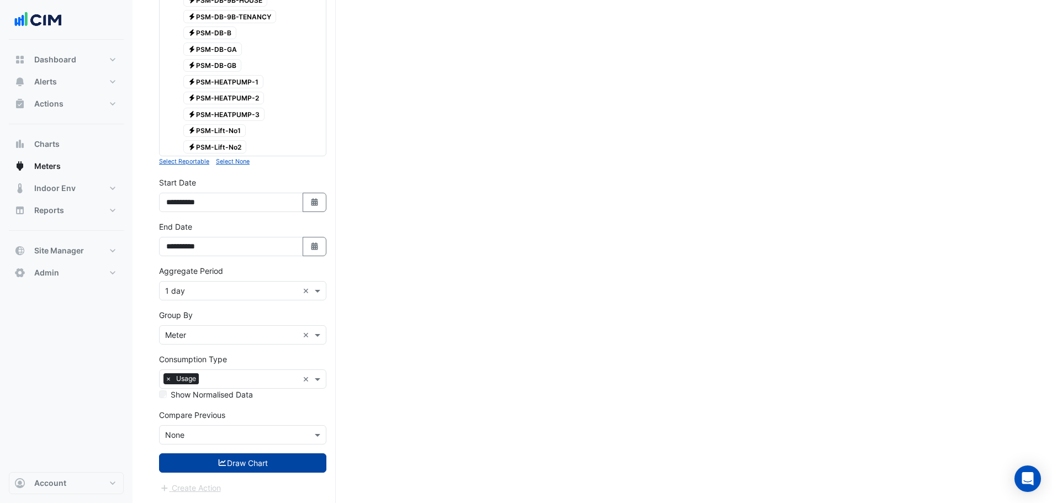
click at [238, 455] on button "Draw Chart" at bounding box center [242, 462] width 167 height 19
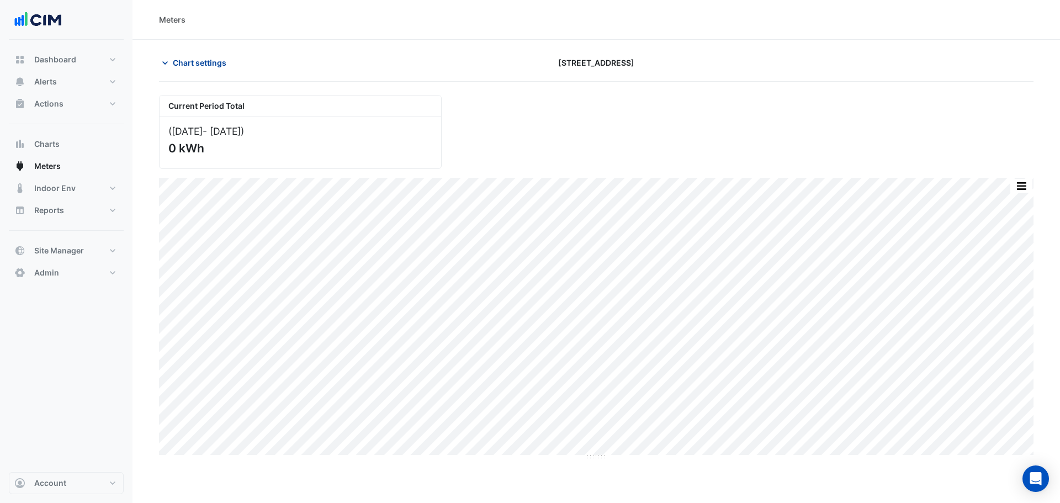
click at [201, 66] on span "Chart settings" at bounding box center [200, 63] width 54 height 12
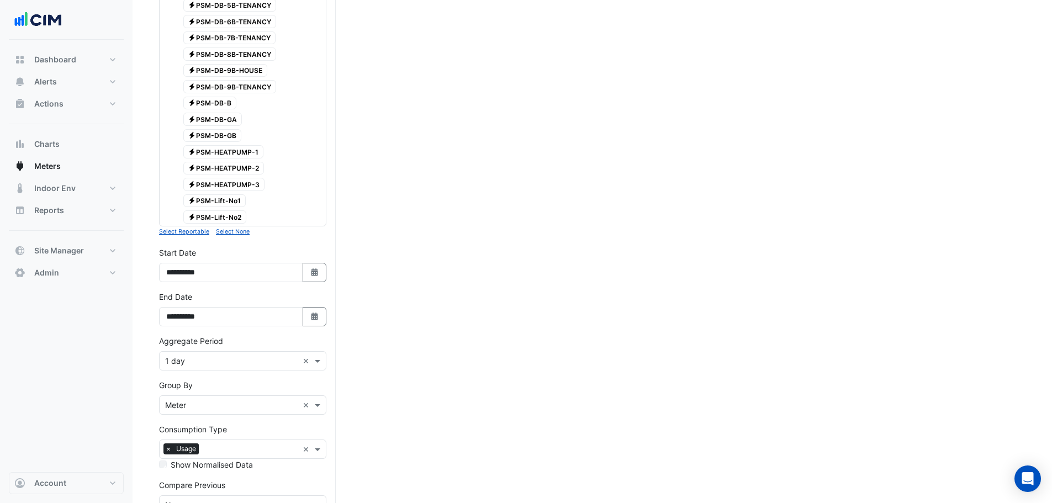
scroll to position [575, 0]
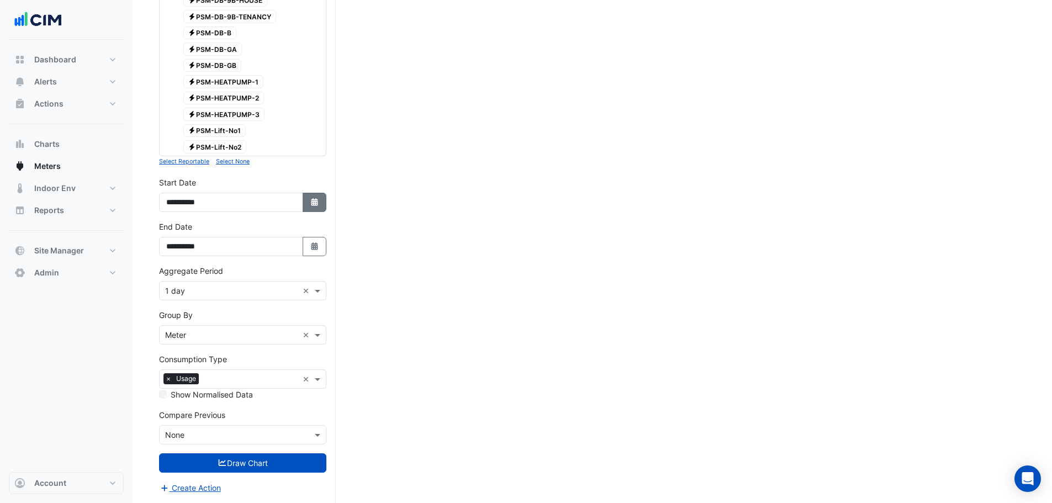
click at [313, 198] on fa-icon "Select Date" at bounding box center [315, 202] width 10 height 9
select select "*"
select select "****"
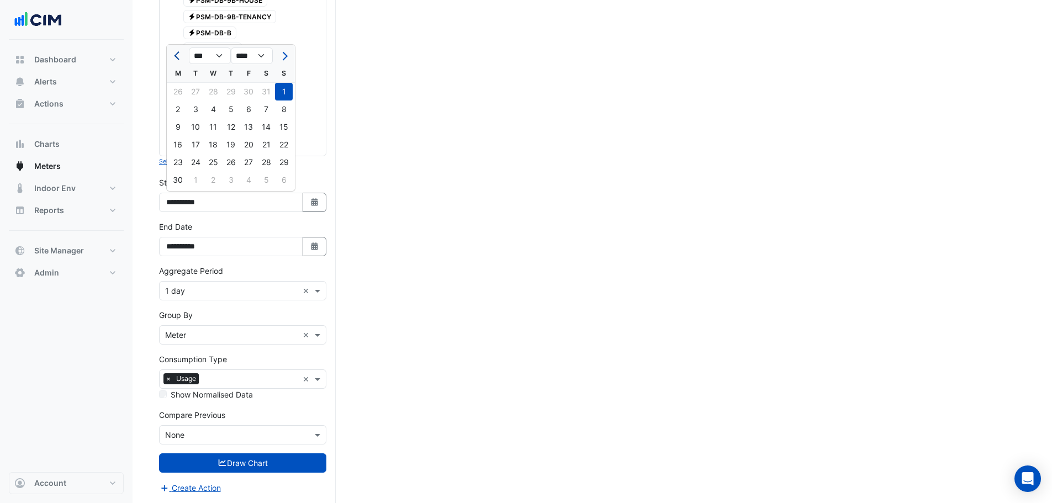
click at [178, 55] on span "Previous month" at bounding box center [178, 56] width 8 height 8
select select "*"
click at [268, 90] on div "1" at bounding box center [266, 92] width 18 height 18
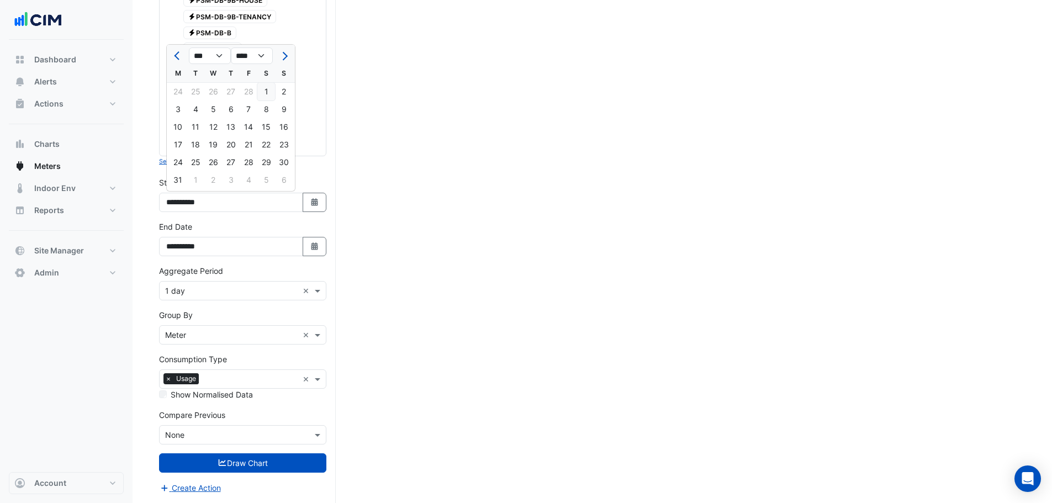
type input "**********"
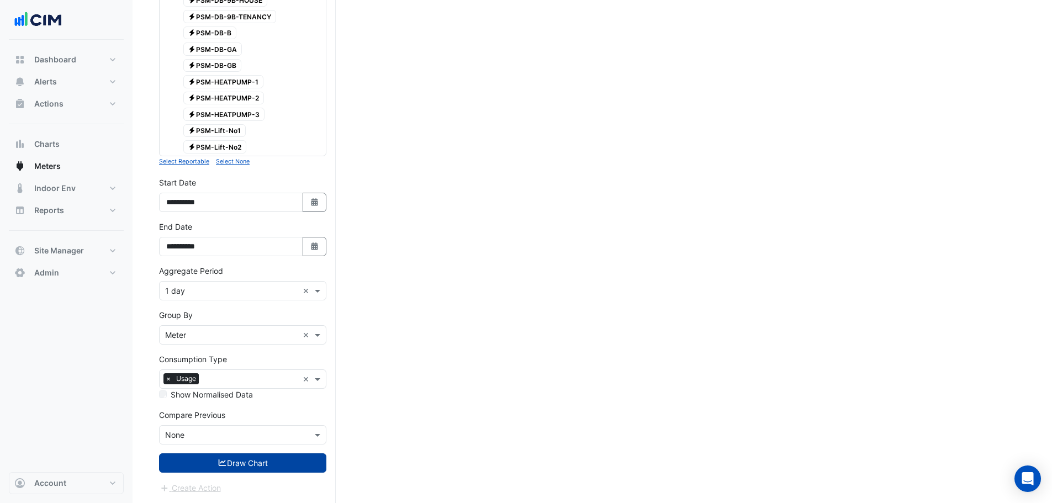
click at [241, 460] on button "Draw Chart" at bounding box center [242, 462] width 167 height 19
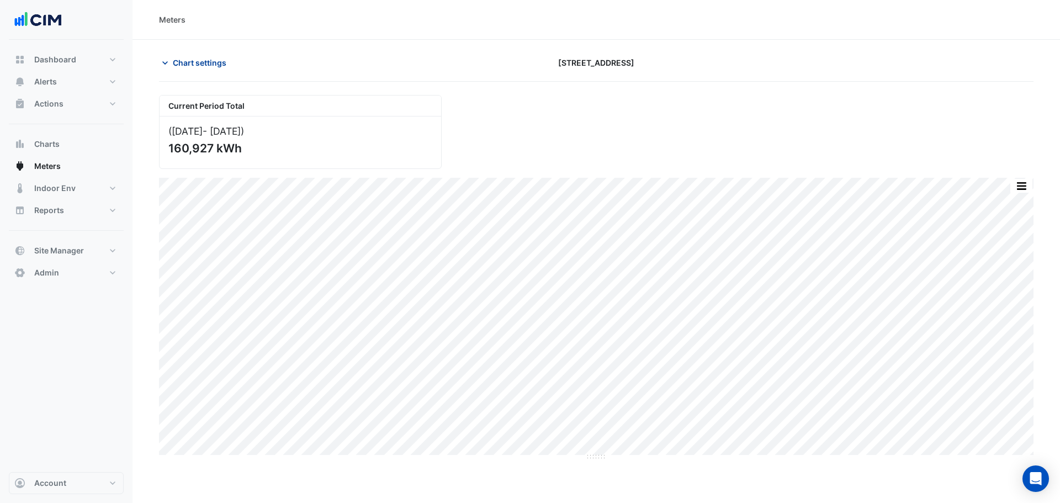
click at [202, 67] on span "Chart settings" at bounding box center [200, 63] width 54 height 12
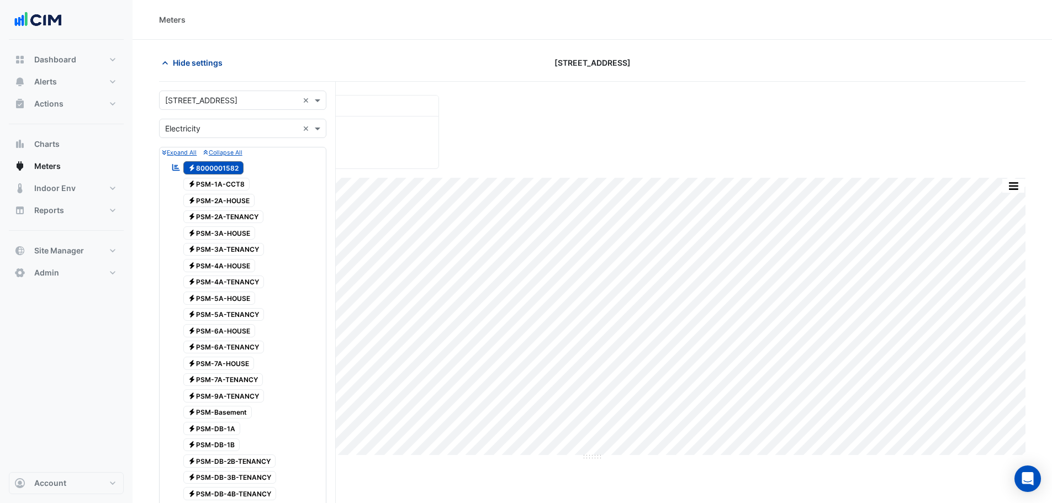
click at [189, 60] on span "Hide settings" at bounding box center [198, 63] width 50 height 12
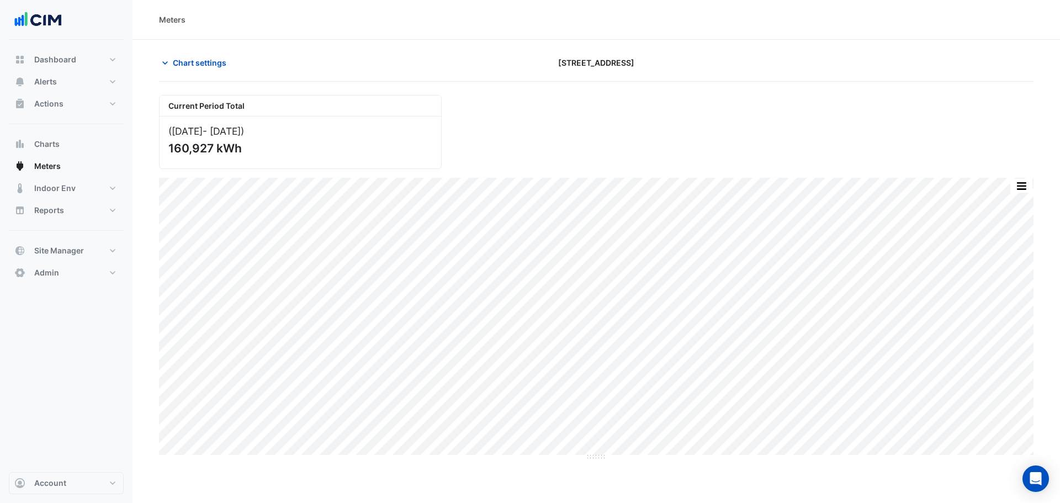
click at [254, 61] on div "Chart settings" at bounding box center [300, 62] width 296 height 19
click at [307, 59] on div "Chart settings" at bounding box center [300, 62] width 296 height 19
click at [214, 64] on span "Chart settings" at bounding box center [200, 63] width 54 height 12
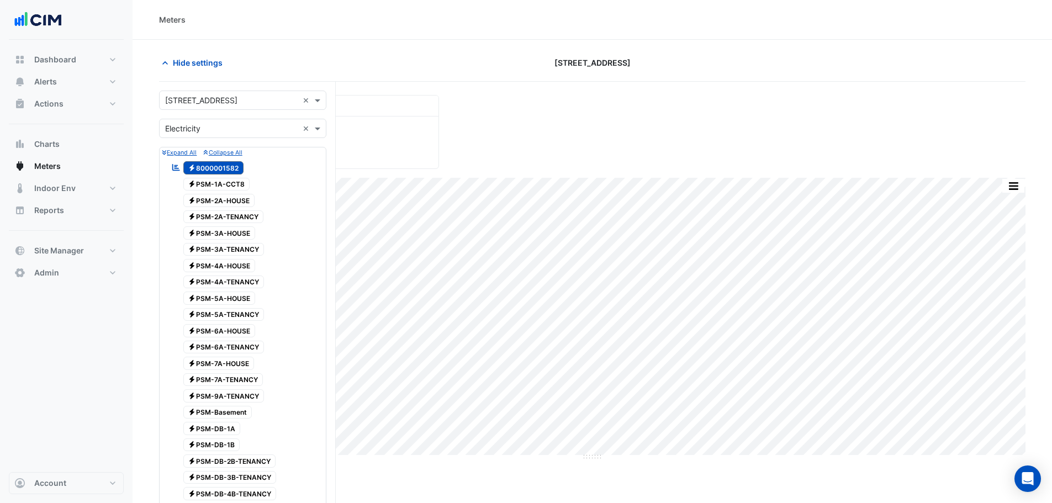
click at [241, 102] on input "text" at bounding box center [231, 101] width 133 height 12
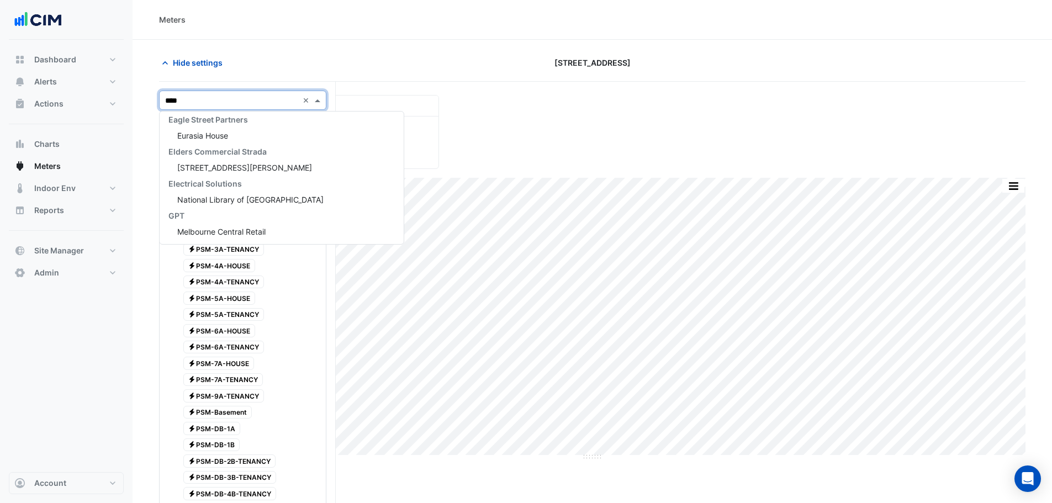
scroll to position [68, 0]
type input "**********"
click at [241, 133] on div "Raine Square" at bounding box center [244, 136] width 168 height 16
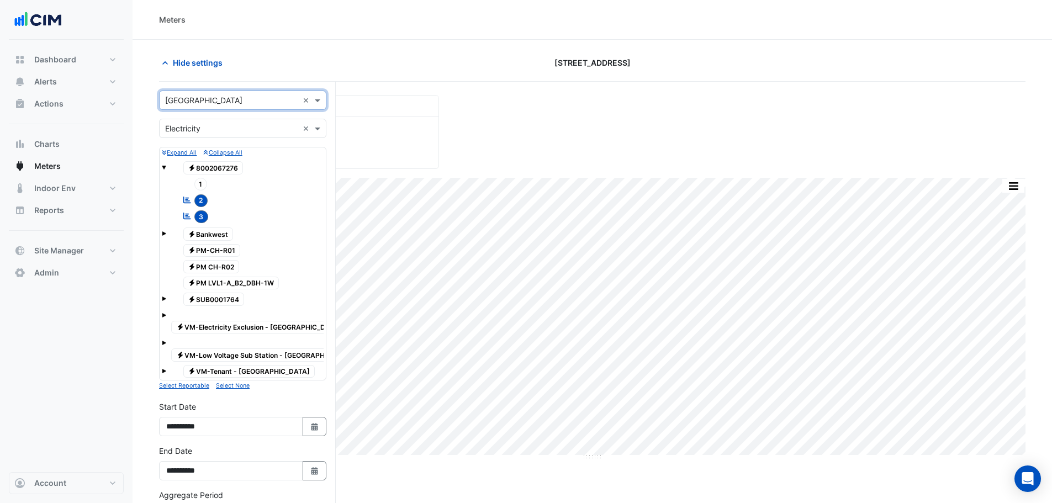
scroll to position [233, 0]
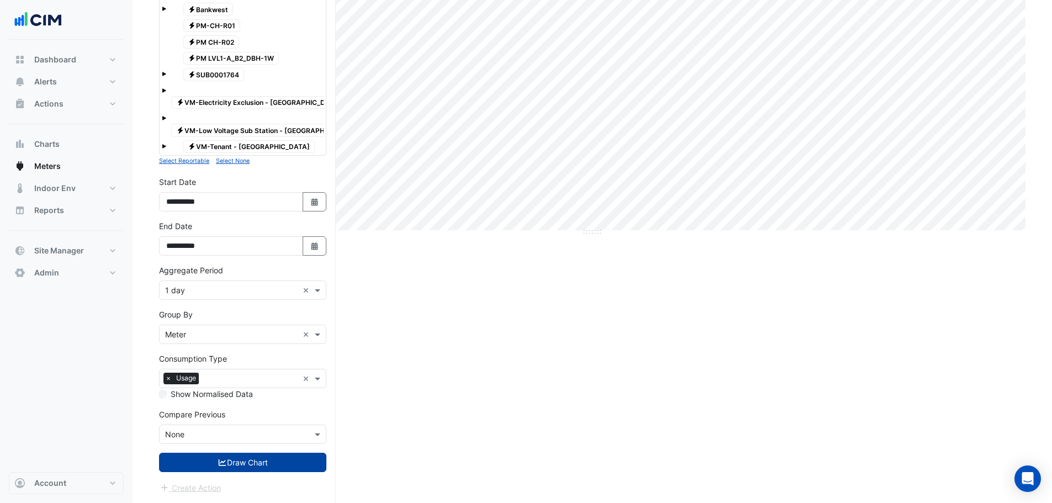
click at [224, 466] on icon "submit" at bounding box center [223, 463] width 8 height 7
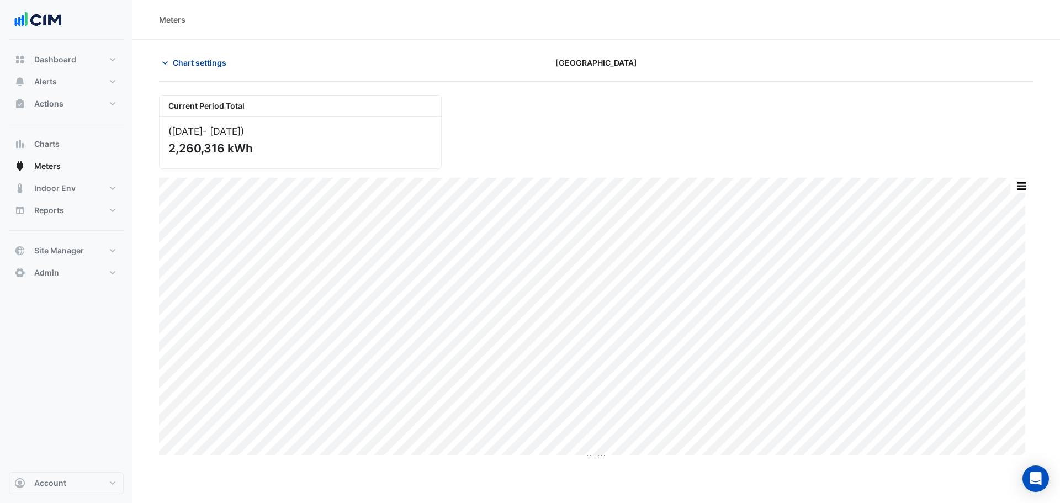
click at [220, 56] on button "Chart settings" at bounding box center [196, 62] width 75 height 19
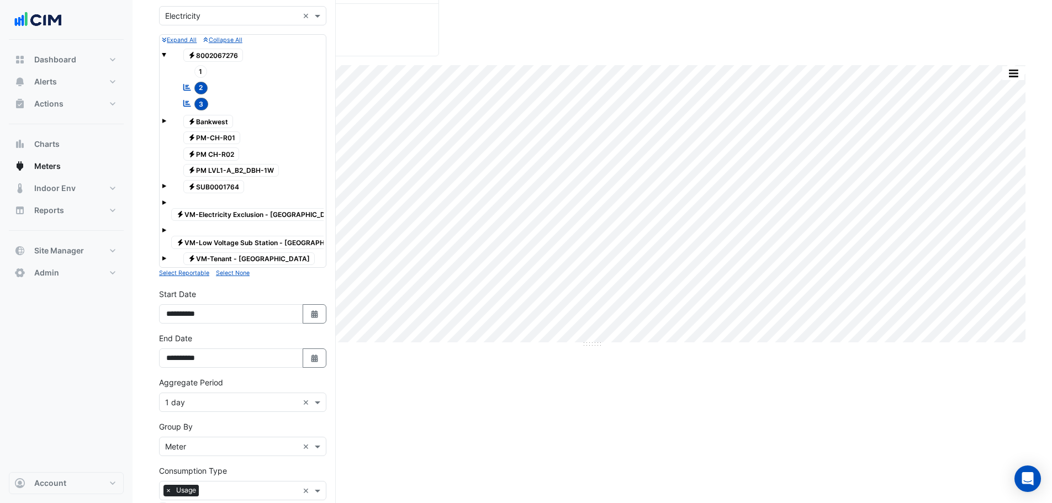
scroll to position [233, 0]
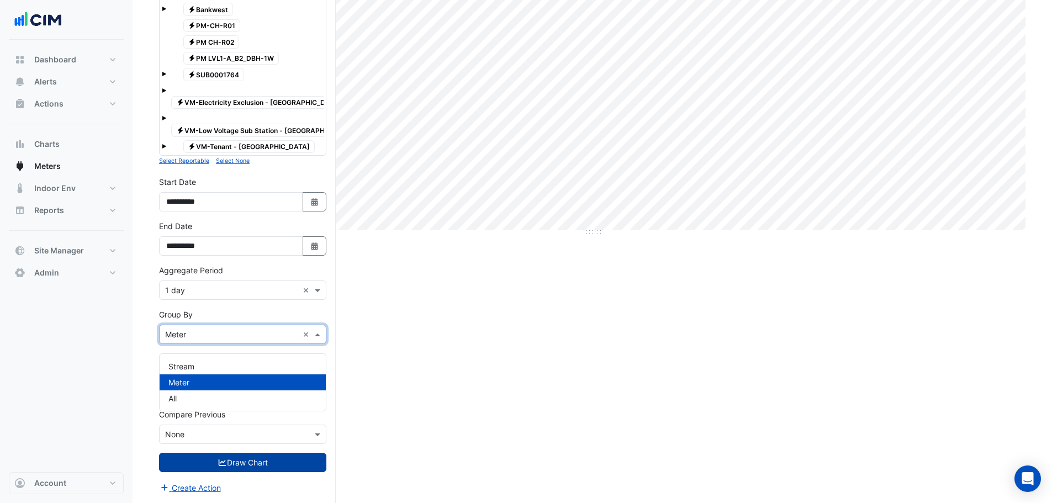
click at [196, 335] on input "text" at bounding box center [231, 335] width 133 height 12
click at [197, 361] on div "Stream" at bounding box center [243, 366] width 166 height 16
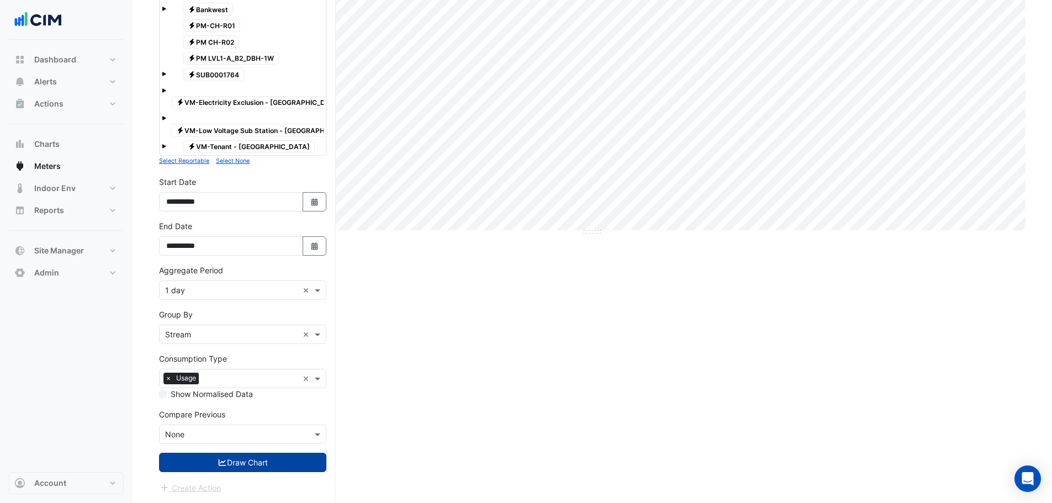
click at [225, 465] on button "Draw Chart" at bounding box center [242, 462] width 167 height 19
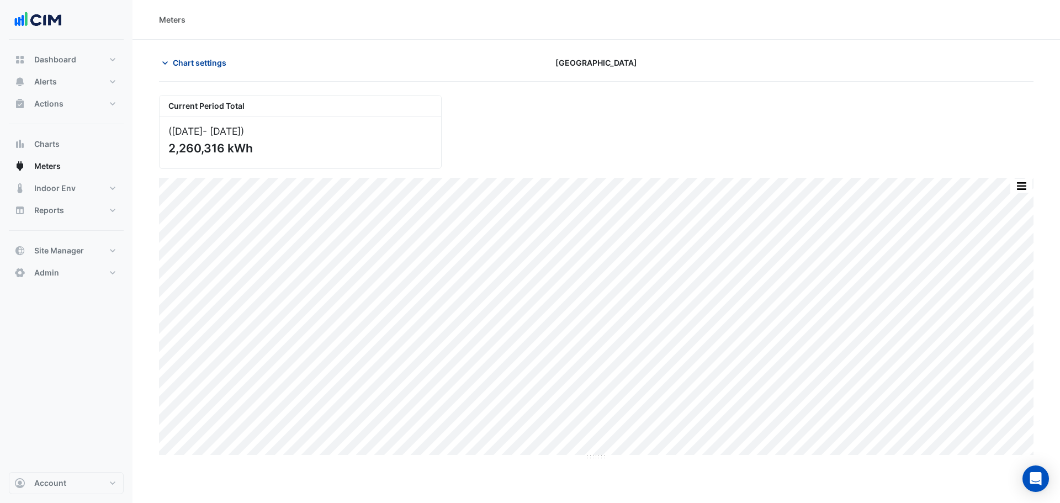
click at [192, 64] on span "Chart settings" at bounding box center [200, 63] width 54 height 12
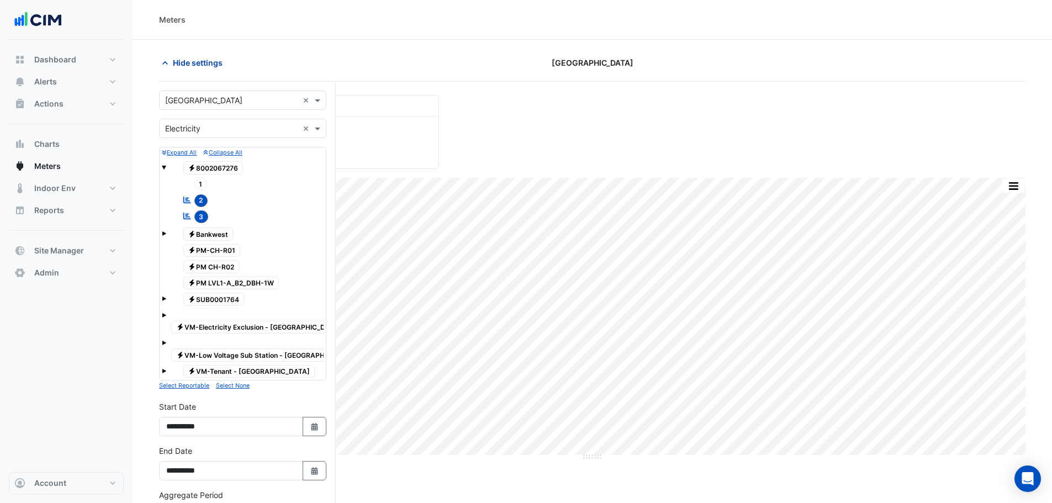
click at [199, 64] on span "Hide settings" at bounding box center [198, 63] width 50 height 12
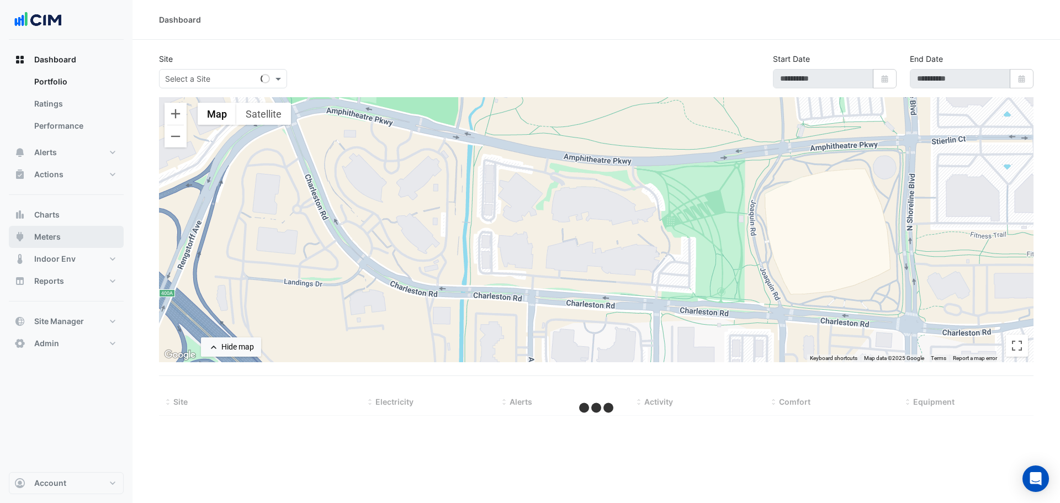
click at [62, 233] on button "Meters" at bounding box center [66, 237] width 115 height 22
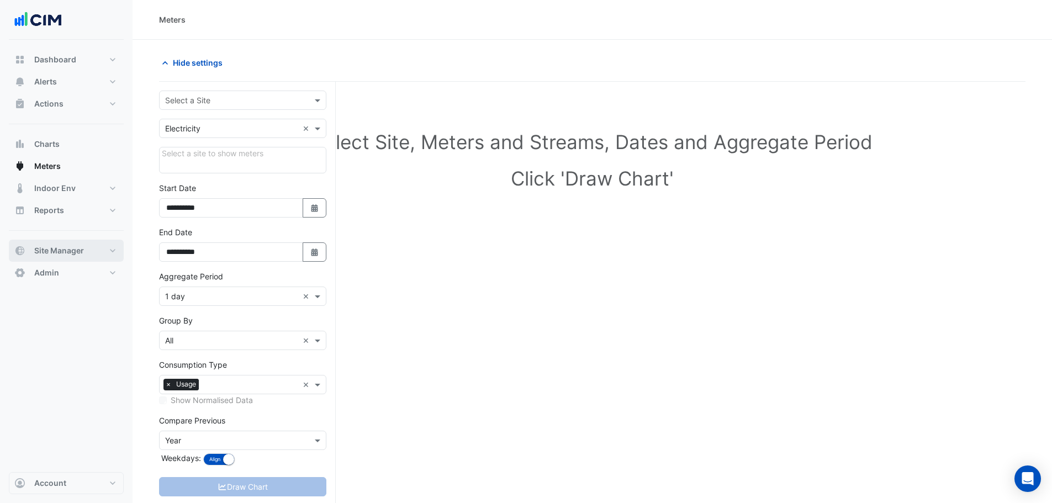
click at [86, 253] on button "Site Manager" at bounding box center [66, 251] width 115 height 22
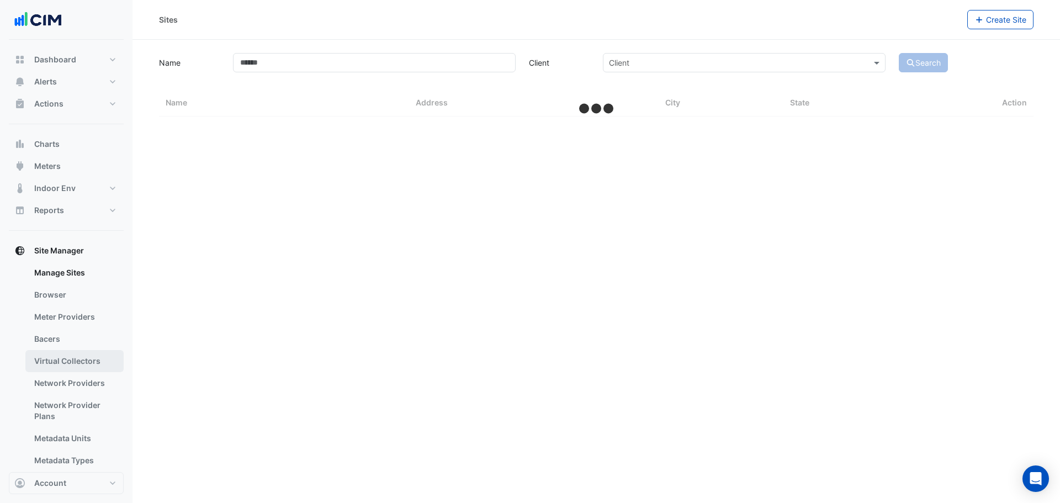
click at [81, 362] on link "Virtual Collectors" at bounding box center [74, 361] width 98 height 22
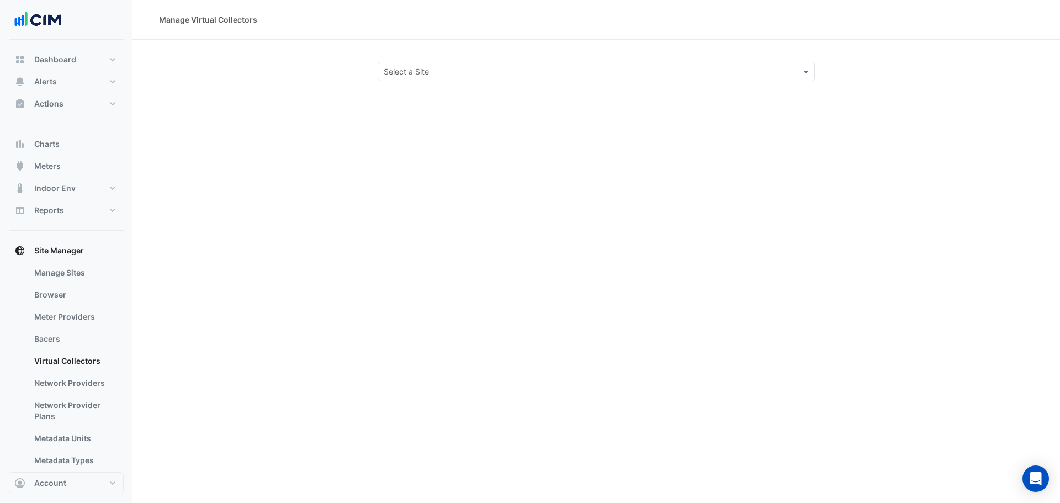
click at [446, 69] on input "text" at bounding box center [585, 72] width 403 height 12
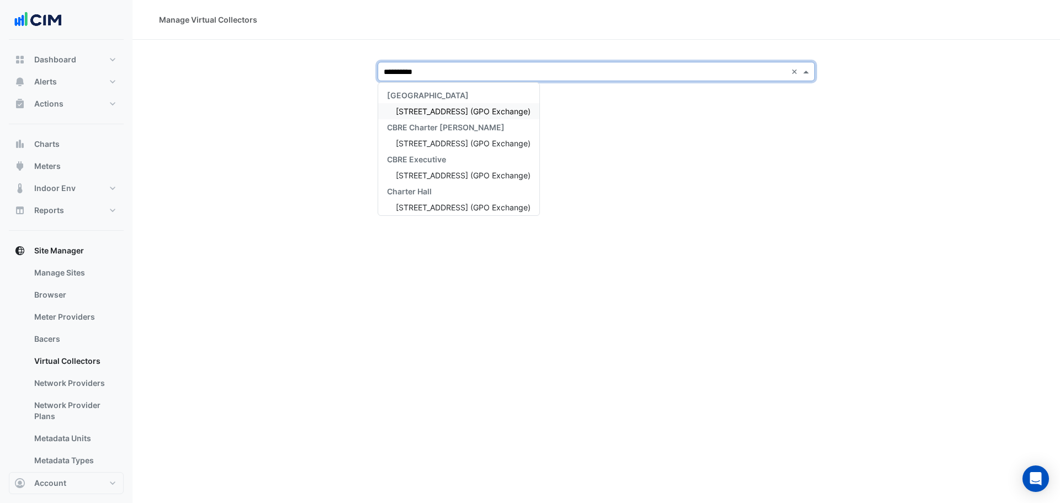
type input "**********"
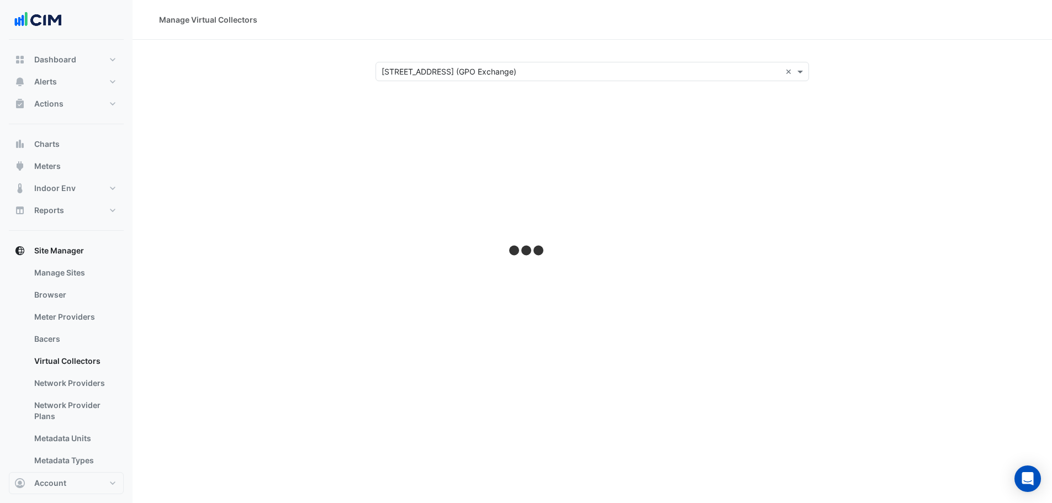
select select "***"
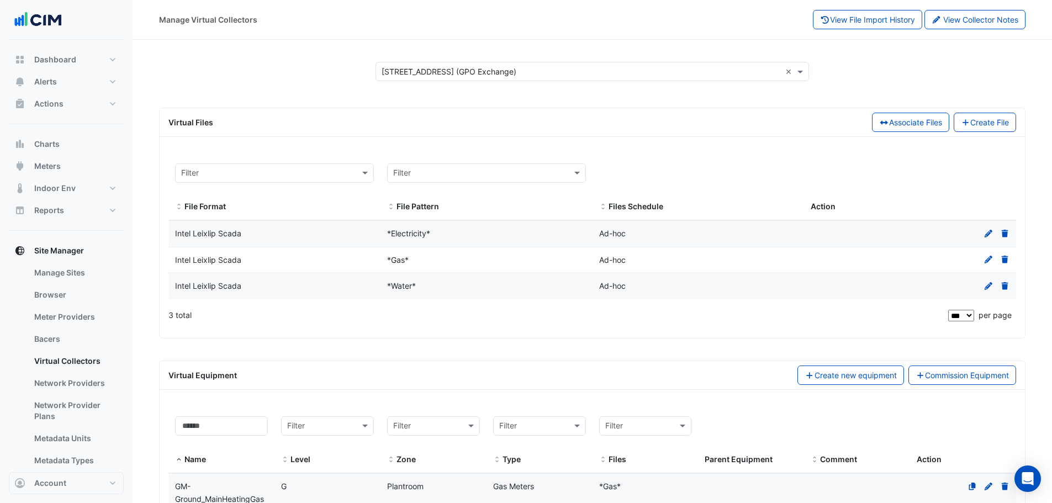
click at [300, 114] on div "Virtual Files Associate Files Create File" at bounding box center [592, 122] width 861 height 19
click at [251, 64] on div "Select a Site × 10 Franklin Street (GPO Exchange) ×" at bounding box center [592, 71] width 893 height 19
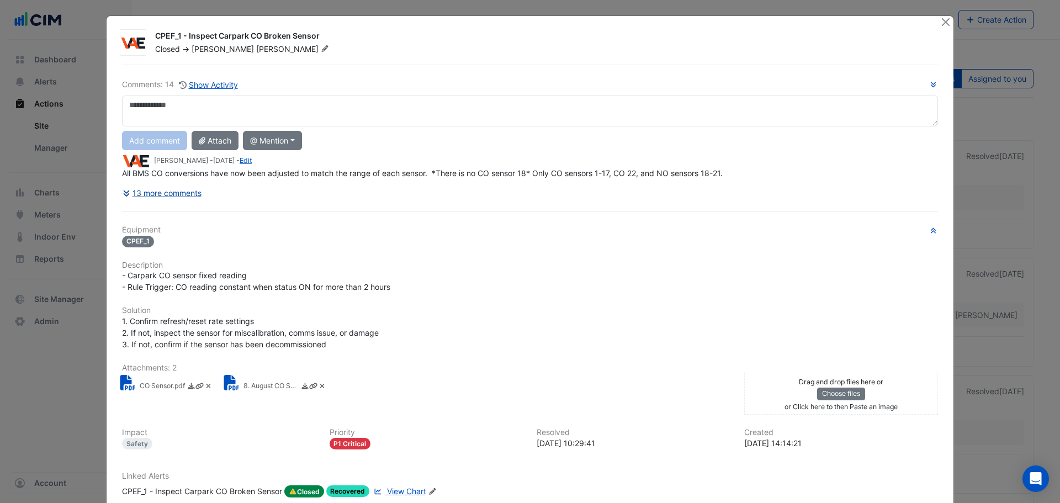
click at [171, 196] on button "13 more comments" at bounding box center [162, 192] width 80 height 19
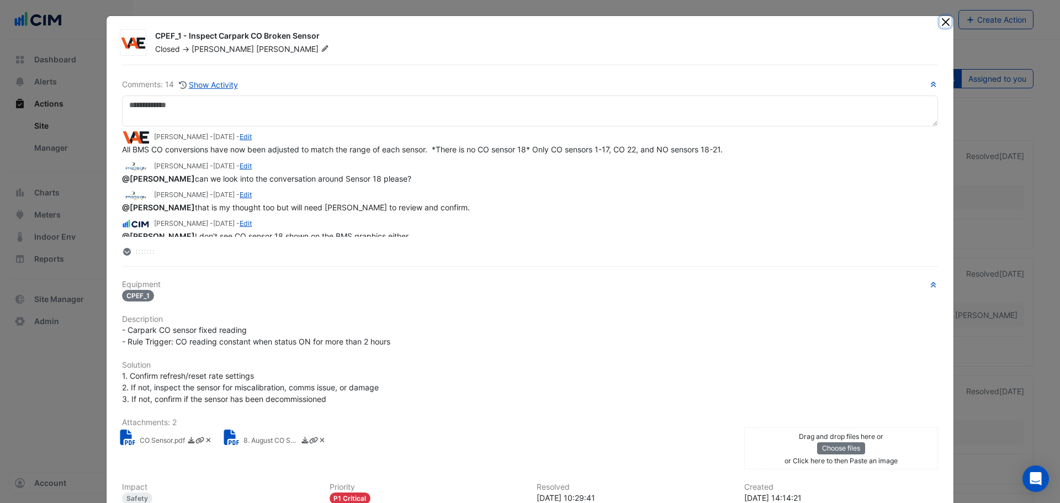
click at [941, 23] on button "Close" at bounding box center [946, 22] width 12 height 12
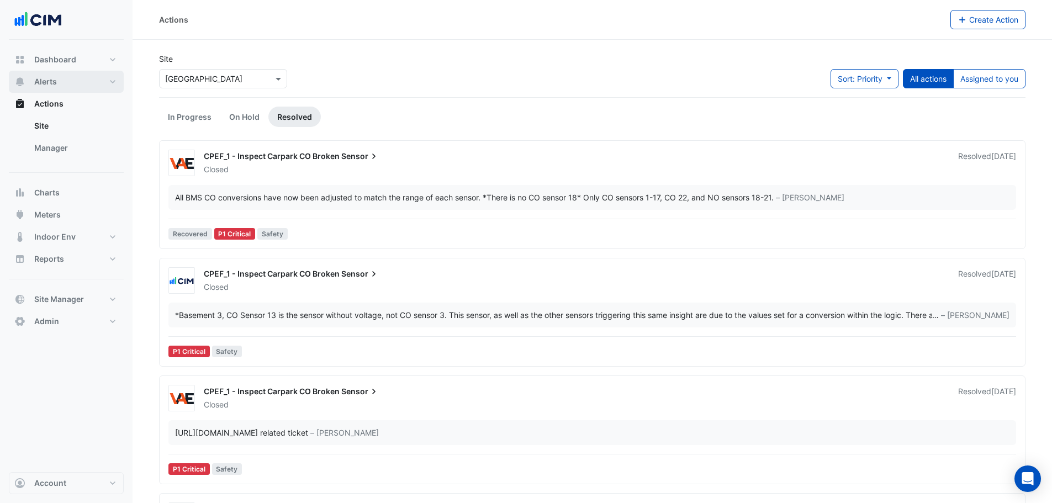
click at [72, 82] on button "Alerts" at bounding box center [66, 82] width 115 height 22
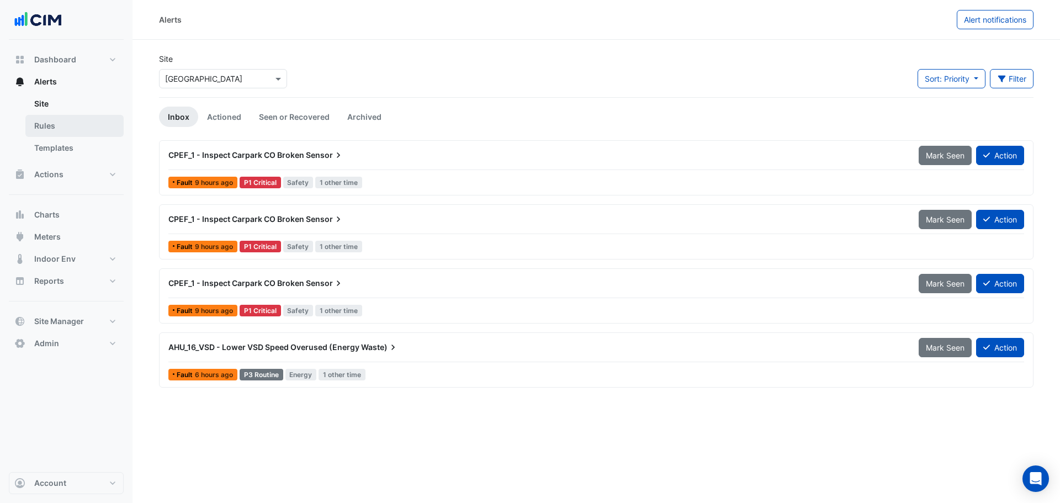
click at [63, 128] on link "Rules" at bounding box center [74, 126] width 98 height 22
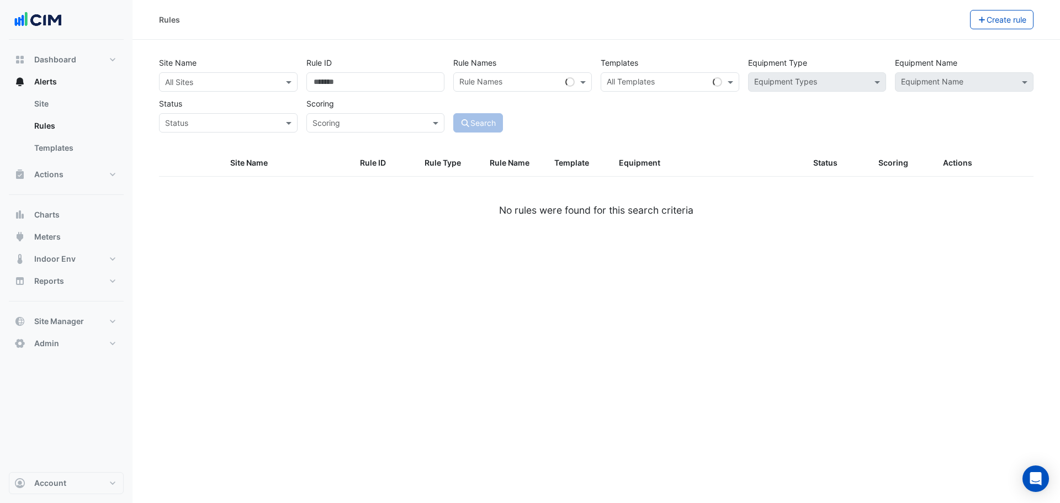
click at [254, 86] on input "text" at bounding box center [217, 83] width 104 height 12
type input "*****"
click at [249, 115] on div "[GEOGRAPHIC_DATA]" at bounding box center [212, 122] width 104 height 16
click at [566, 35] on div "Rules Create rule" at bounding box center [597, 20] width 928 height 40
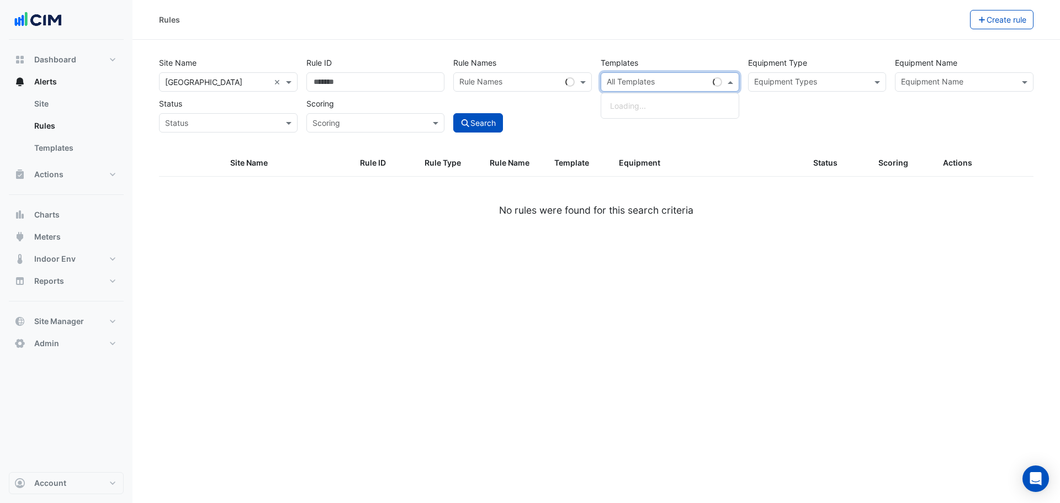
click at [705, 82] on input "text" at bounding box center [658, 83] width 102 height 12
click at [808, 91] on div "Equipment Types" at bounding box center [817, 81] width 139 height 19
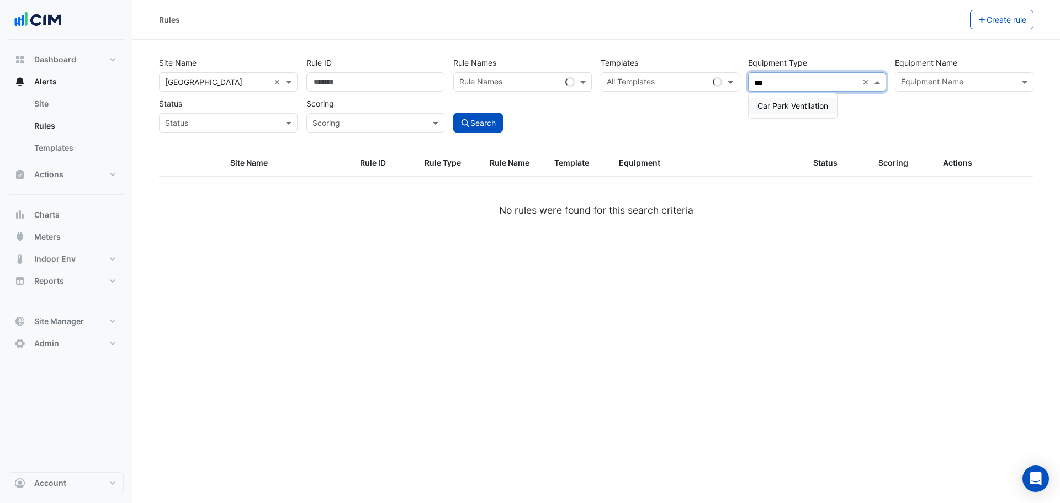
click at [799, 114] on div "Car Park Ventilation" at bounding box center [793, 105] width 88 height 25
click at [787, 106] on span "Car Park Ventilation" at bounding box center [793, 105] width 71 height 9
type input "***"
click at [491, 124] on button "Search" at bounding box center [478, 122] width 50 height 19
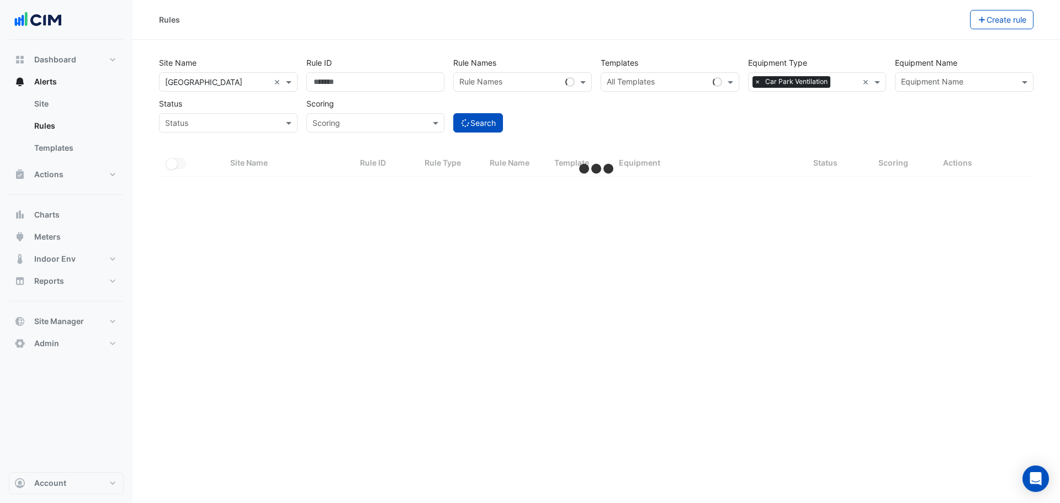
select select "***"
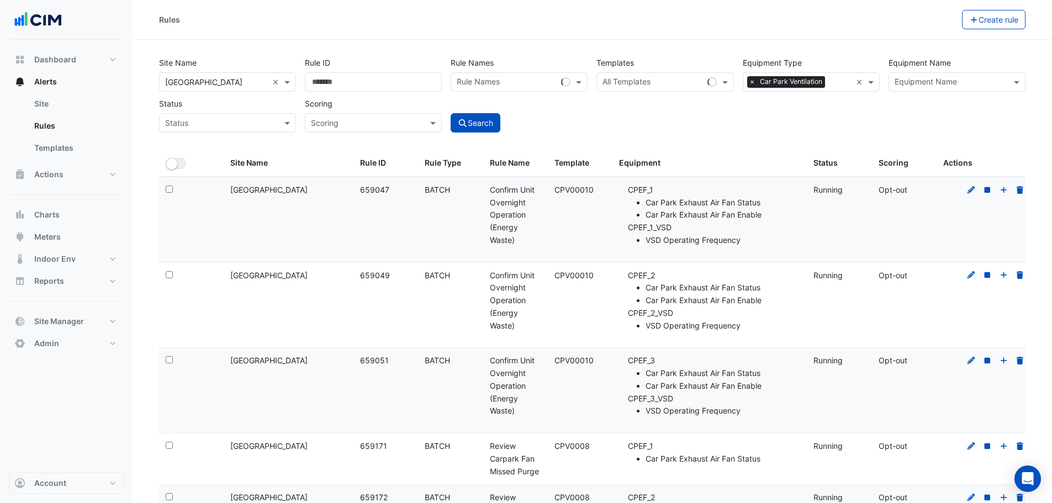
click at [672, 112] on div "Site Name All Sites × MacArthur Central Shopping Centre × Rule ID Rule Names Ru…" at bounding box center [592, 92] width 875 height 82
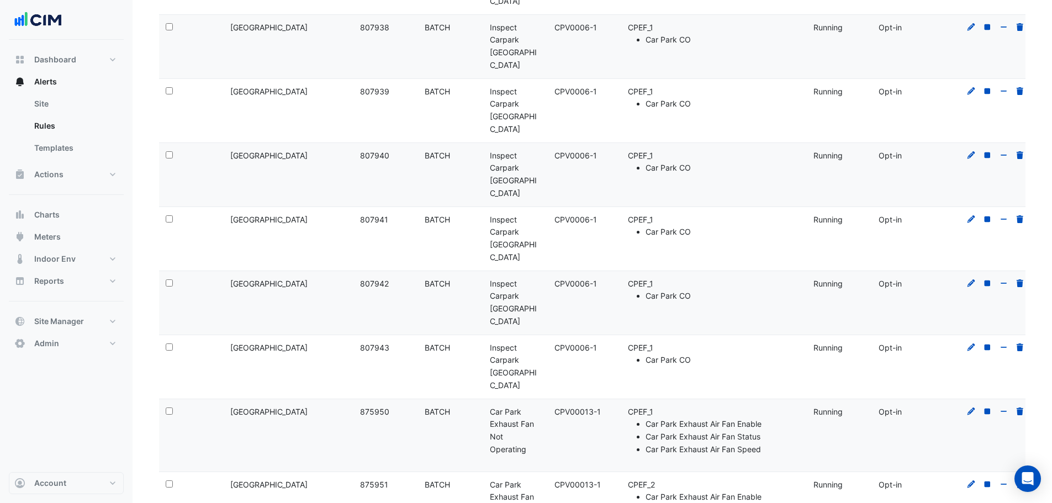
scroll to position [1767, 0]
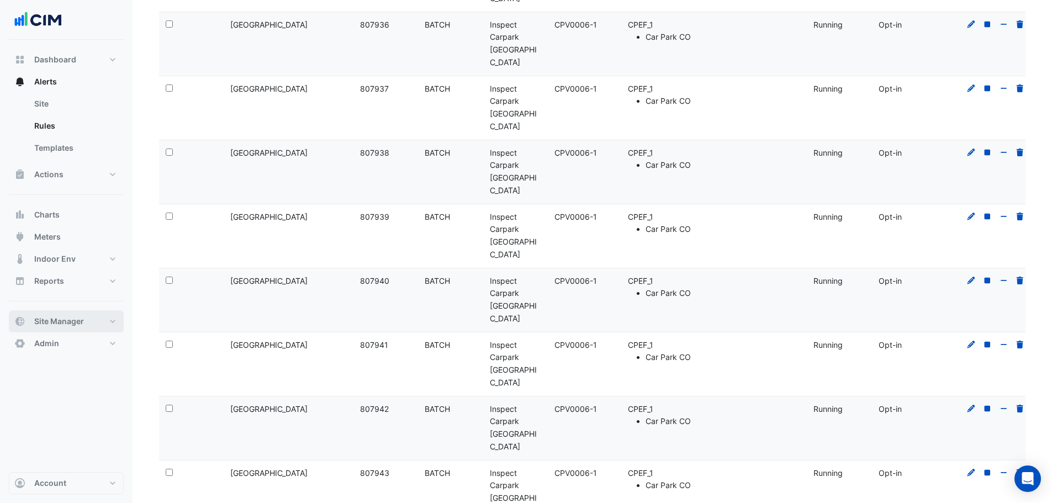
click at [93, 325] on button "Site Manager" at bounding box center [66, 321] width 115 height 22
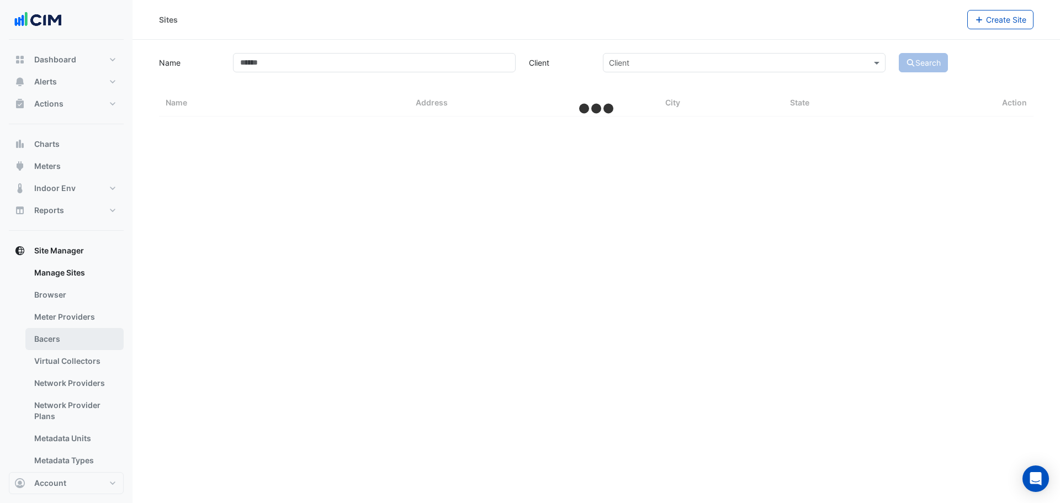
click at [72, 340] on link "Bacers" at bounding box center [74, 339] width 98 height 22
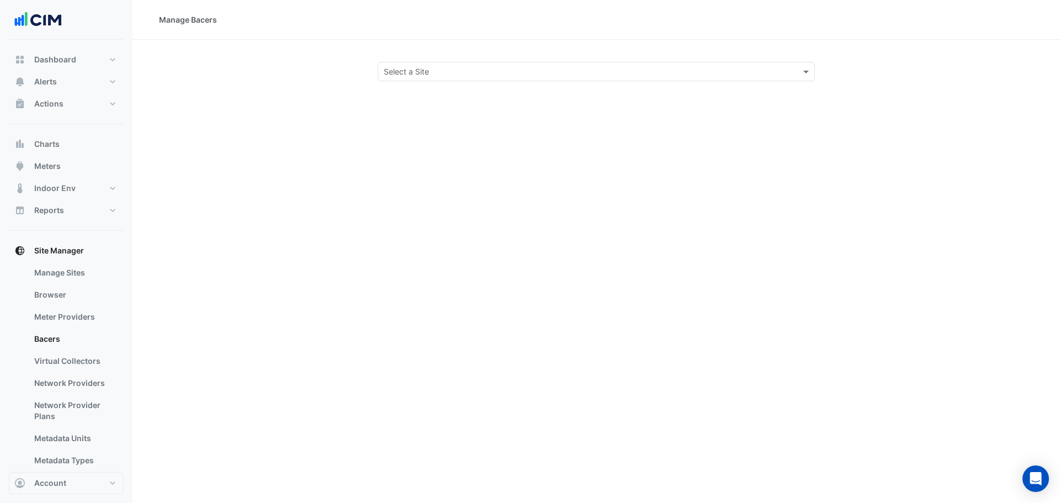
click at [419, 80] on div "Select a Site" at bounding box center [596, 71] width 437 height 19
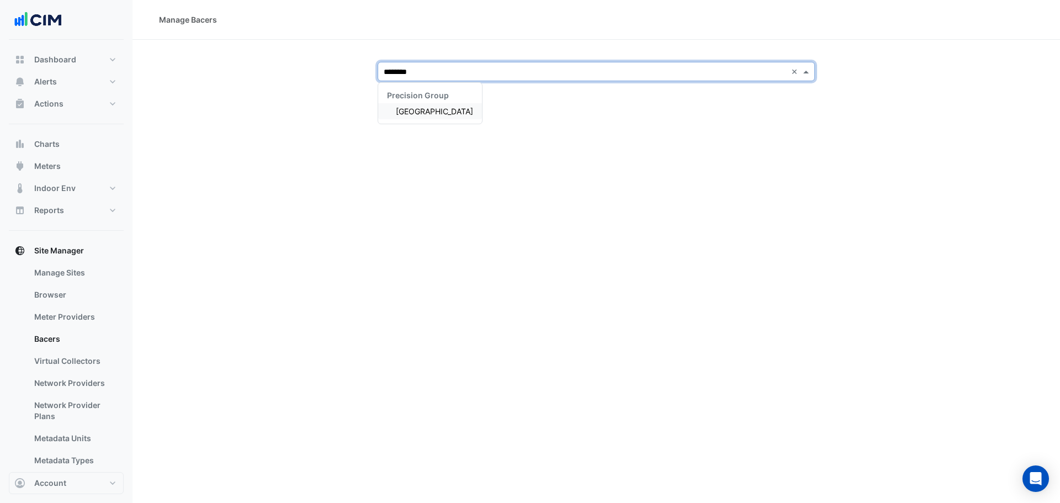
type input "*********"
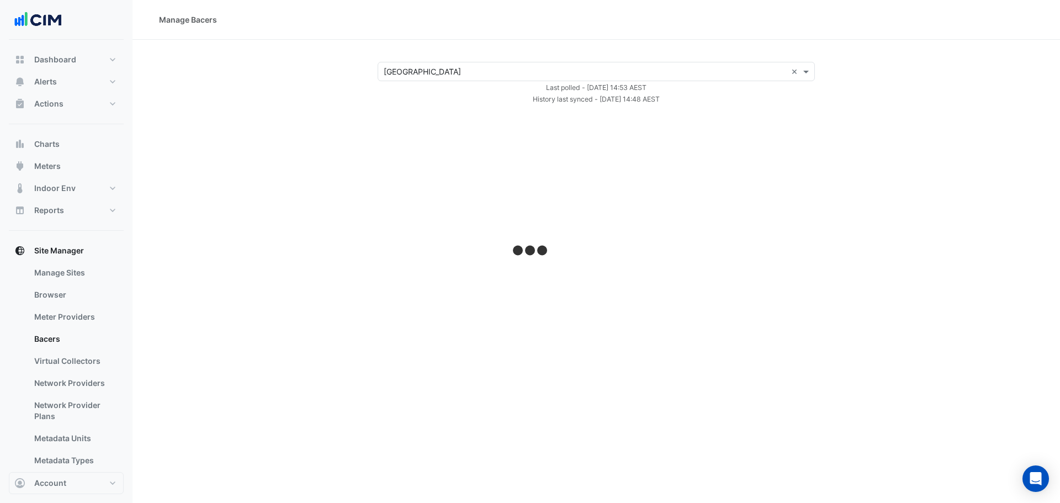
select select "***"
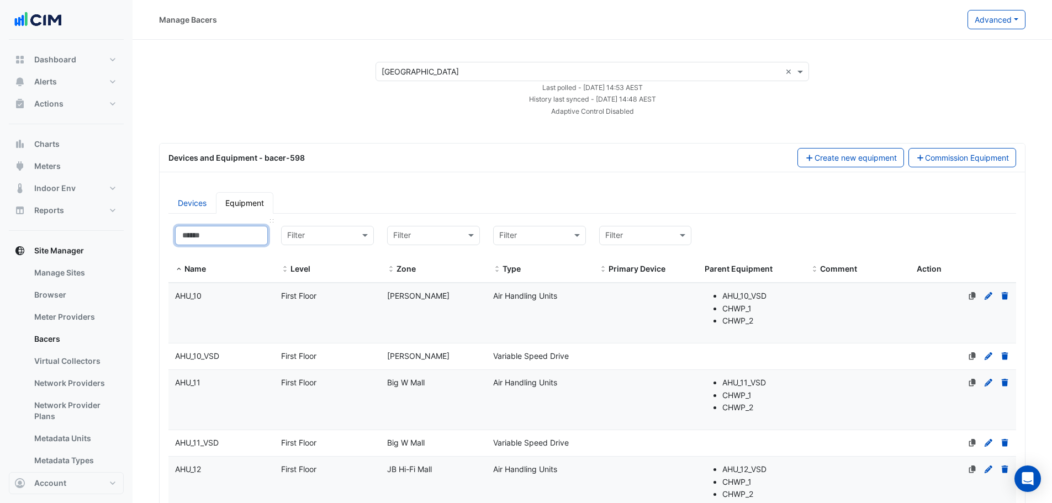
click at [209, 236] on input at bounding box center [221, 235] width 93 height 19
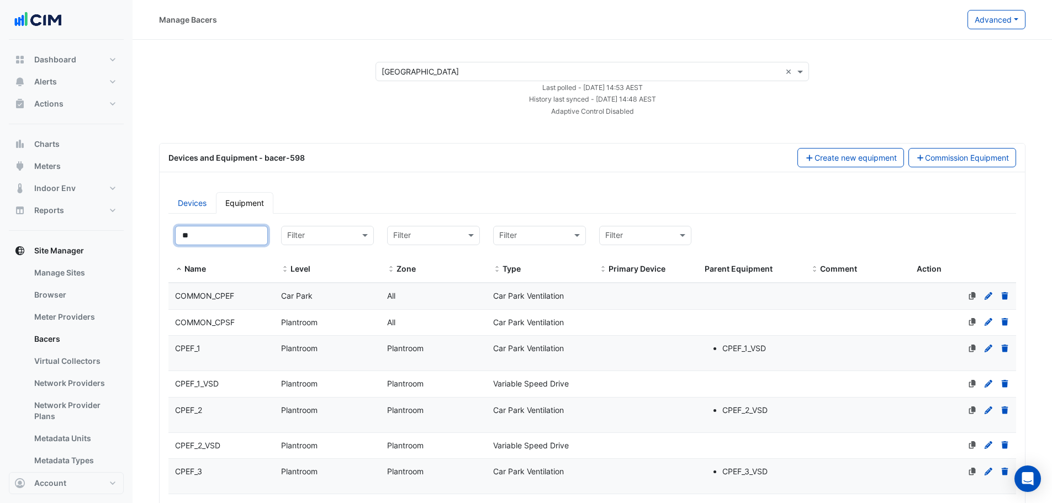
type input "**"
click at [240, 298] on div "COMMON_CPEF" at bounding box center [221, 296] width 106 height 13
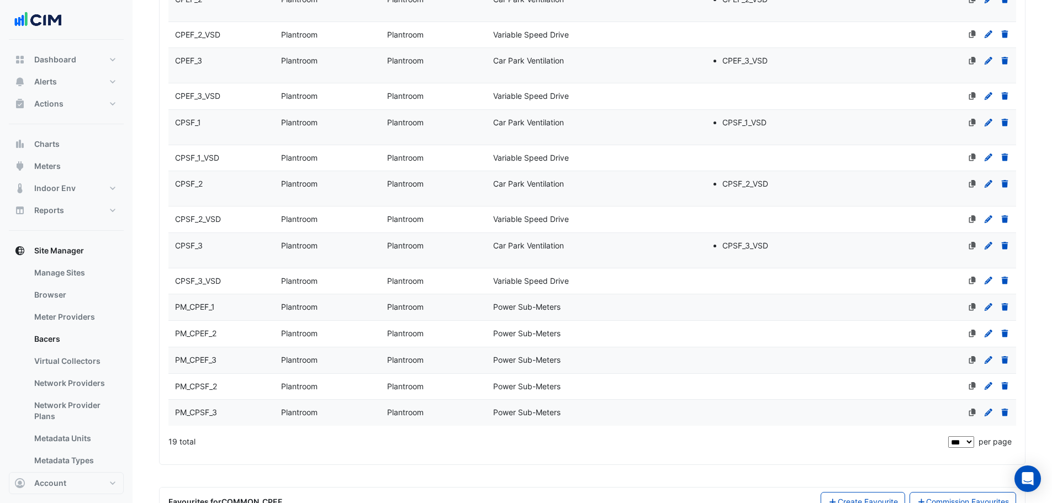
scroll to position [488, 0]
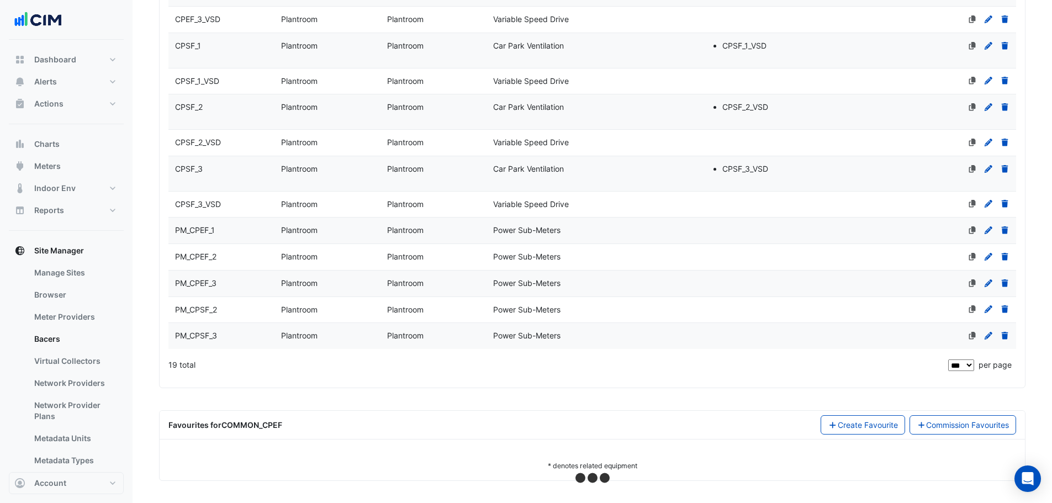
select select "***"
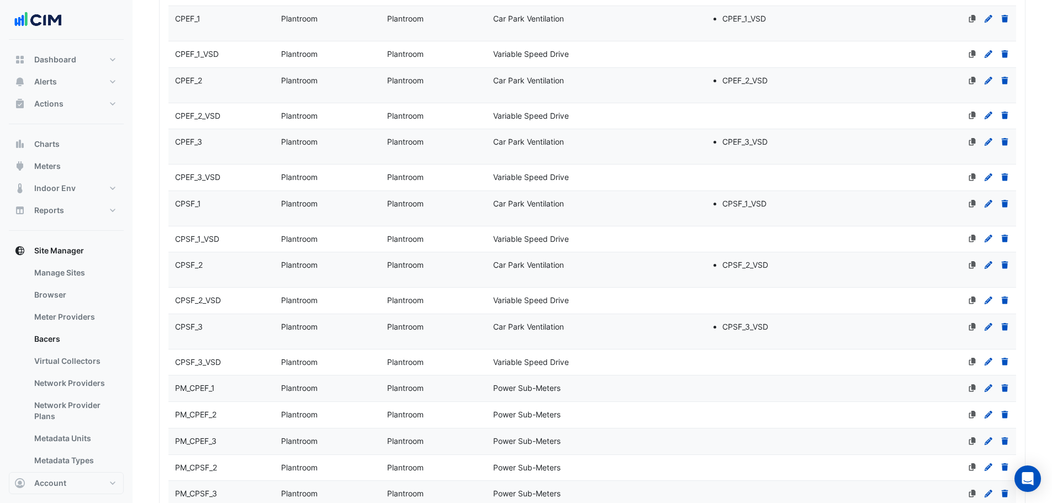
scroll to position [159, 0]
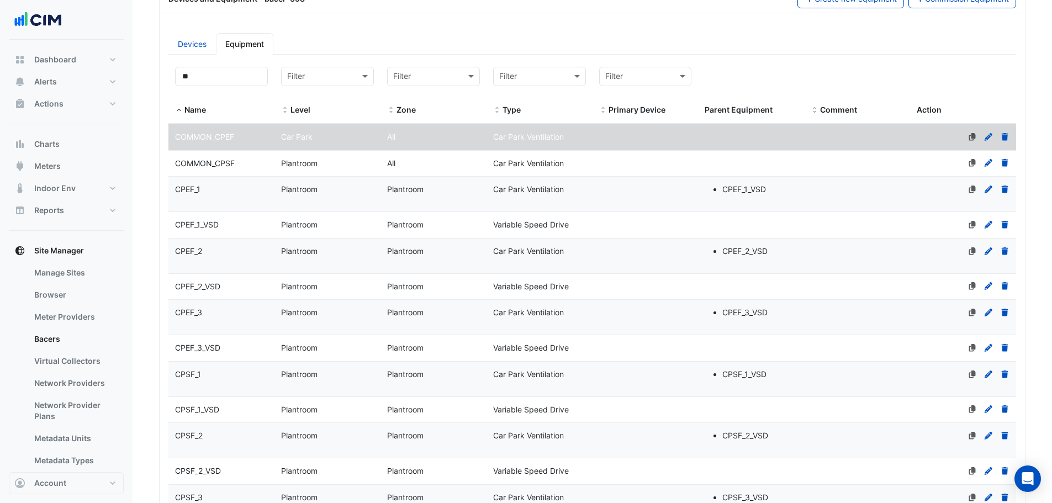
click at [287, 169] on div "Plantroom" at bounding box center [328, 163] width 106 height 13
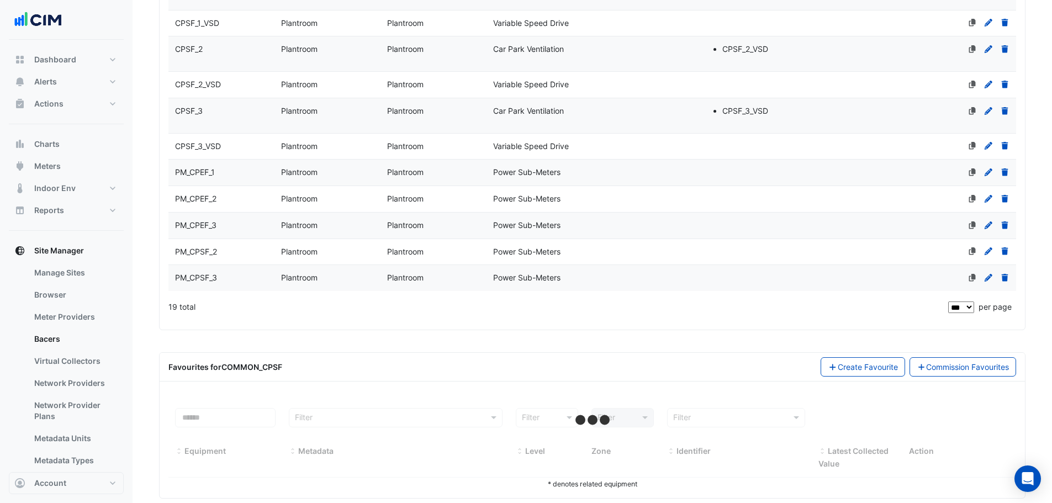
scroll to position [563, 0]
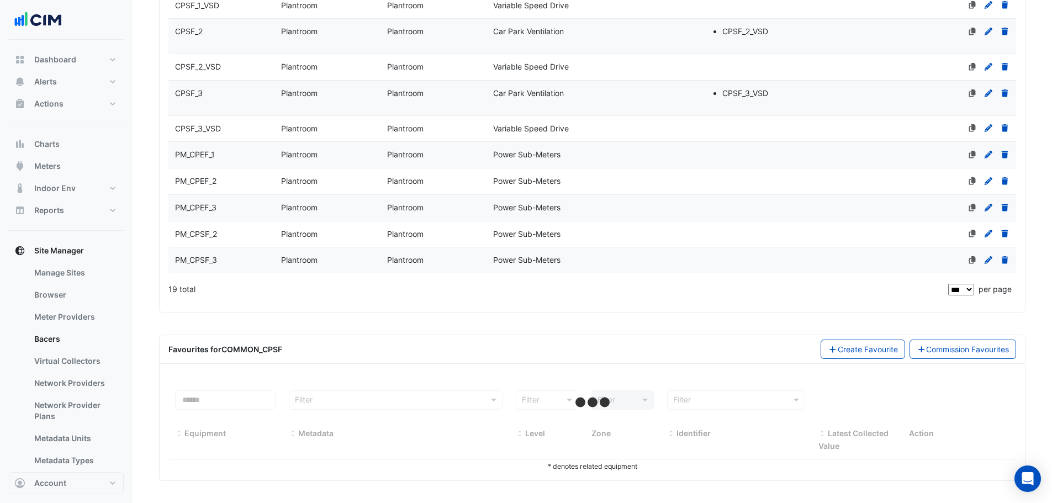
select select "***"
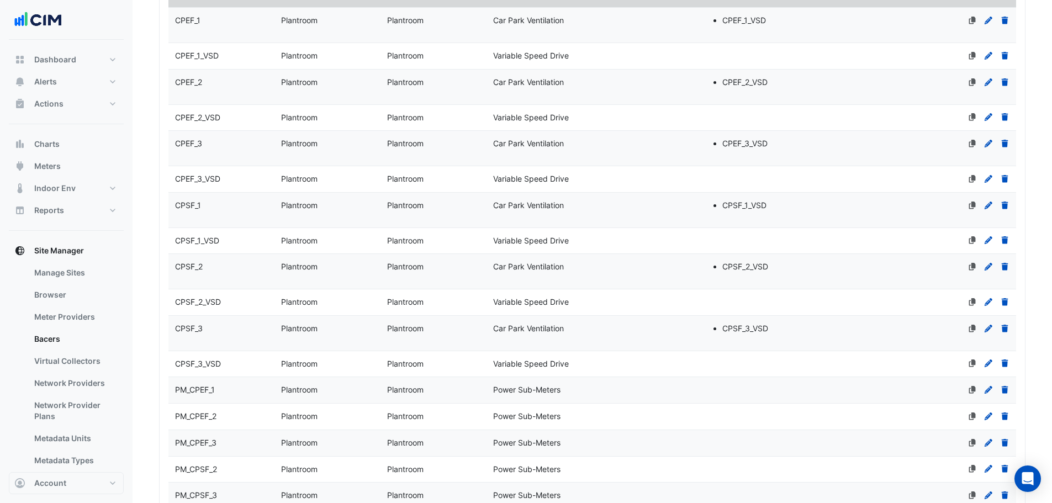
scroll to position [210, 0]
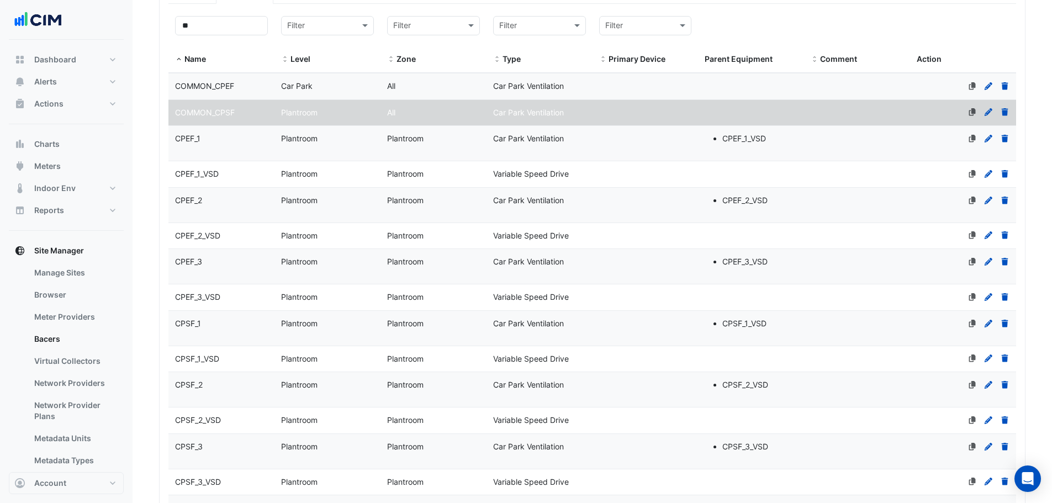
click at [305, 150] on datatable-body-cell "Level Plantroom" at bounding box center [328, 143] width 106 height 35
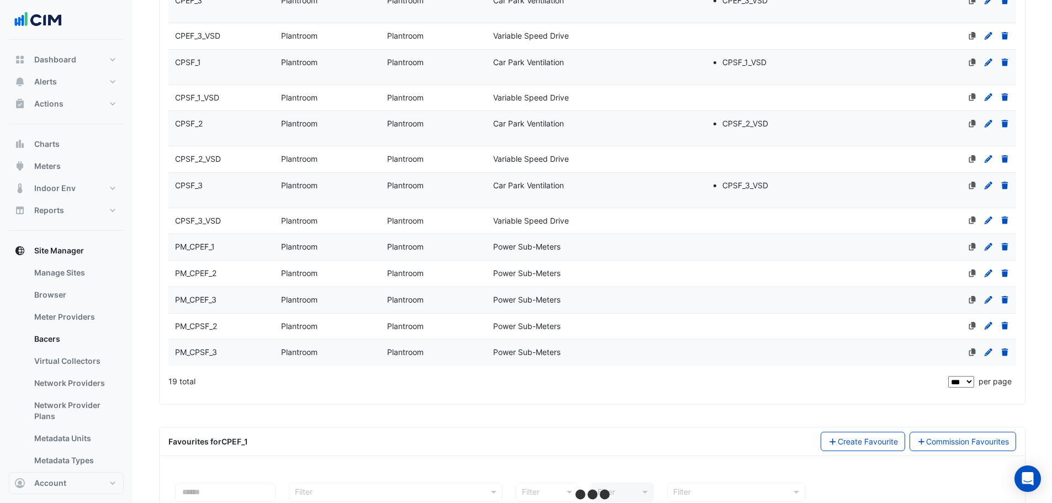
scroll to position [563, 0]
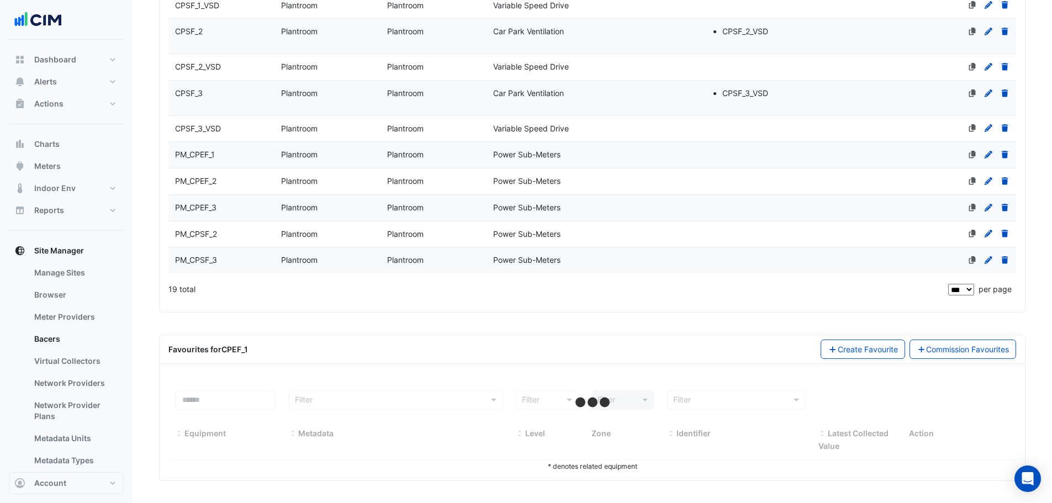
select select "***"
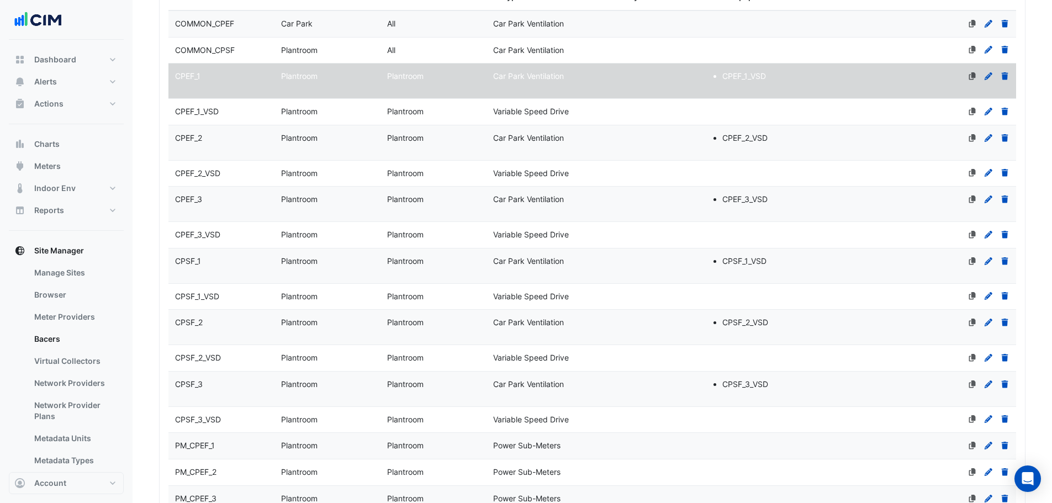
scroll to position [66, 0]
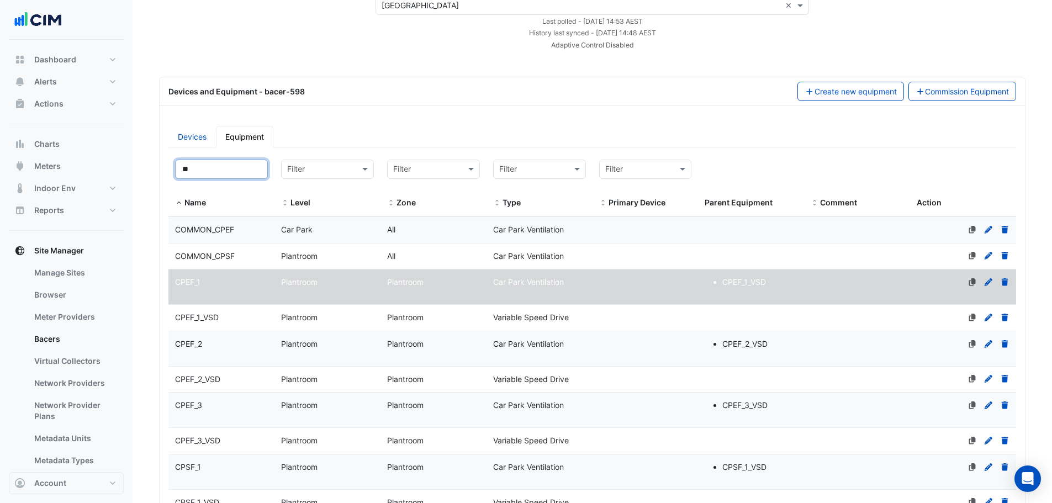
drag, startPoint x: 171, startPoint y: 180, endPoint x: 161, endPoint y: 182, distance: 10.2
click at [161, 182] on div "Devices Equipment Filter by name: ** Filter by level: Filter Filter by zone: Fi…" at bounding box center [593, 463] width 866 height 692
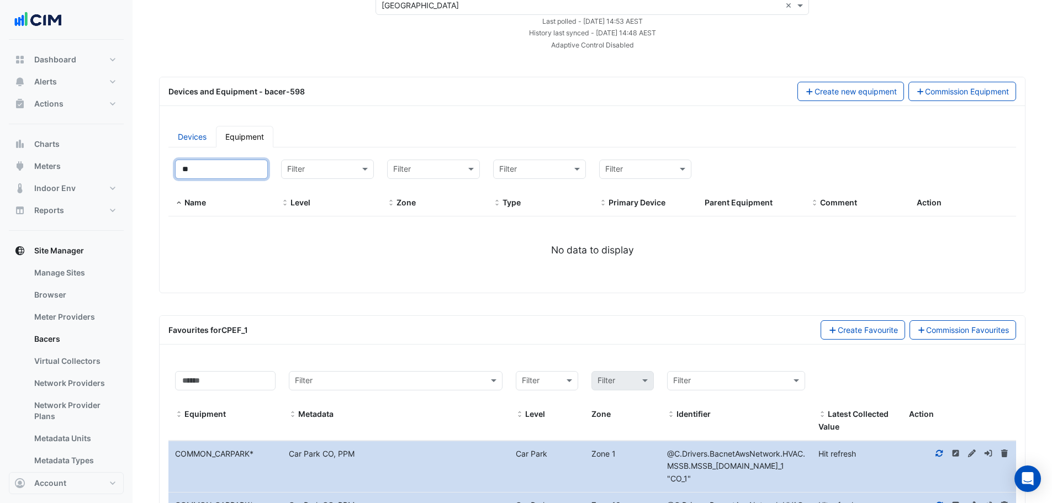
type input "*"
type input "**"
select select "***"
type input "***"
select select "***"
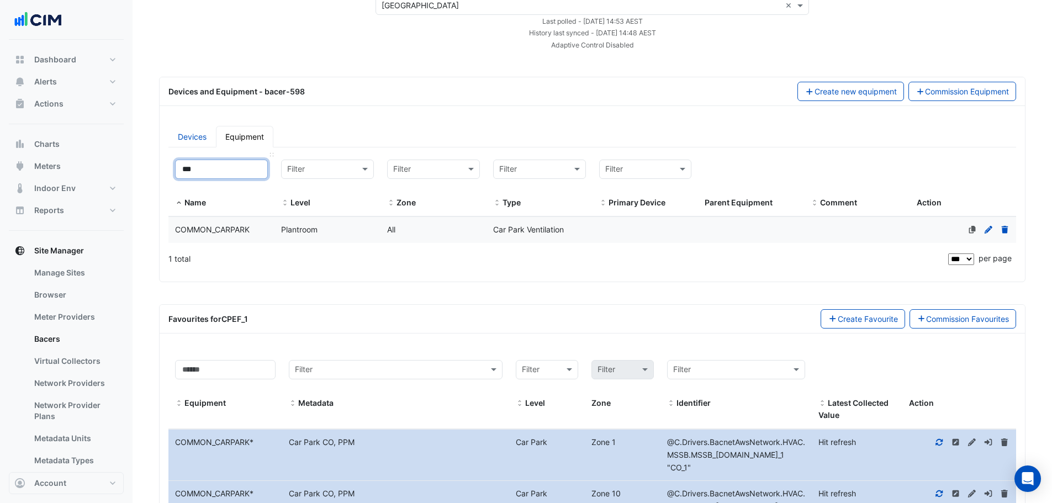
type input "***"
click at [225, 230] on span "COMMON_CARPARK" at bounding box center [212, 229] width 75 height 9
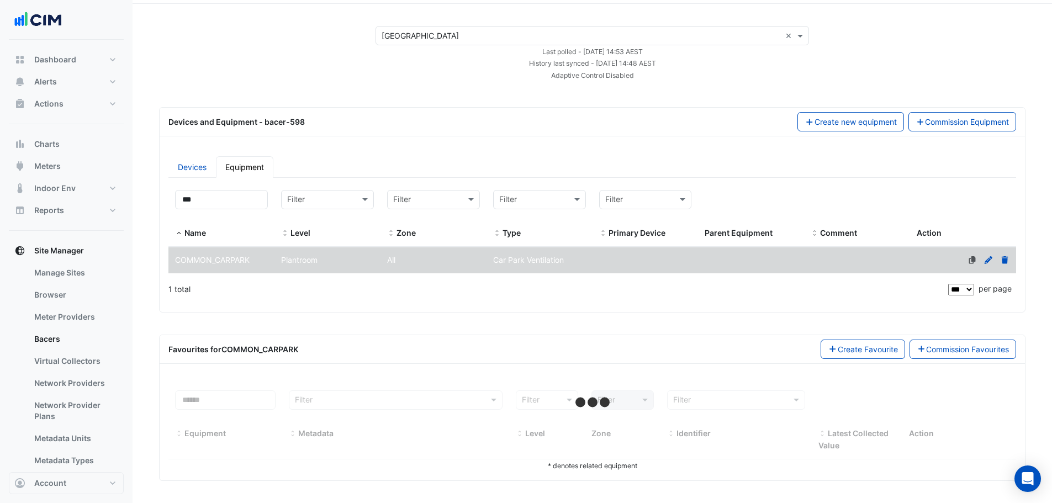
select select "***"
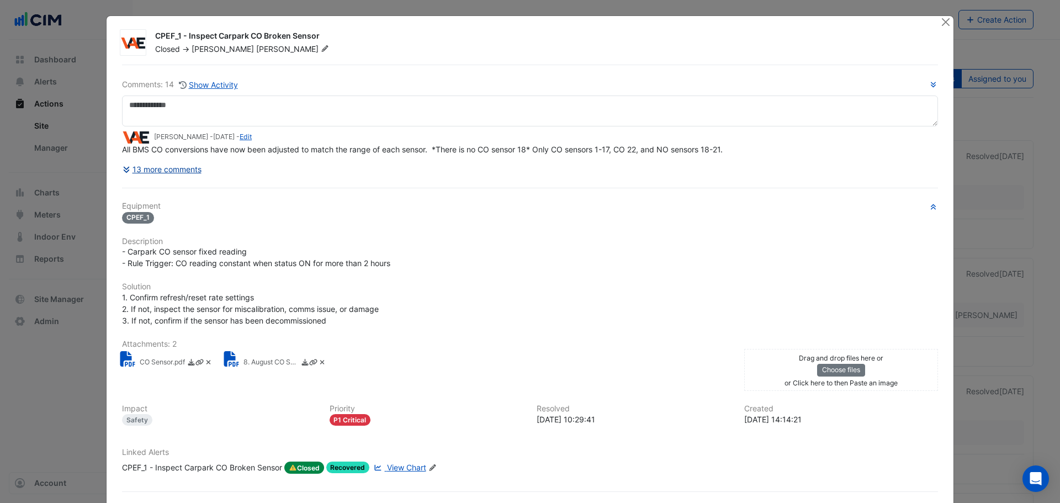
click at [172, 169] on button "13 more comments" at bounding box center [162, 169] width 80 height 19
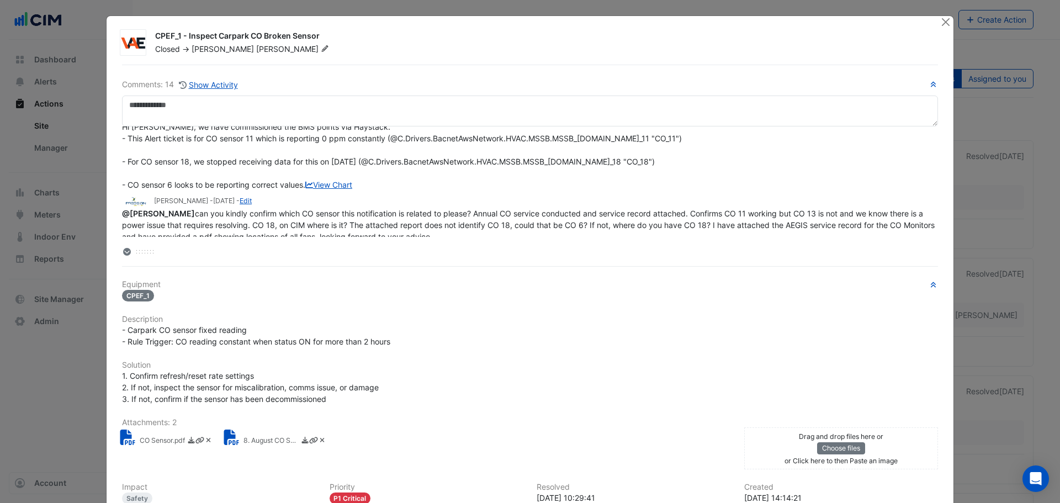
scroll to position [221, 0]
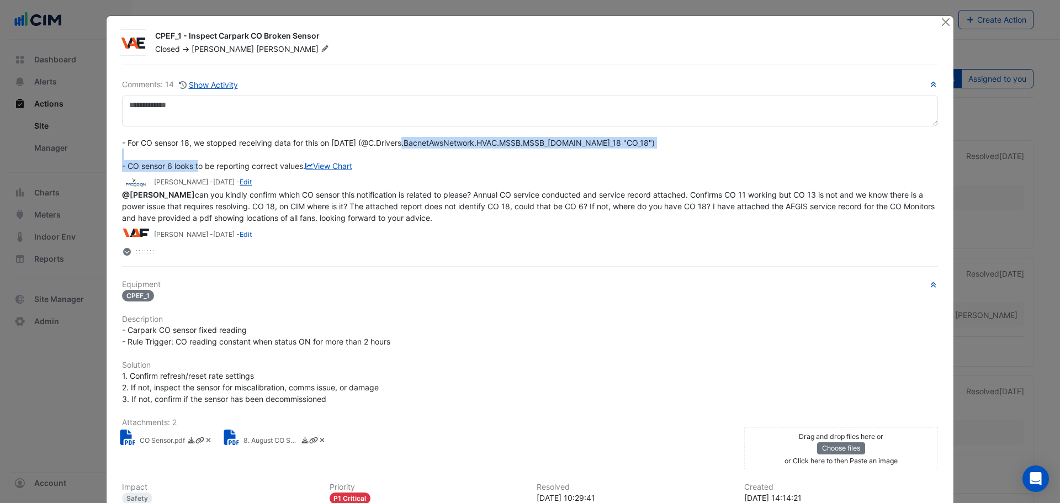
drag, startPoint x: 383, startPoint y: 167, endPoint x: 730, endPoint y: 165, distance: 346.9
click at [682, 165] on span "Hi [PERSON_NAME], we have commissioned the BMS points via Haystack. - This Aler…" at bounding box center [402, 136] width 560 height 67
copy span "@C.Drivers.BacnetAwsNetwork.HVAC.MSSB.MSSB_[DOMAIN_NAME]_18 "CO_18""
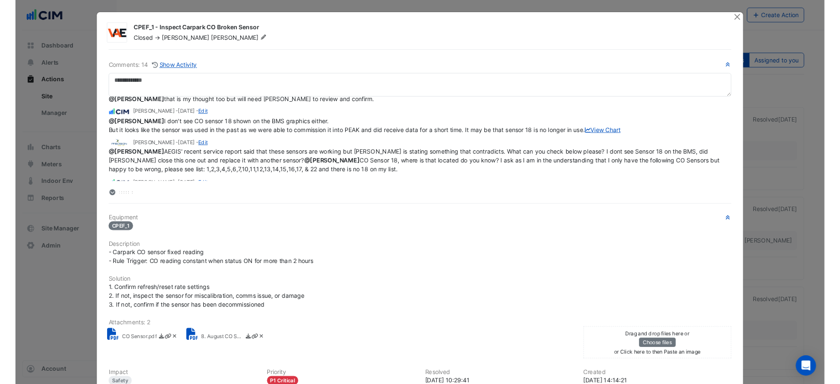
scroll to position [0, 0]
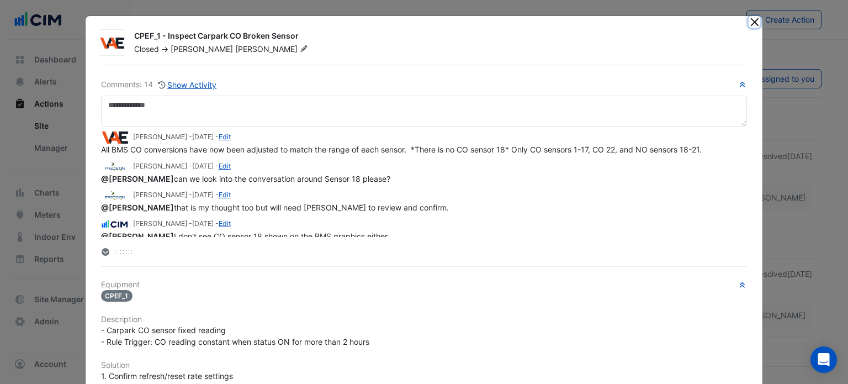
click at [750, 24] on button "Close" at bounding box center [755, 22] width 12 height 12
